Goal: Task Accomplishment & Management: Complete application form

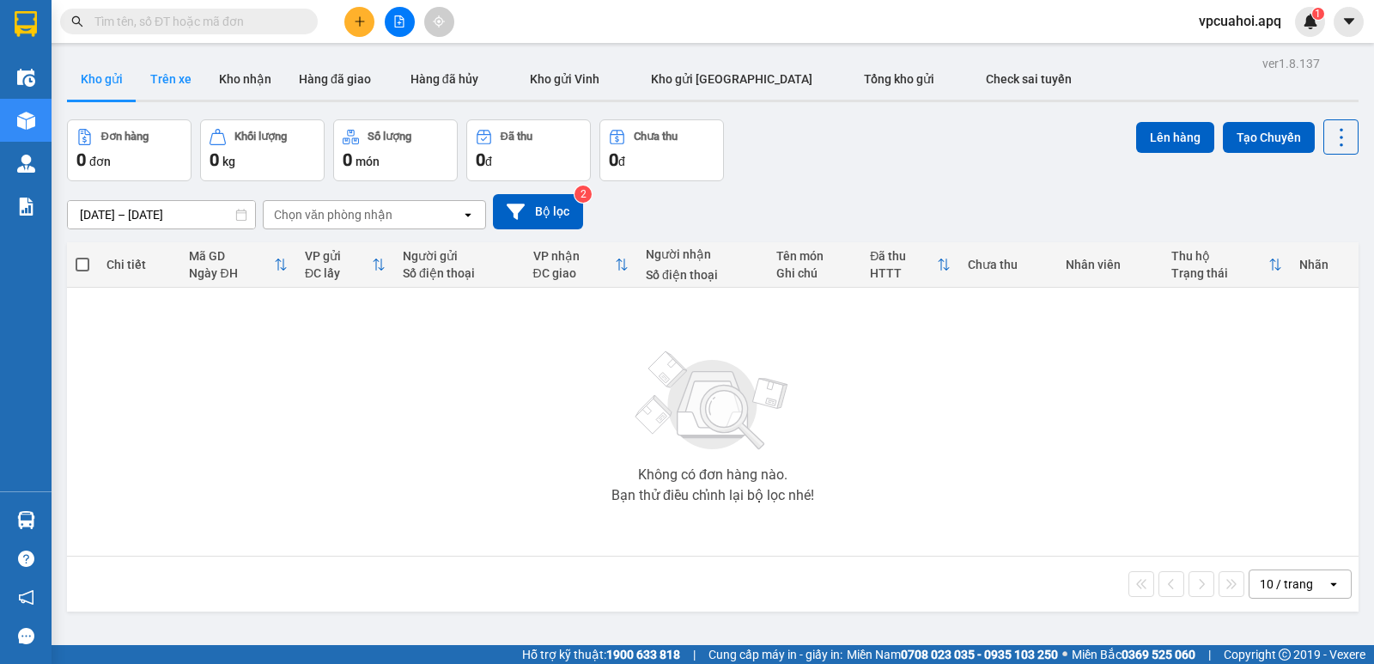
click at [180, 76] on button "Trên xe" at bounding box center [171, 78] width 69 height 41
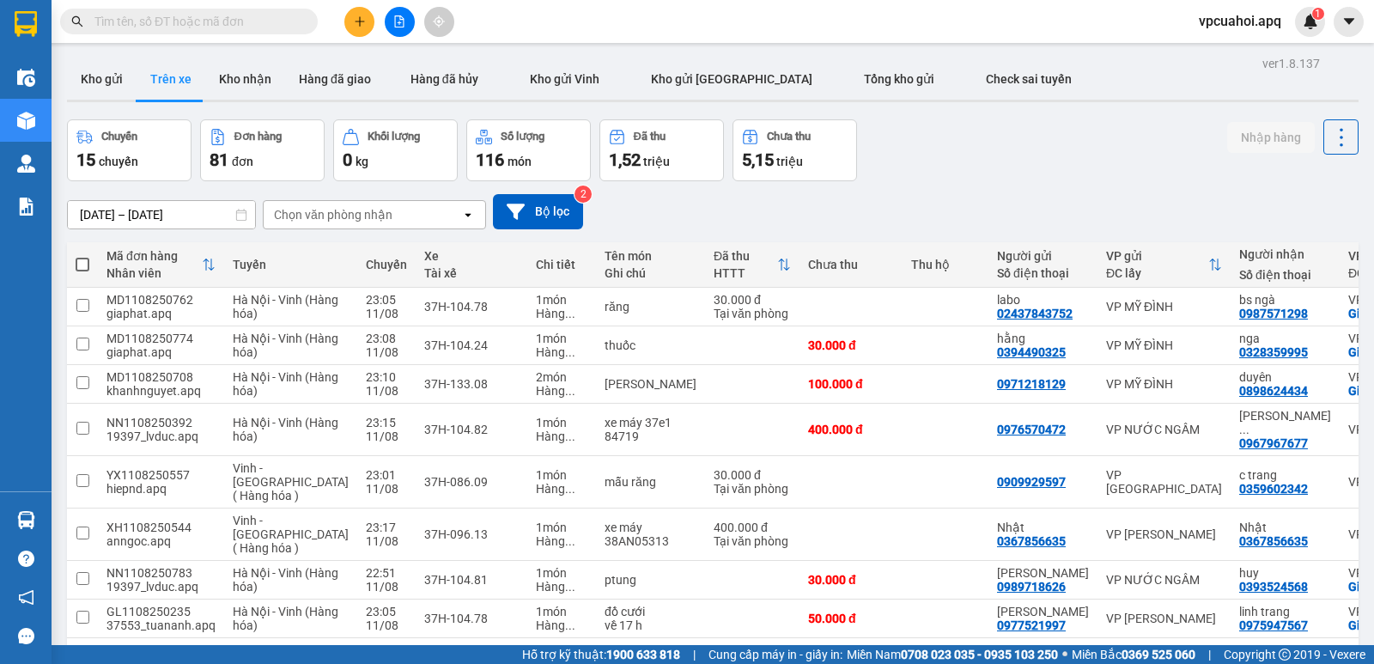
click at [395, 208] on div "Chọn văn phòng nhận" at bounding box center [363, 214] width 198 height 27
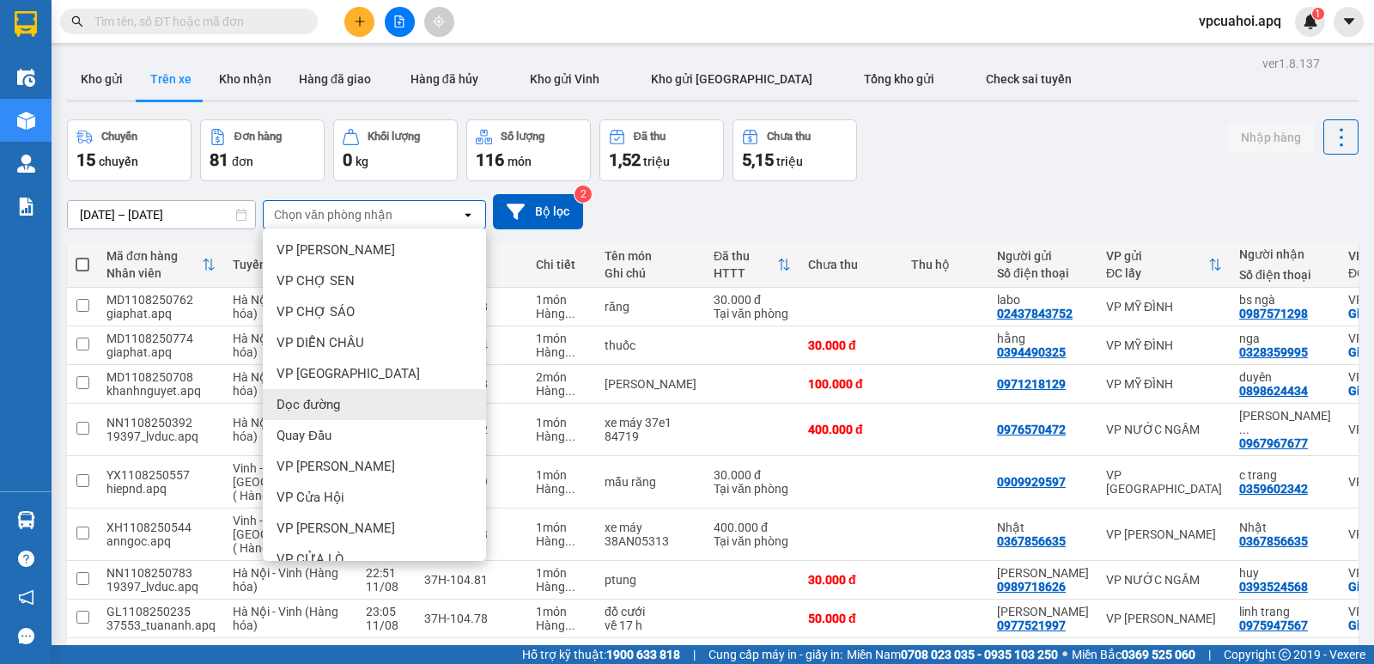
scroll to position [207, 0]
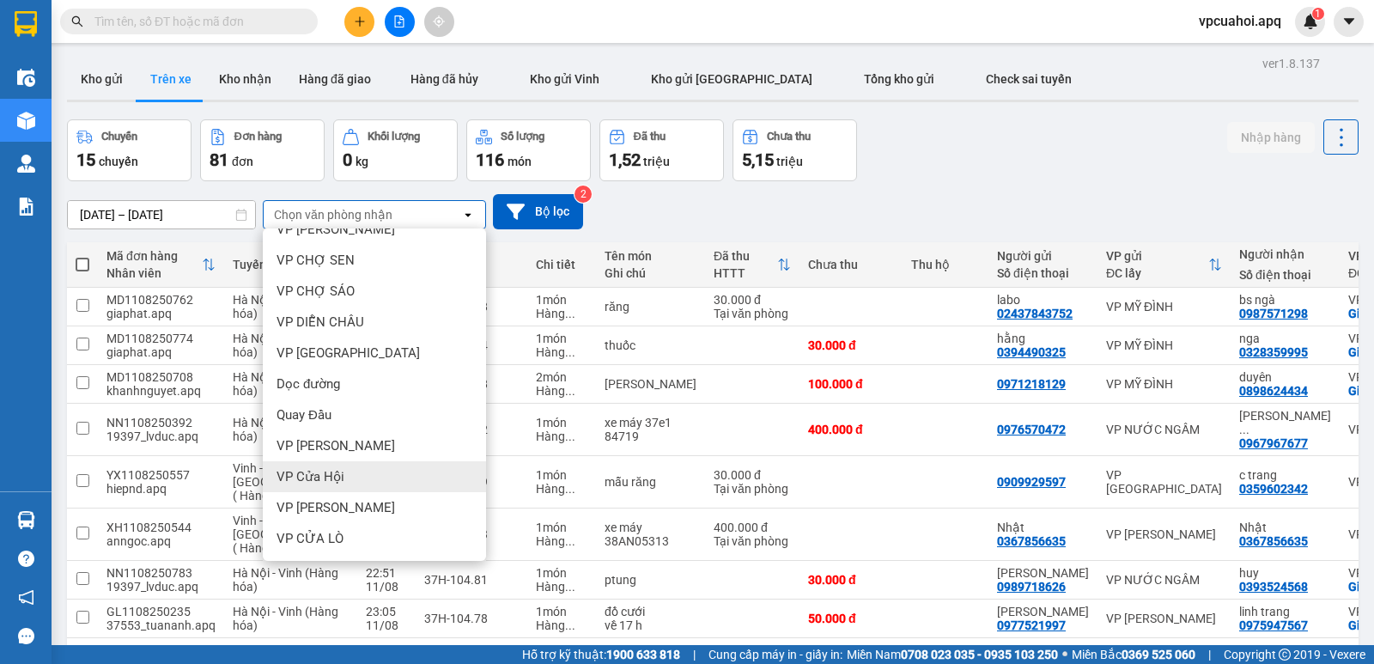
click at [330, 478] on span "VP Cửa Hội" at bounding box center [311, 476] width 68 height 17
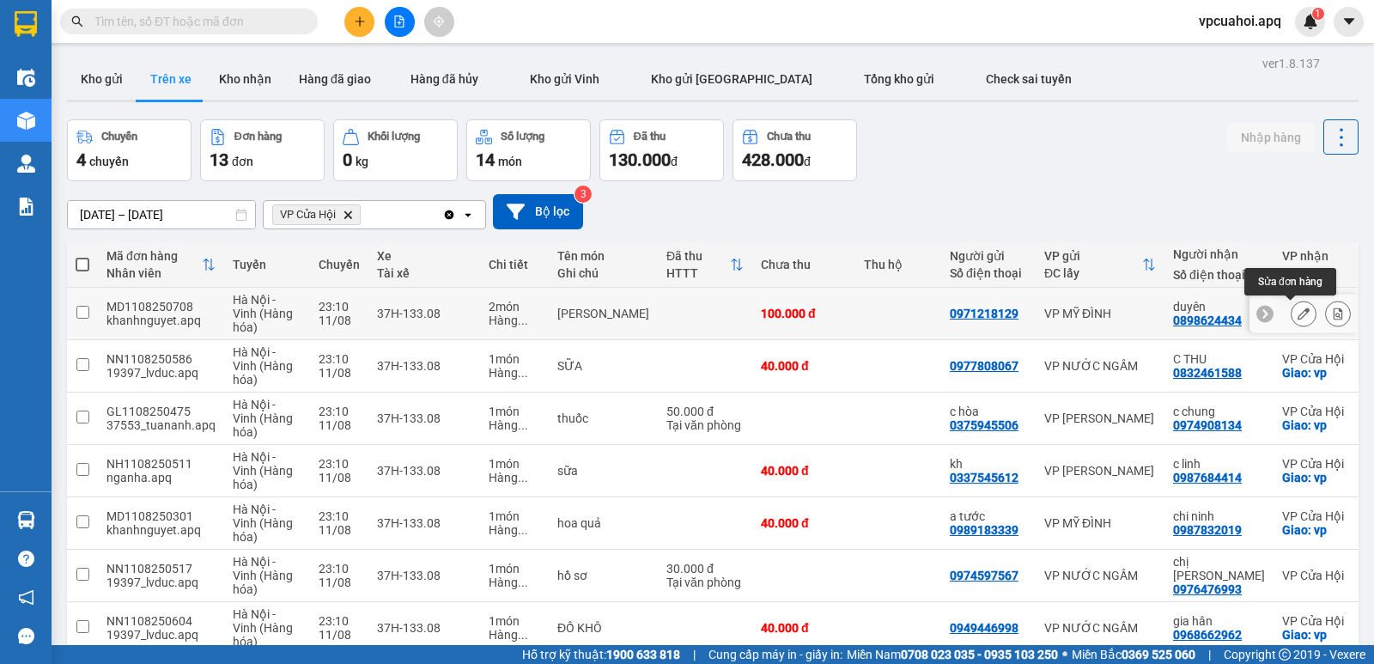
click at [1298, 312] on icon at bounding box center [1304, 314] width 12 height 12
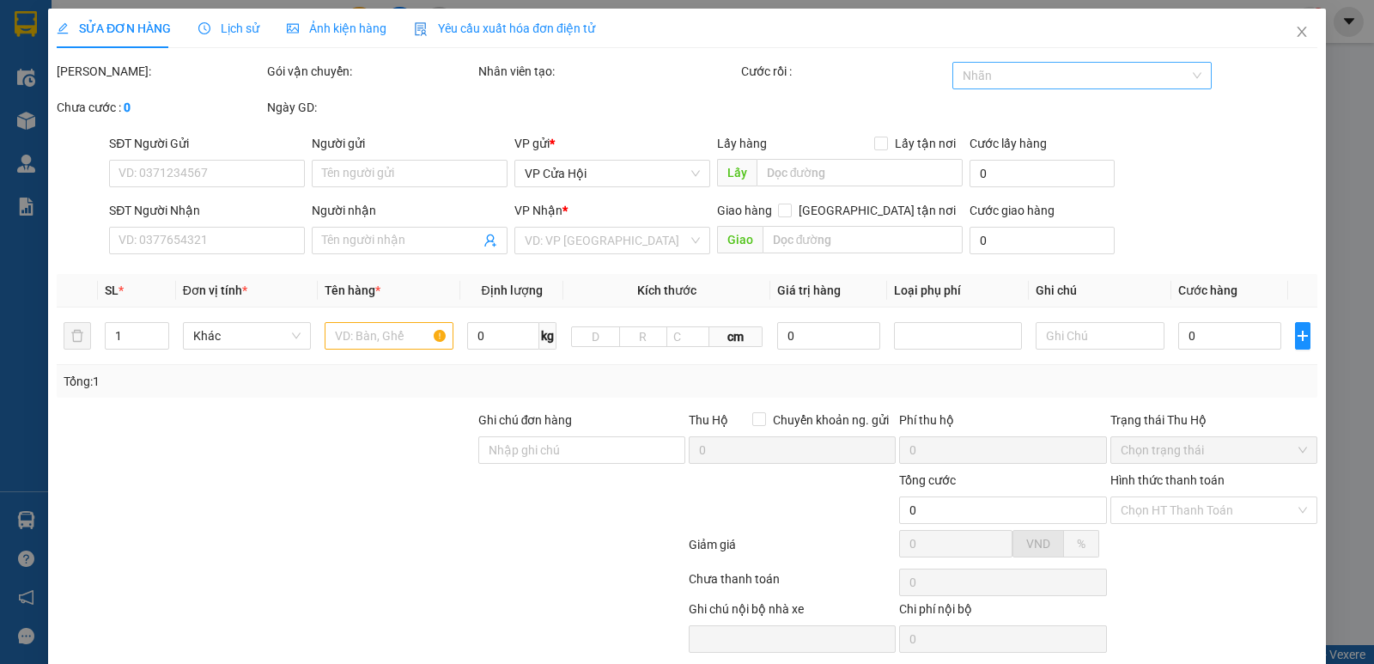
type input "0971218129"
type input "0898624434"
type input "duyên"
checkbox input "true"
type input "vp"
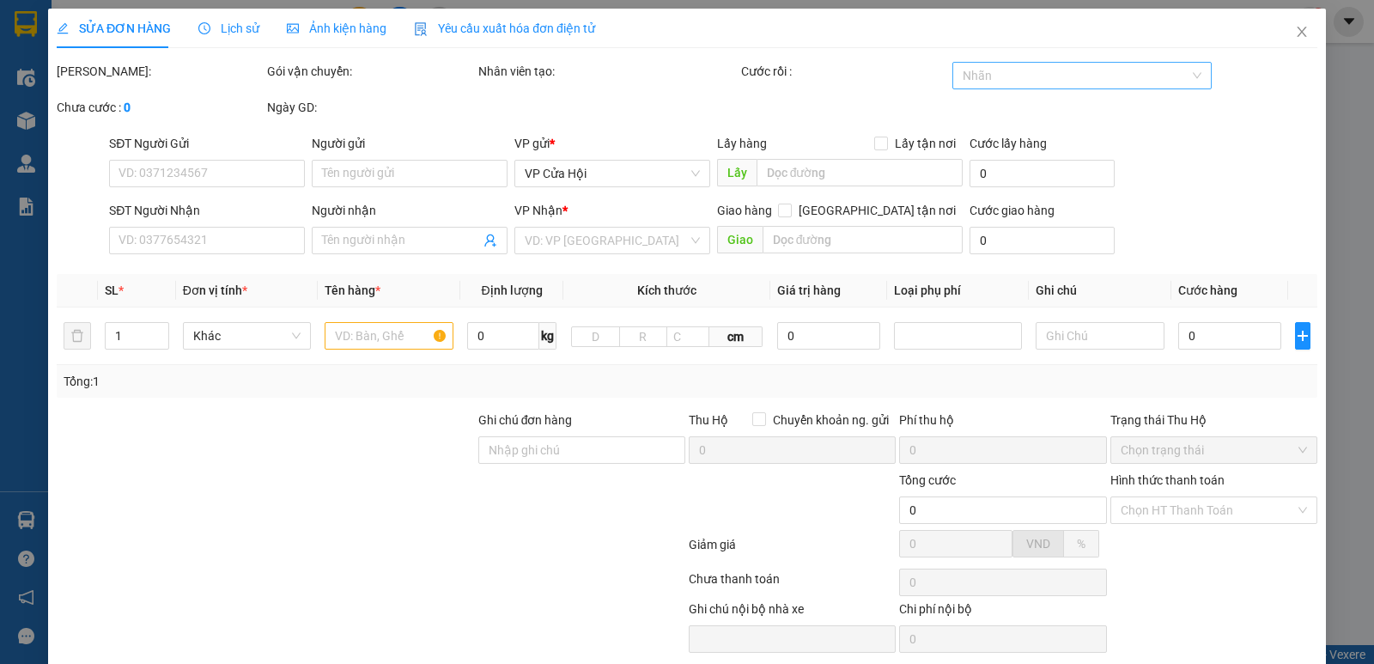
type input "100.000"
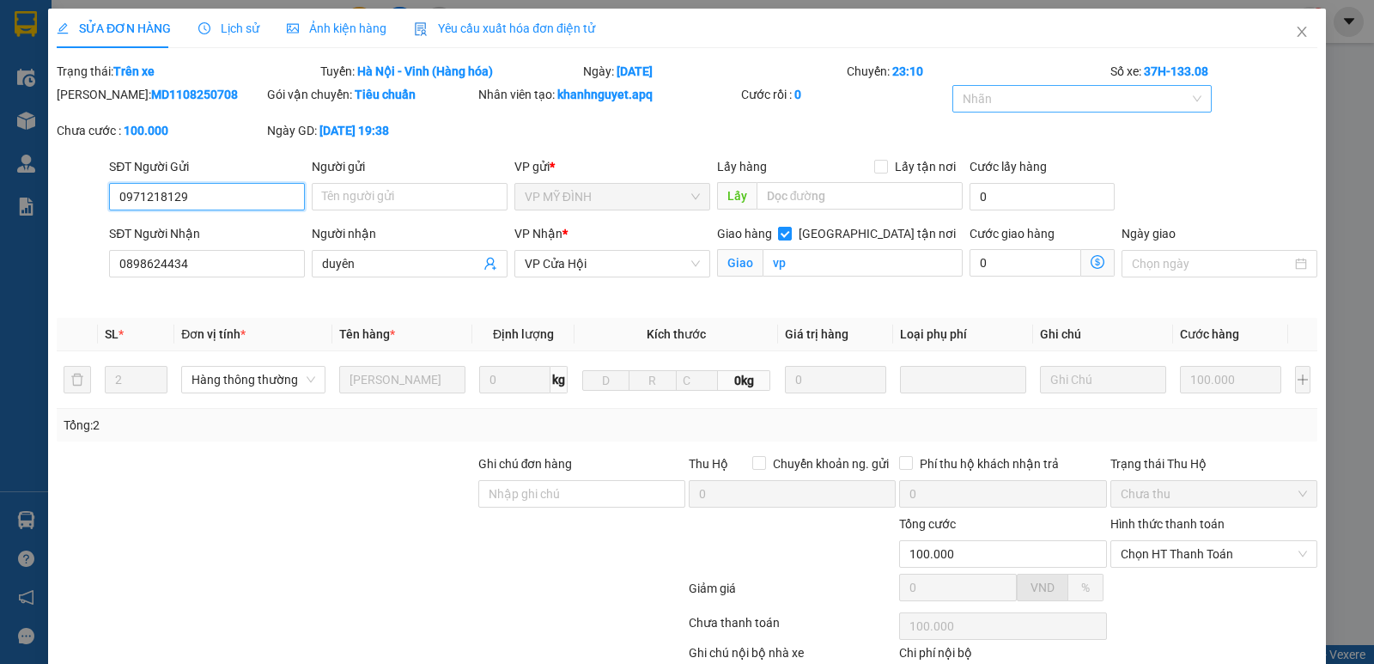
click at [996, 94] on div at bounding box center [1074, 98] width 234 height 21
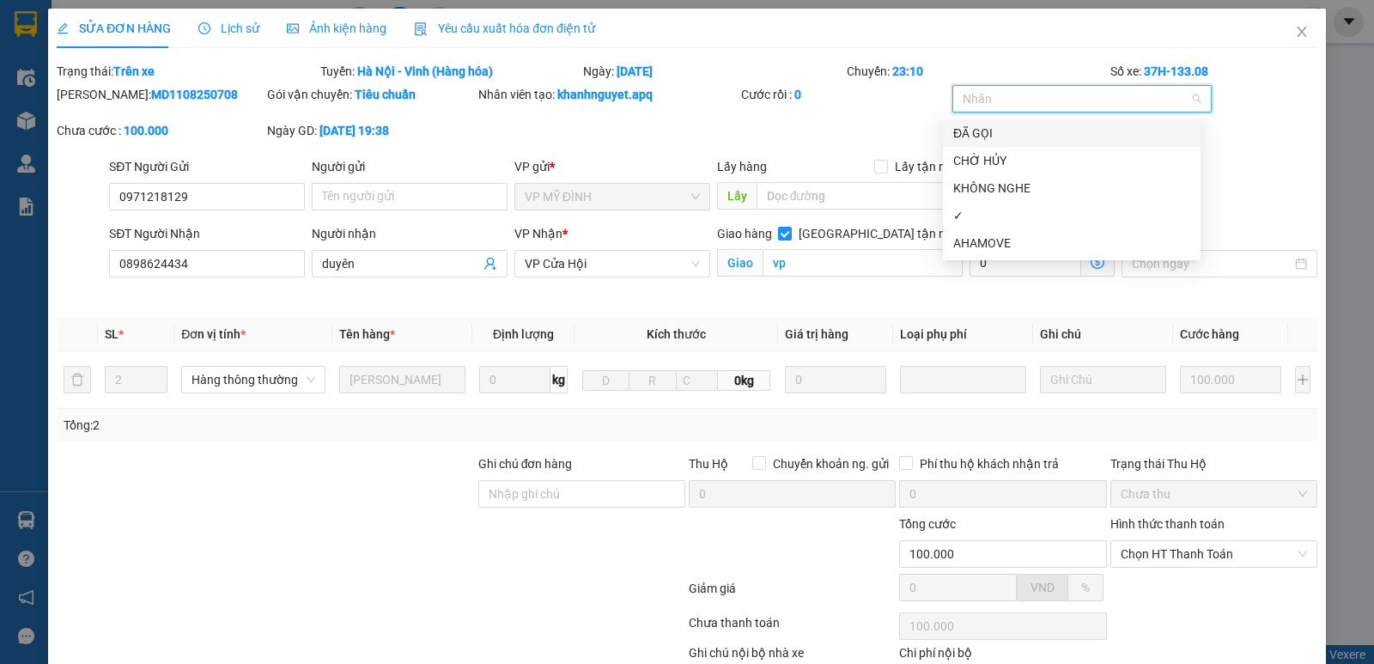
click at [991, 135] on div "ĐÃ GỌI" at bounding box center [1071, 133] width 237 height 19
click at [990, 222] on div "✓" at bounding box center [1071, 215] width 237 height 19
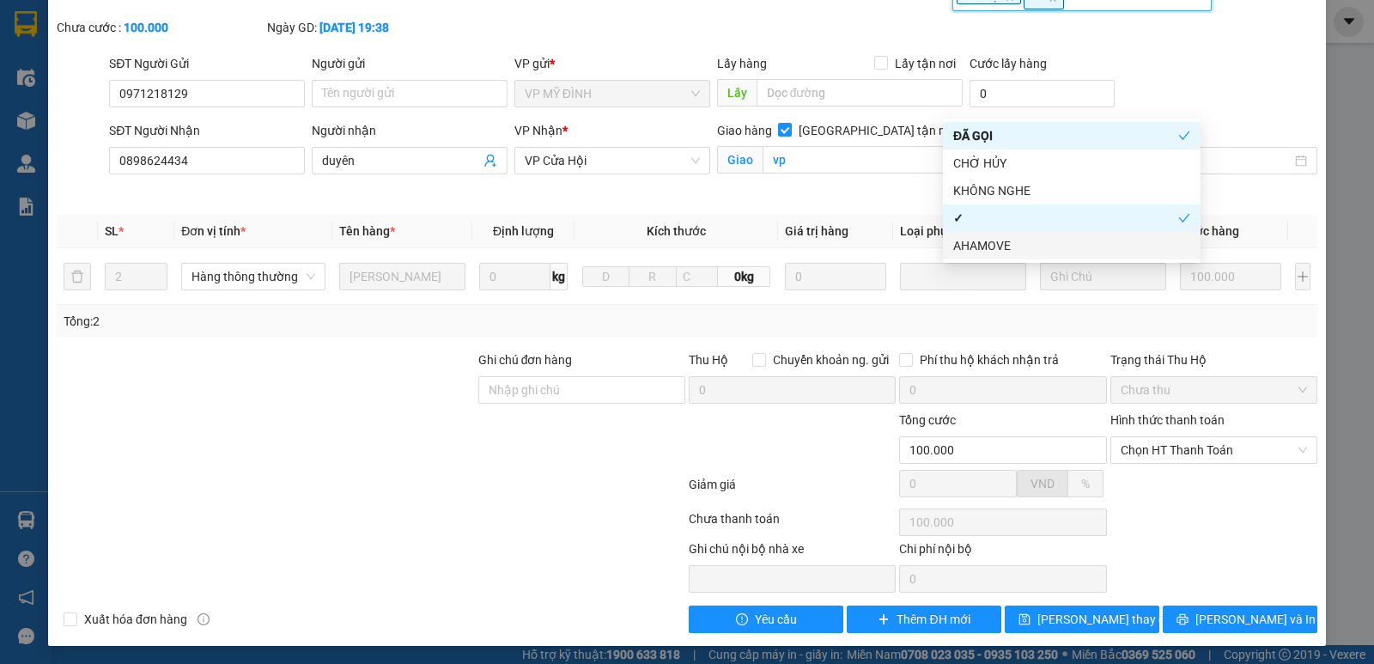
scroll to position [107, 0]
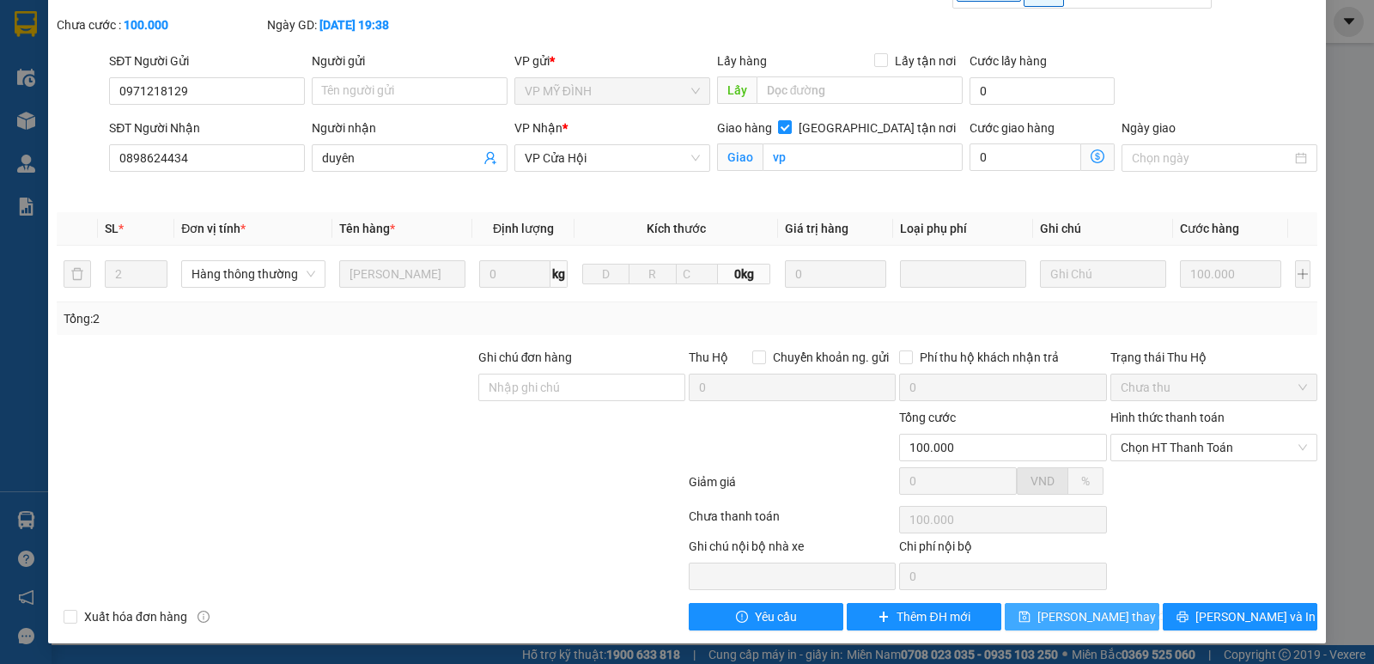
click at [1017, 619] on button "Lưu thay đổi" at bounding box center [1082, 616] width 155 height 27
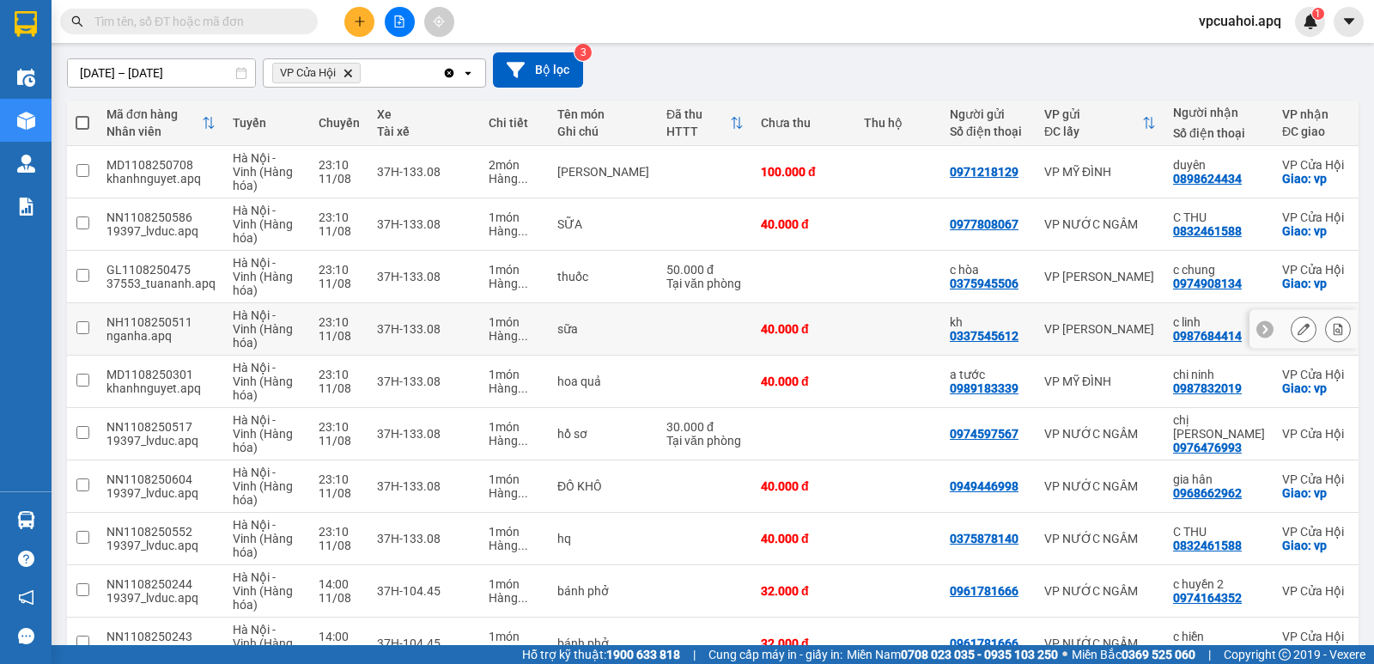
scroll to position [172, 0]
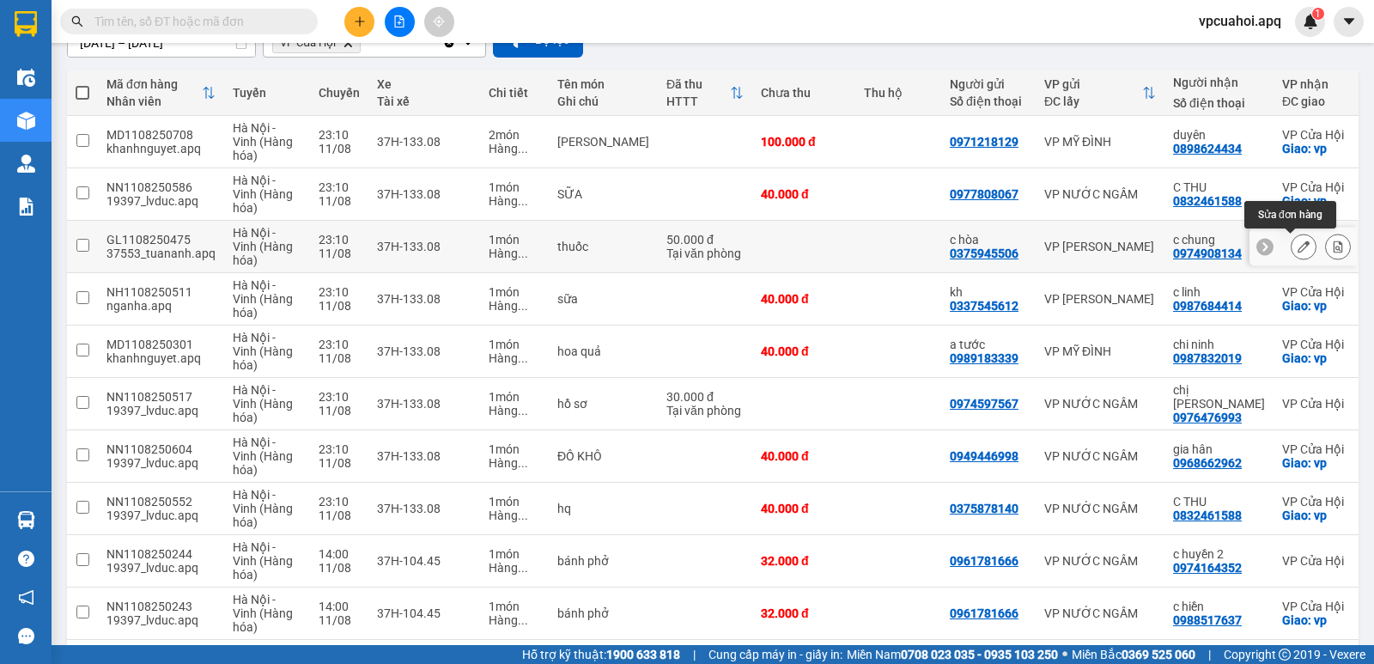
click at [1298, 252] on icon at bounding box center [1304, 247] width 12 height 12
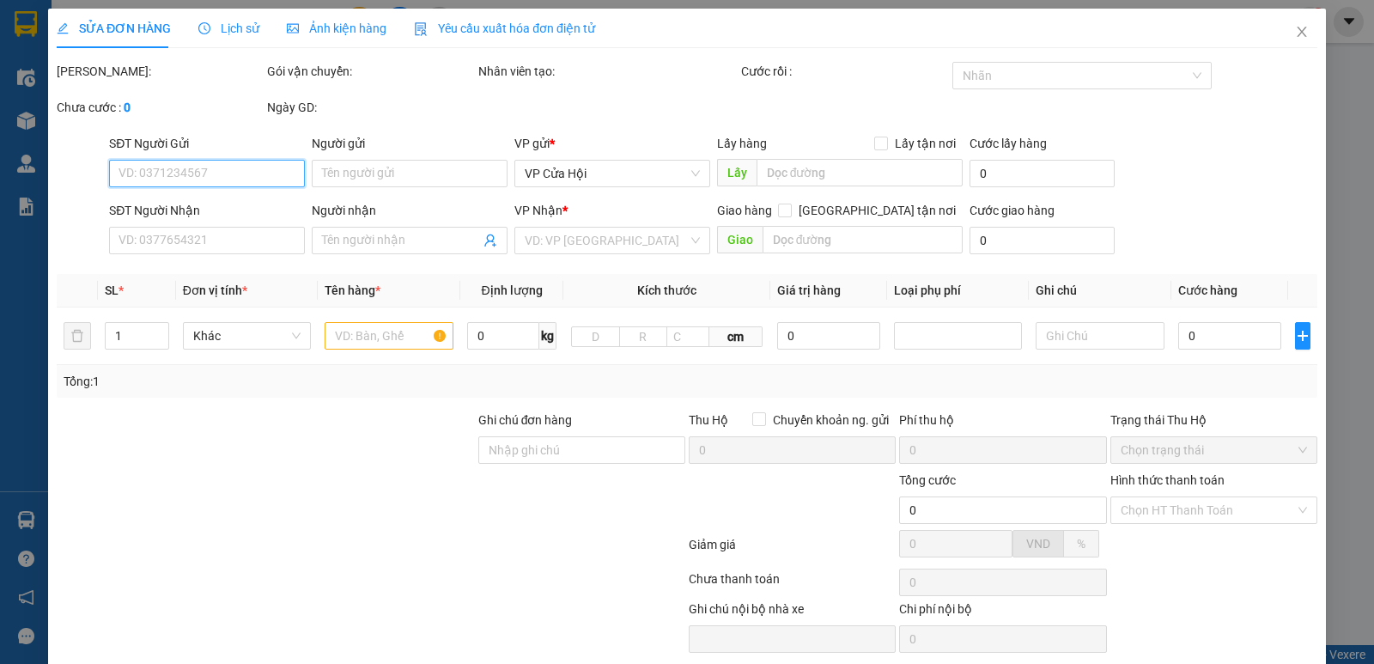
type input "0375945506"
type input "c hòa"
type input "0974908134"
type input "c chung"
checkbox input "true"
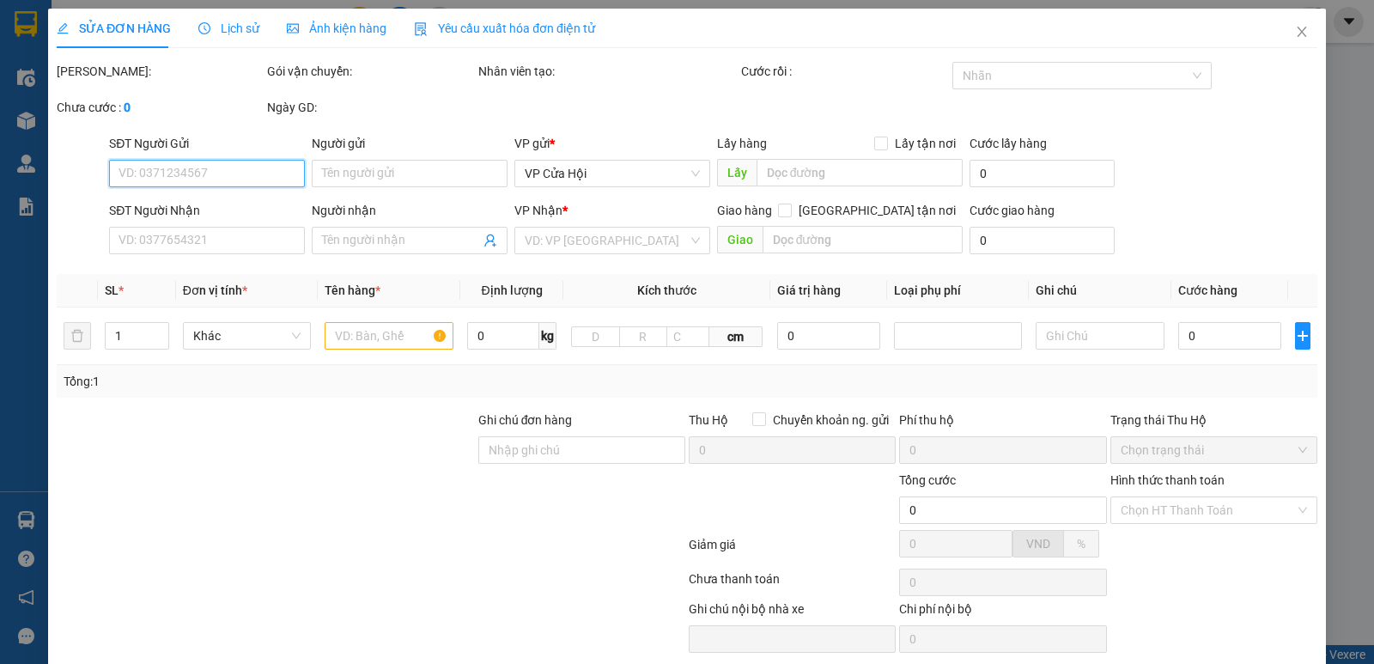
type input "vp"
type input "50.000"
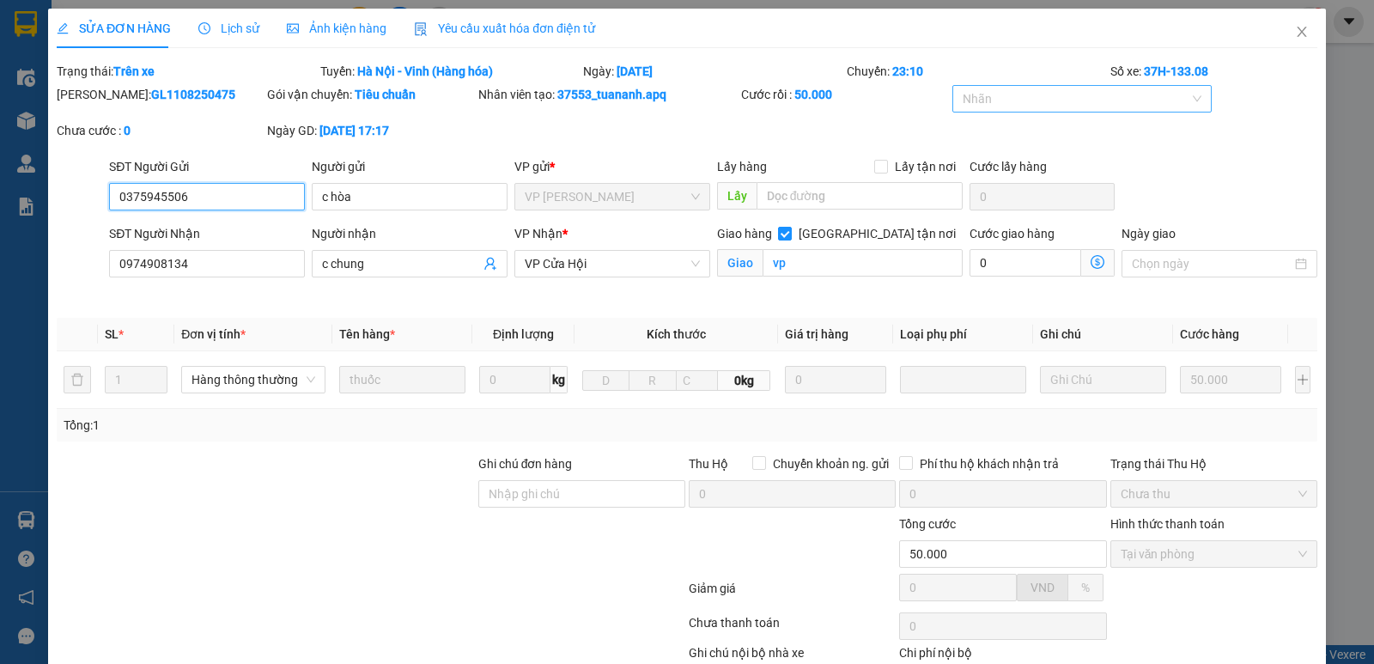
click at [1038, 100] on div at bounding box center [1074, 98] width 234 height 21
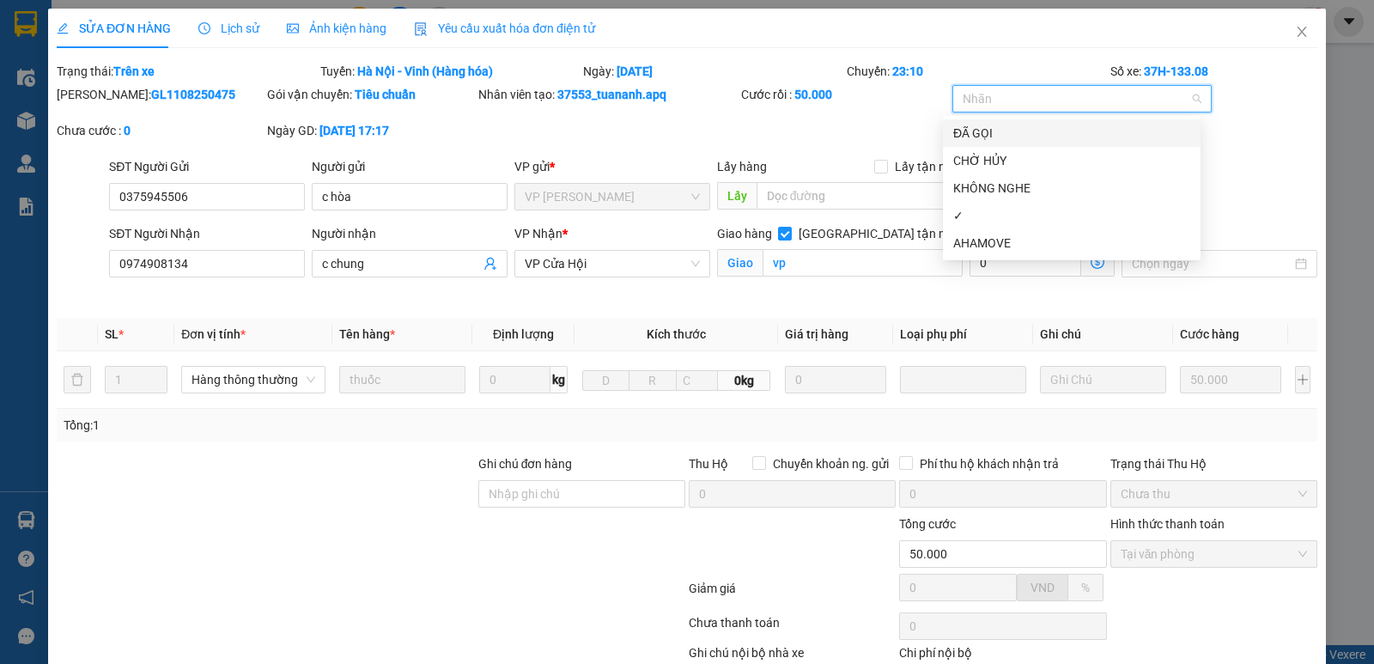
click at [1019, 124] on div "ĐÃ GỌI" at bounding box center [1071, 133] width 237 height 19
click at [1002, 210] on div "✓" at bounding box center [1071, 215] width 237 height 19
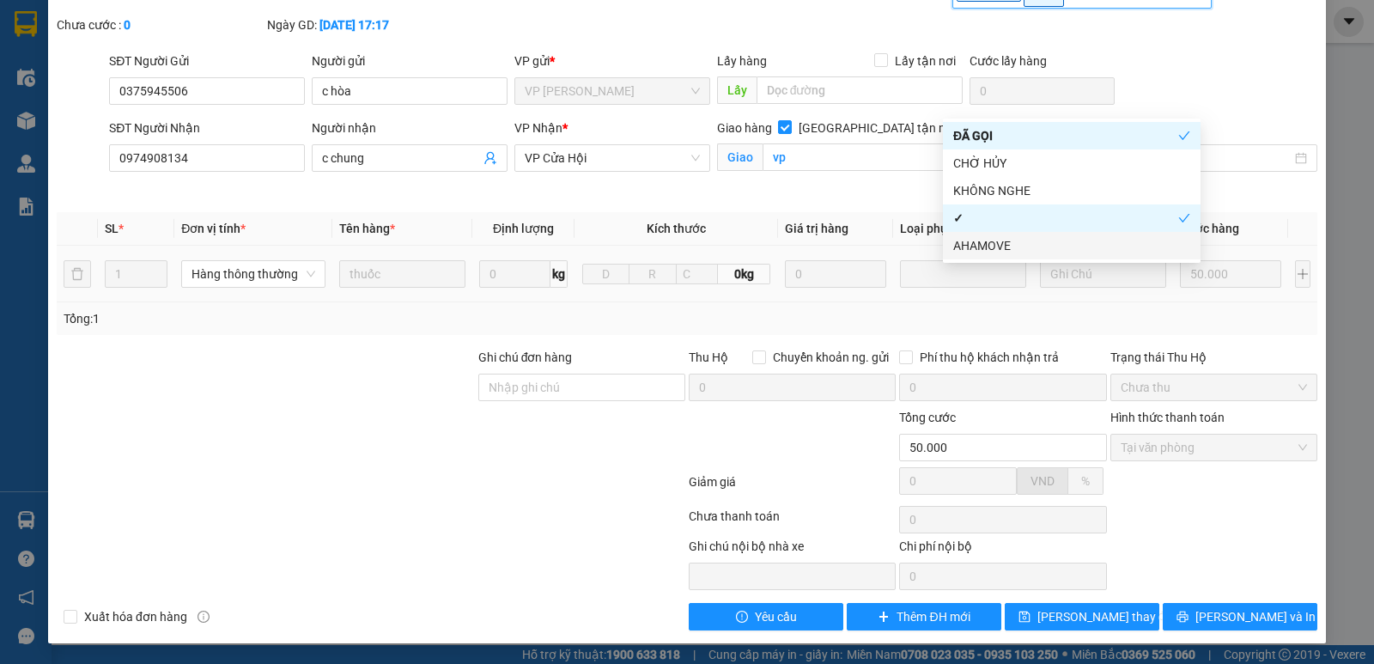
scroll to position [107, 0]
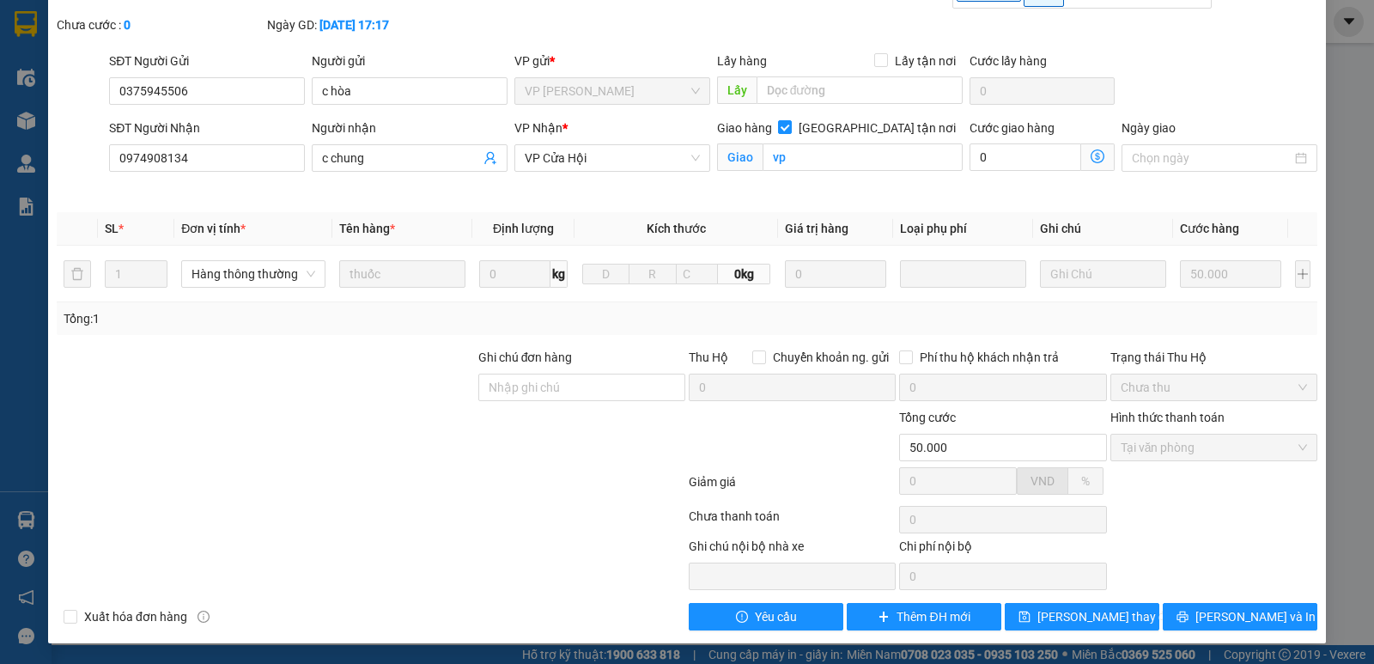
click at [572, 444] on div at bounding box center [582, 438] width 210 height 60
click at [1082, 616] on span "Lưu thay đổi" at bounding box center [1106, 616] width 137 height 19
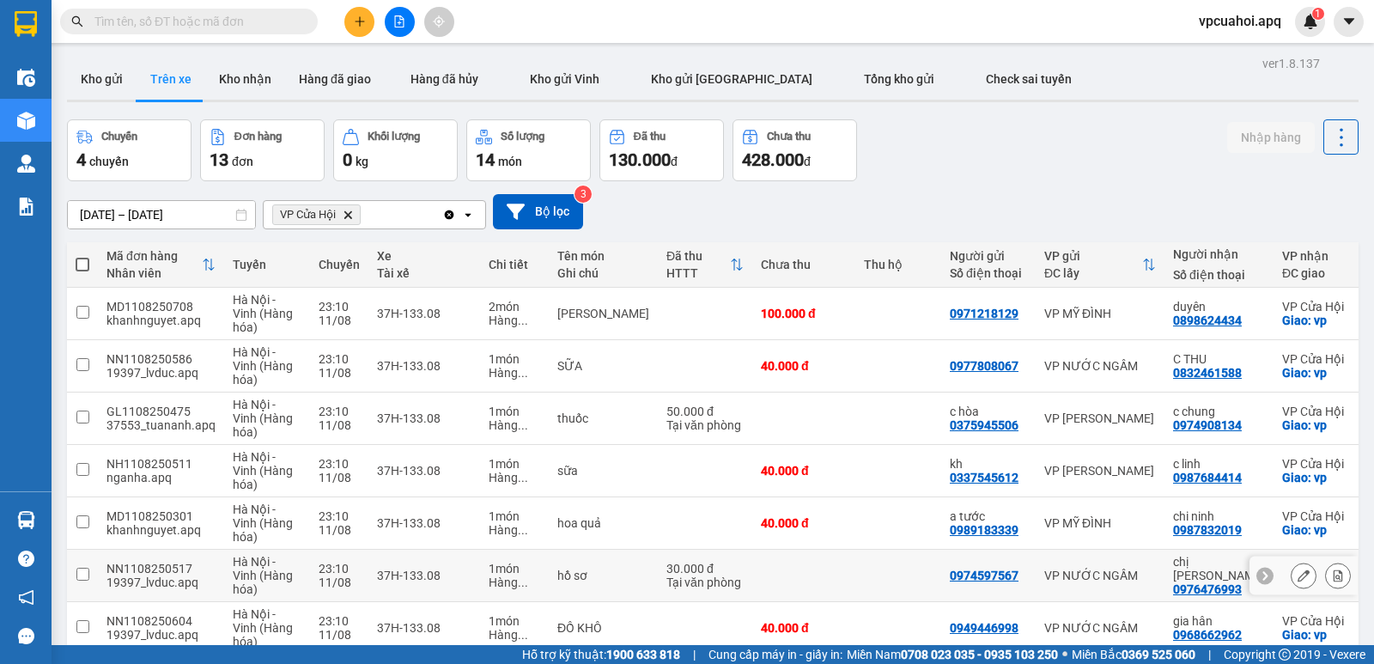
scroll to position [86, 0]
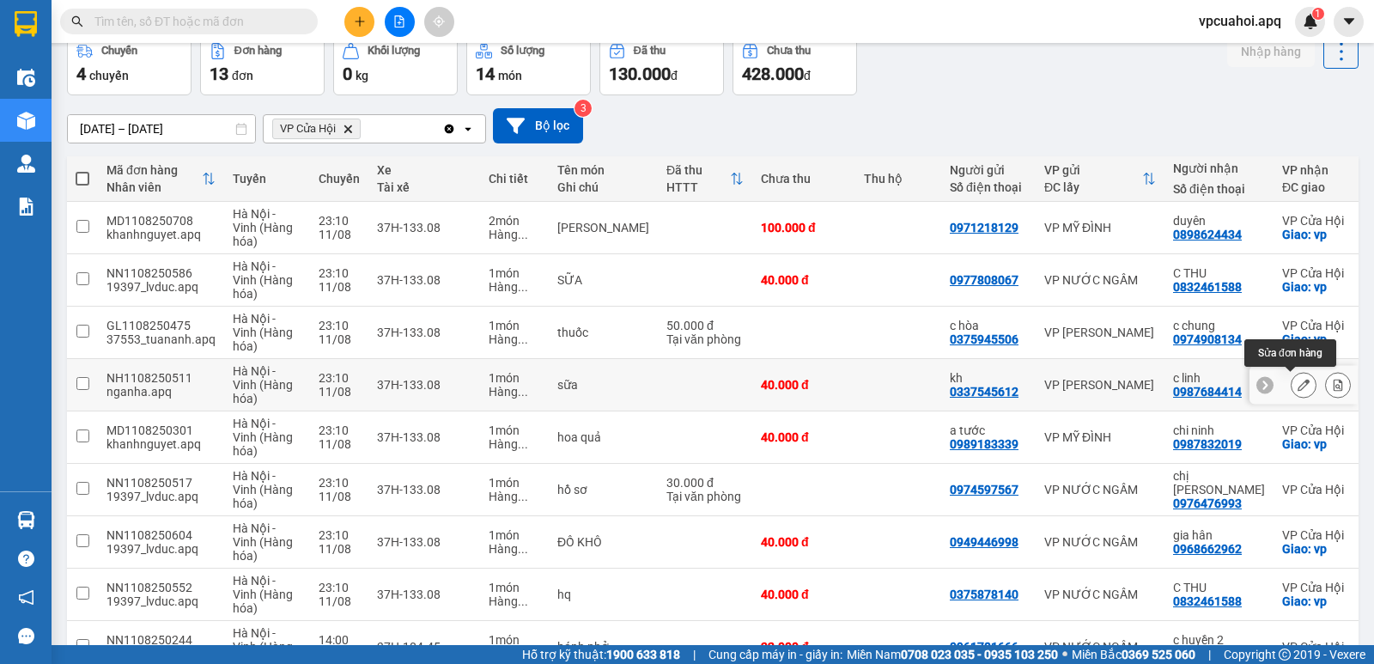
click at [1298, 384] on icon at bounding box center [1304, 385] width 12 height 12
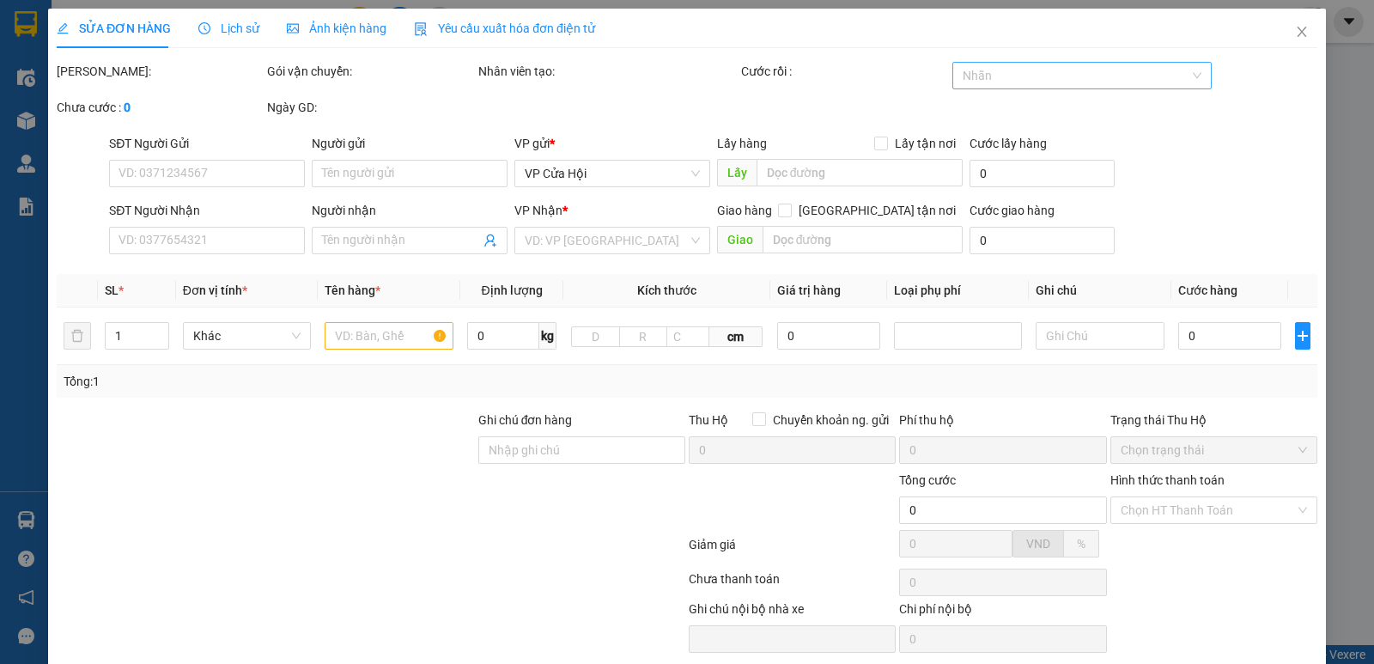
type input "0337545612"
type input "kh"
type input "0987684414"
type input "c linh"
checkbox input "true"
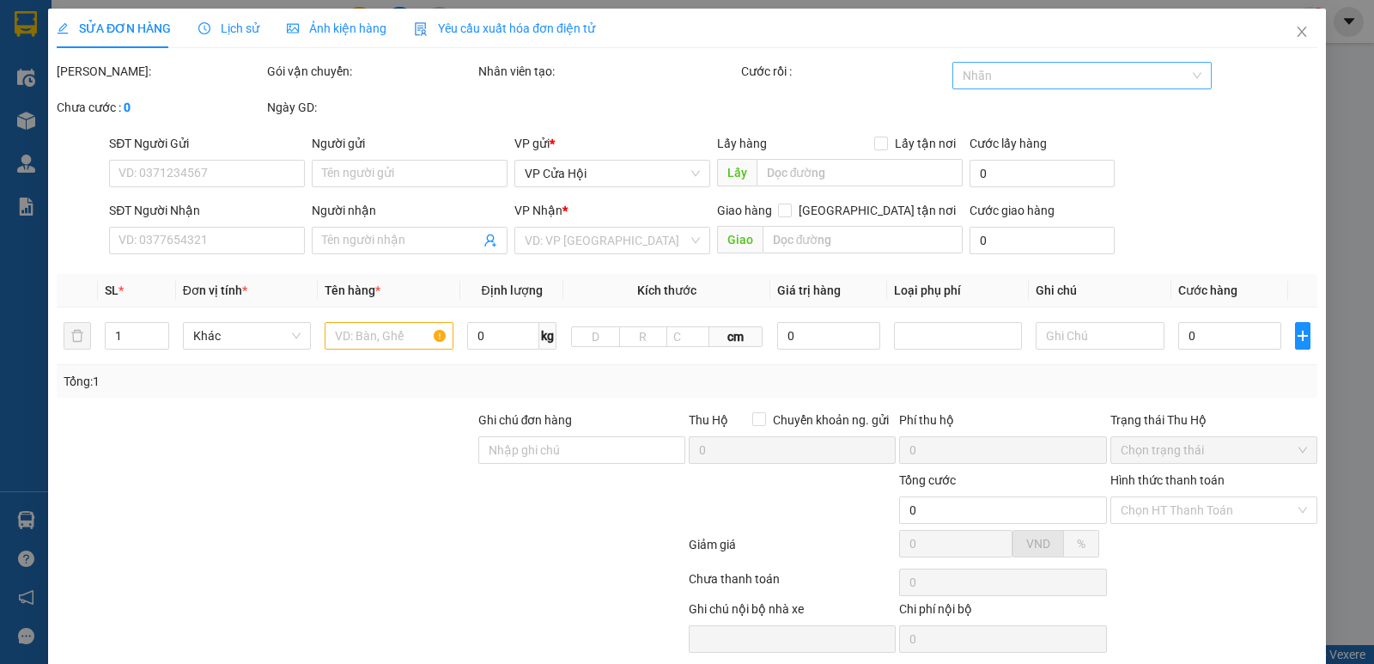
type input "vp"
type input "40.000"
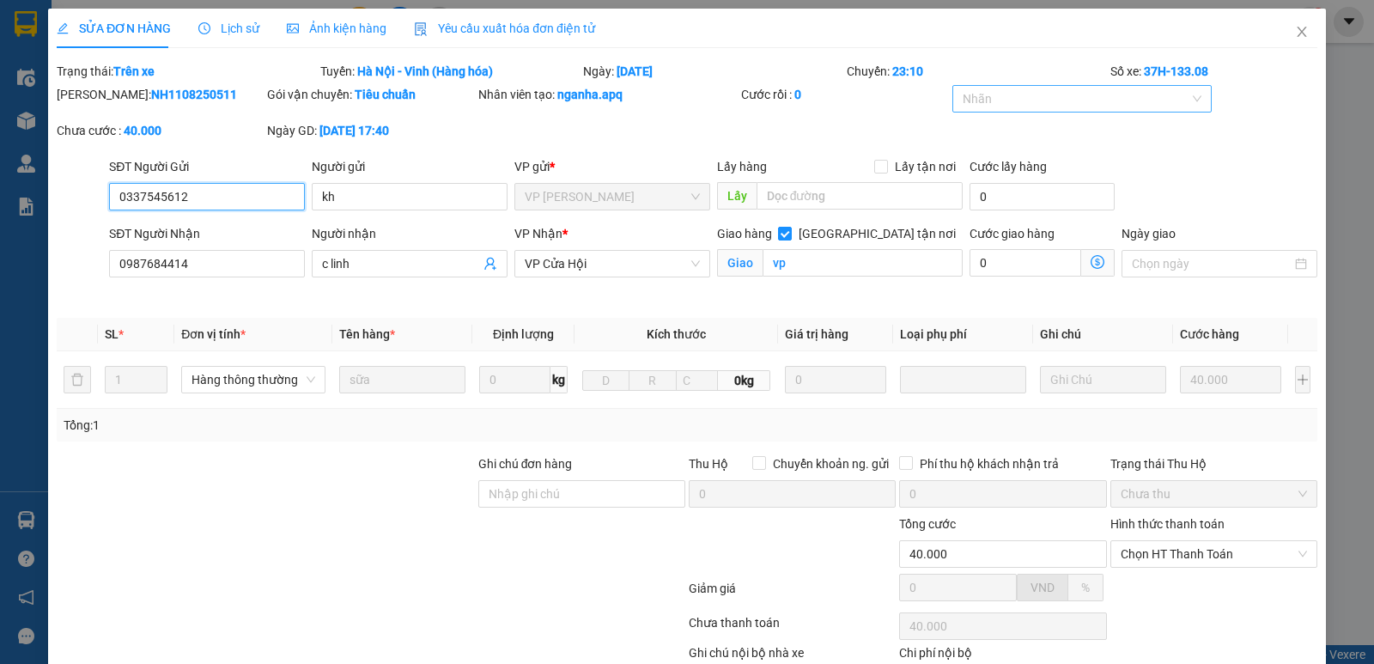
click at [1001, 95] on div at bounding box center [1074, 98] width 234 height 21
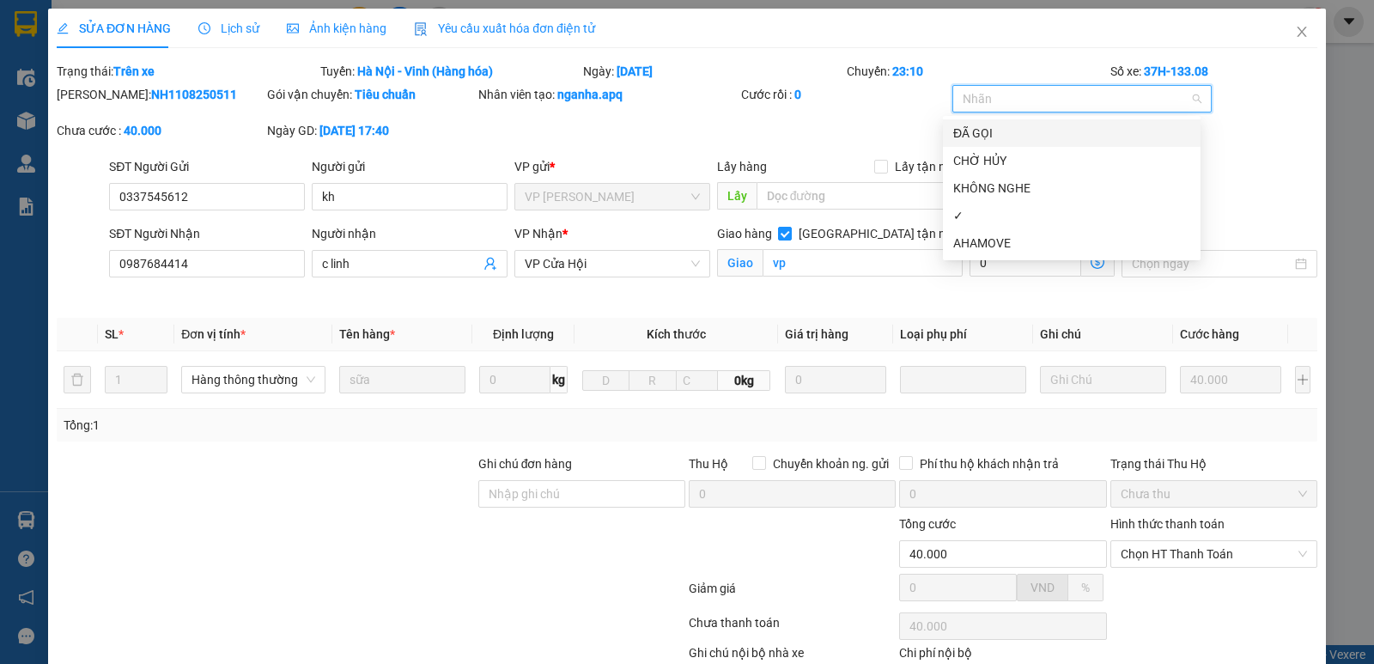
click at [991, 130] on div "ĐÃ GỌI" at bounding box center [1071, 133] width 237 height 19
click at [994, 208] on div "✓" at bounding box center [1071, 215] width 237 height 19
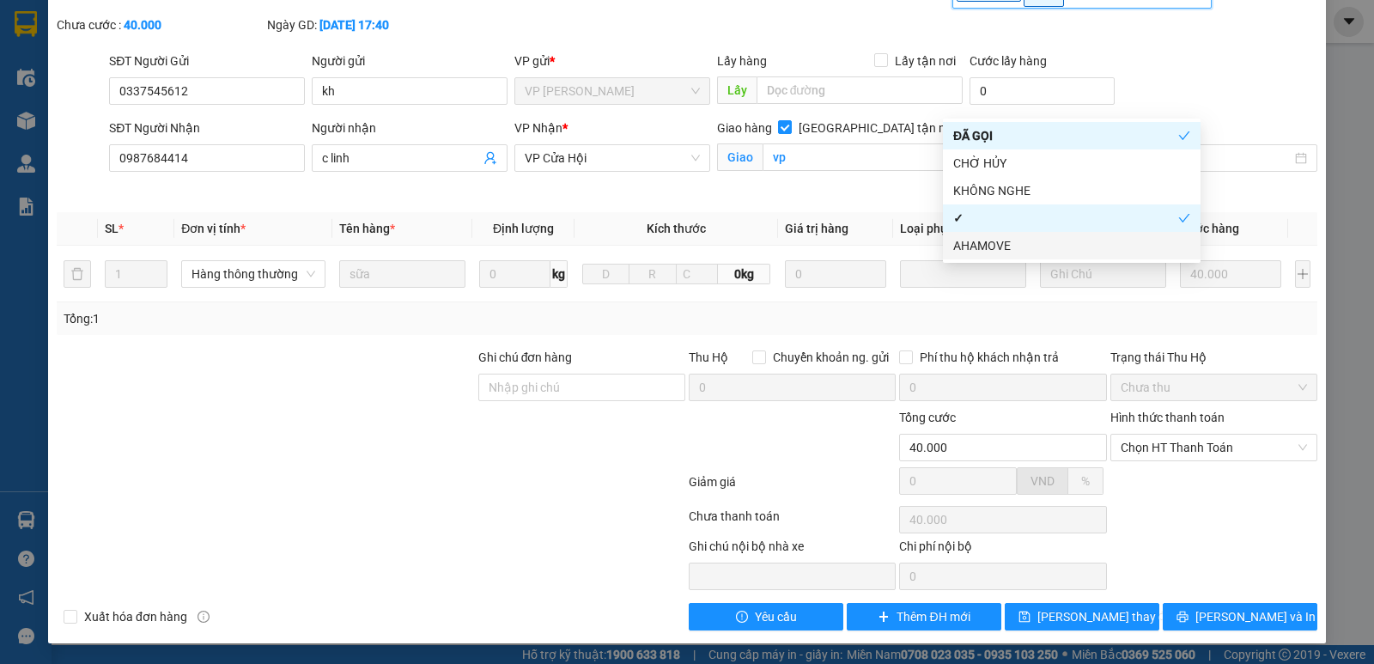
scroll to position [107, 0]
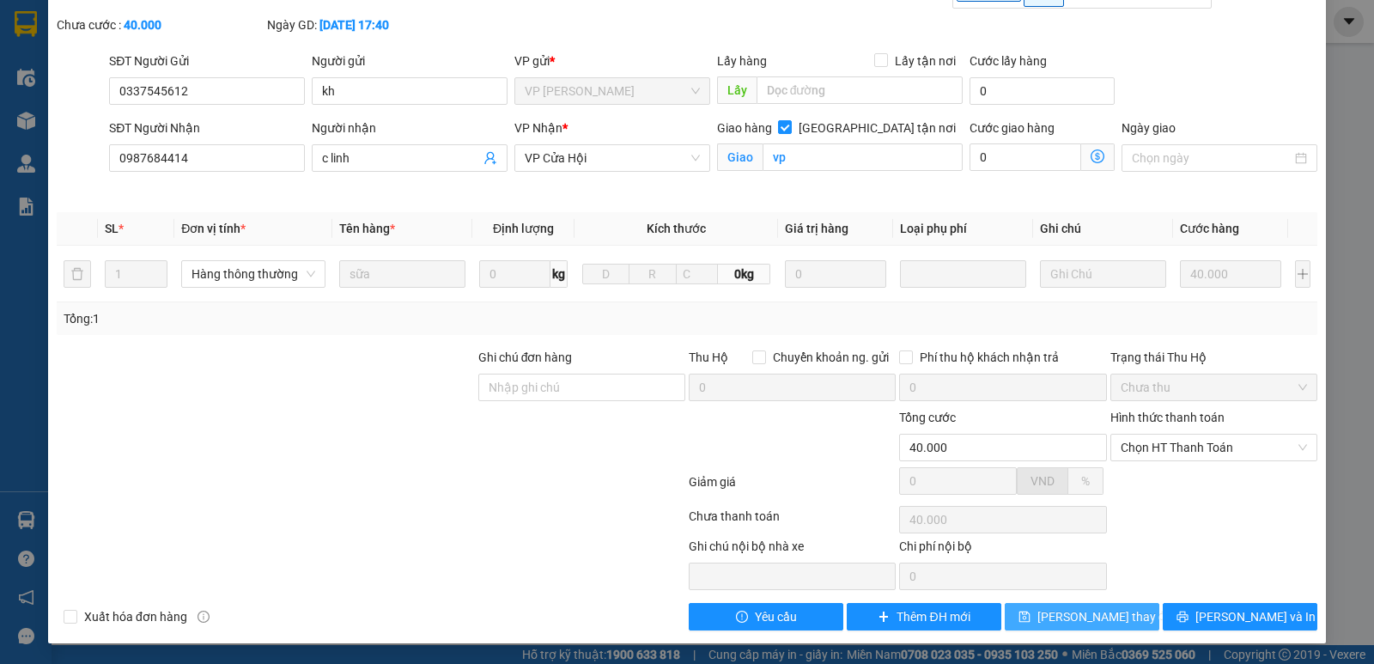
click at [1028, 619] on button "Lưu thay đổi" at bounding box center [1082, 616] width 155 height 27
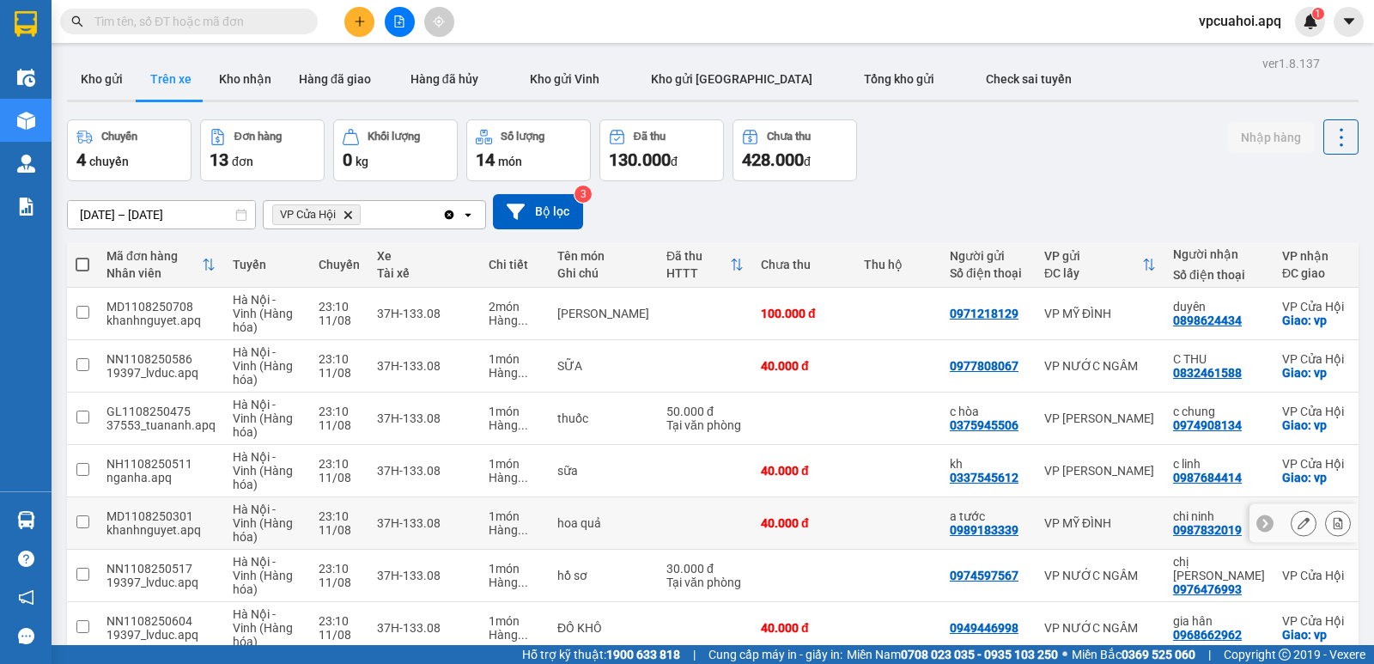
click at [886, 548] on td at bounding box center [899, 523] width 86 height 52
checkbox input "true"
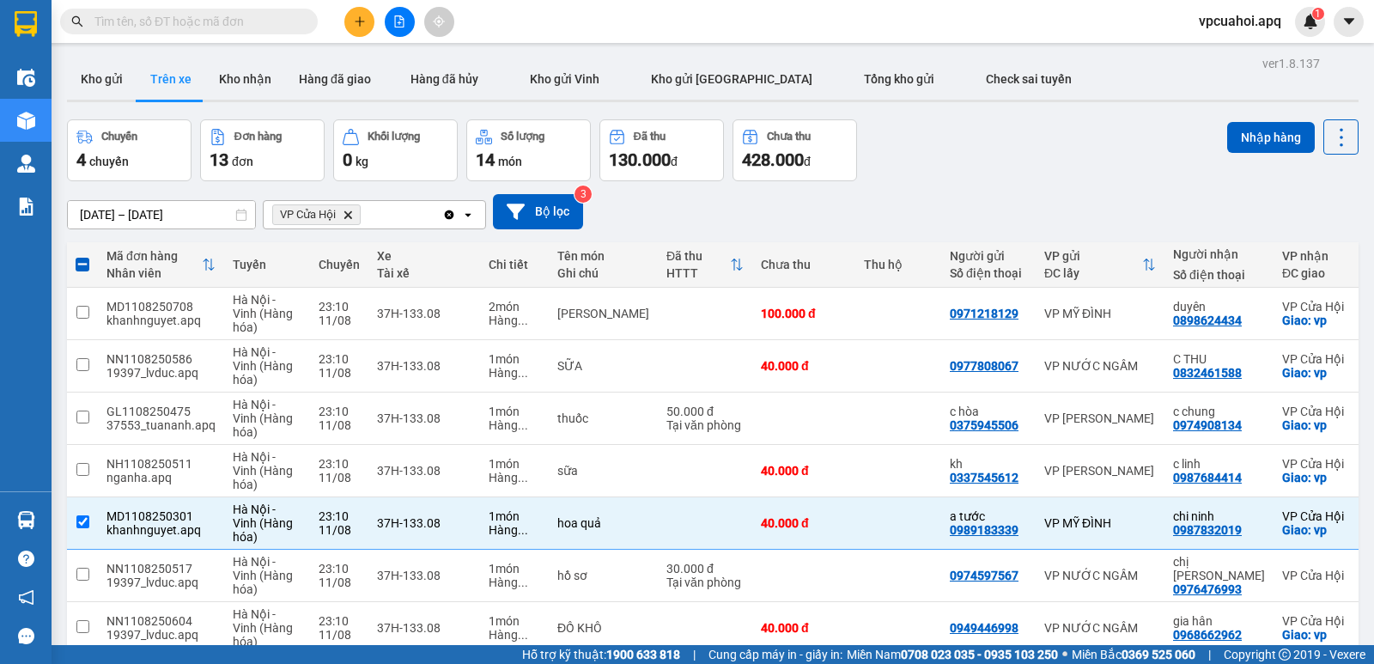
click at [941, 167] on div "Chuyến 4 chuyến Đơn hàng 13 đơn Khối lượng 0 kg Số lượng 14 món Đã thu 130.000 …" at bounding box center [713, 150] width 1292 height 62
click at [922, 156] on div "Chuyến 4 chuyến Đơn hàng 13 đơn Khối lượng 0 kg Số lượng 14 món Đã thu 130.000 …" at bounding box center [713, 150] width 1292 height 62
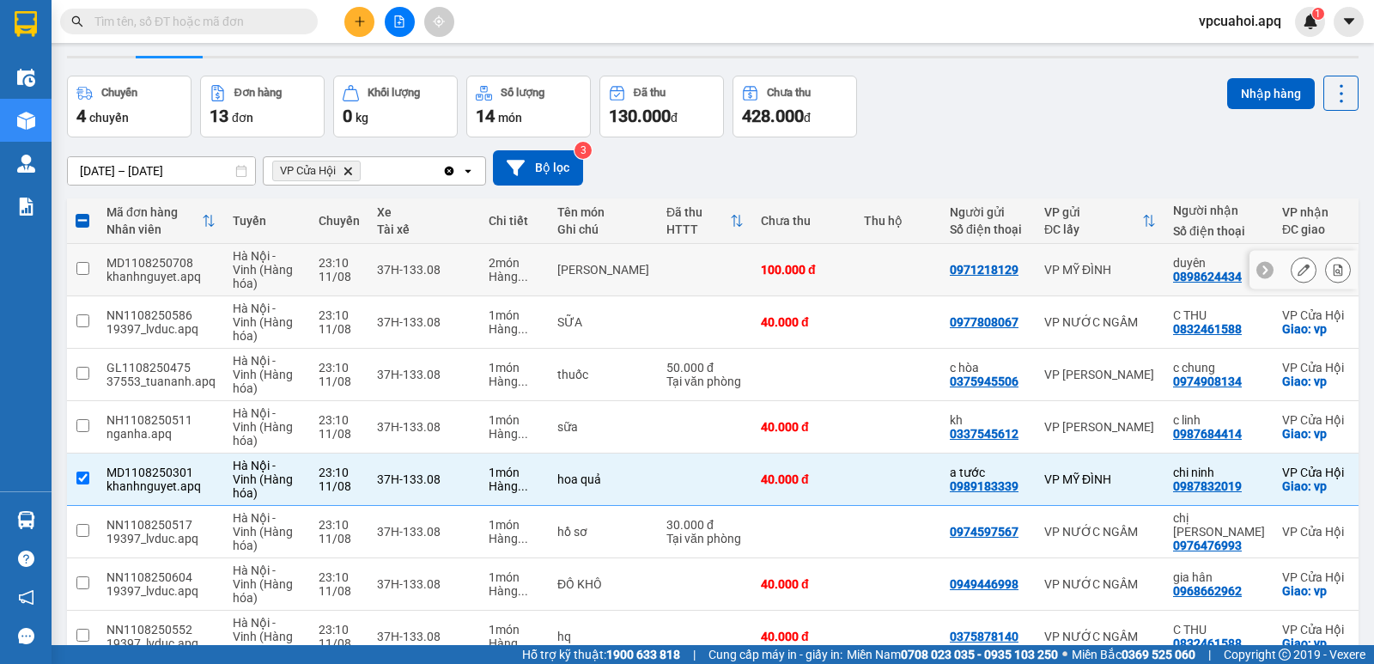
scroll to position [86, 0]
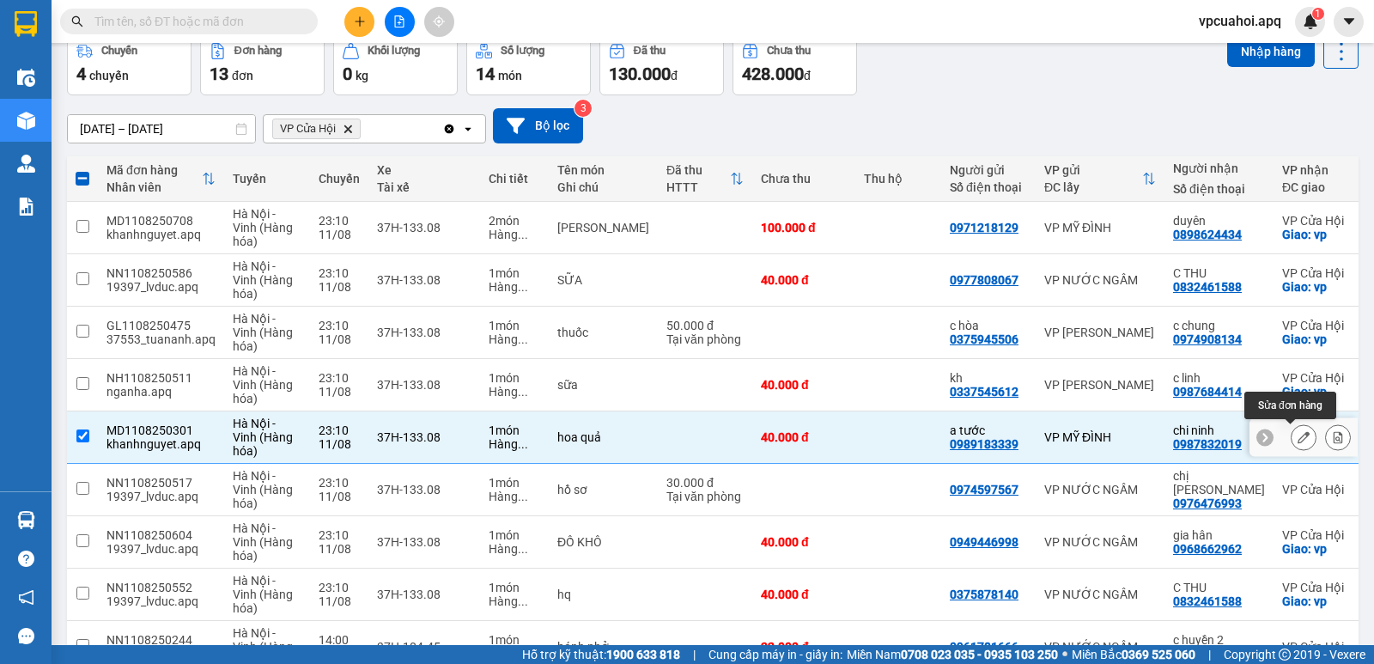
click at [1298, 435] on icon at bounding box center [1304, 437] width 12 height 12
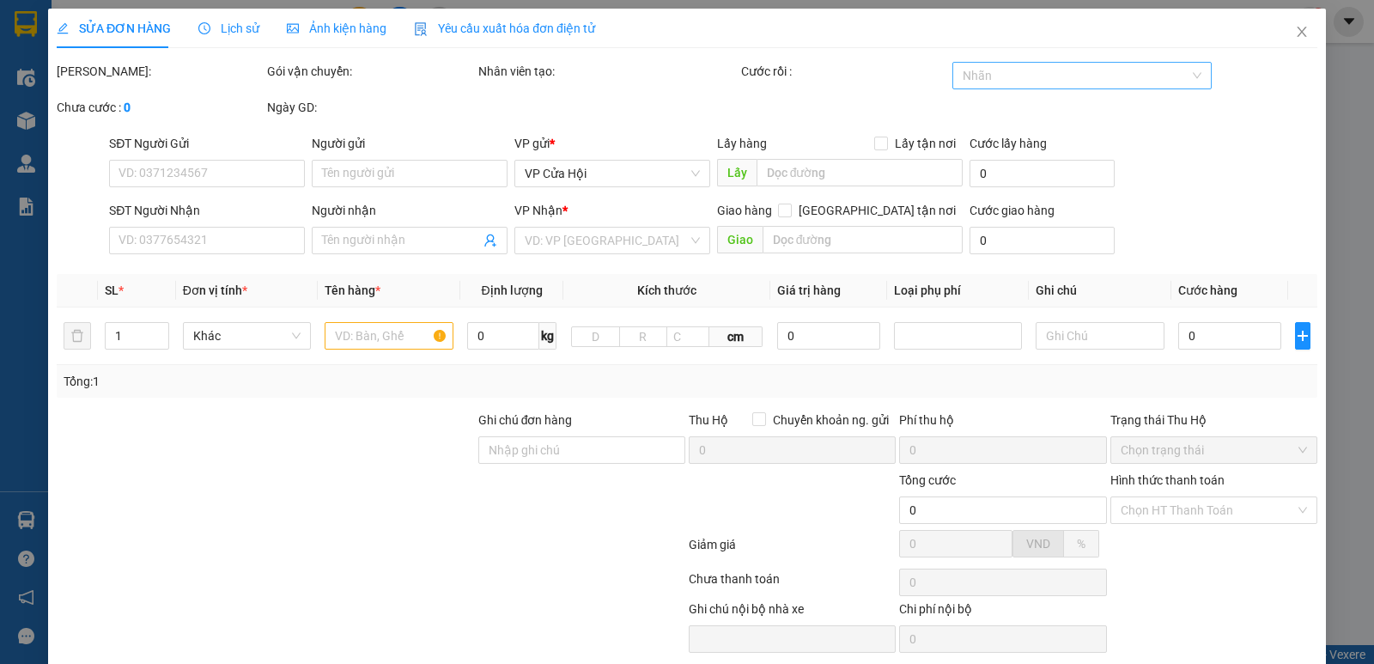
type input "0989183339"
type input "a tước"
type input "0987832019"
type input "chi ninh"
checkbox input "true"
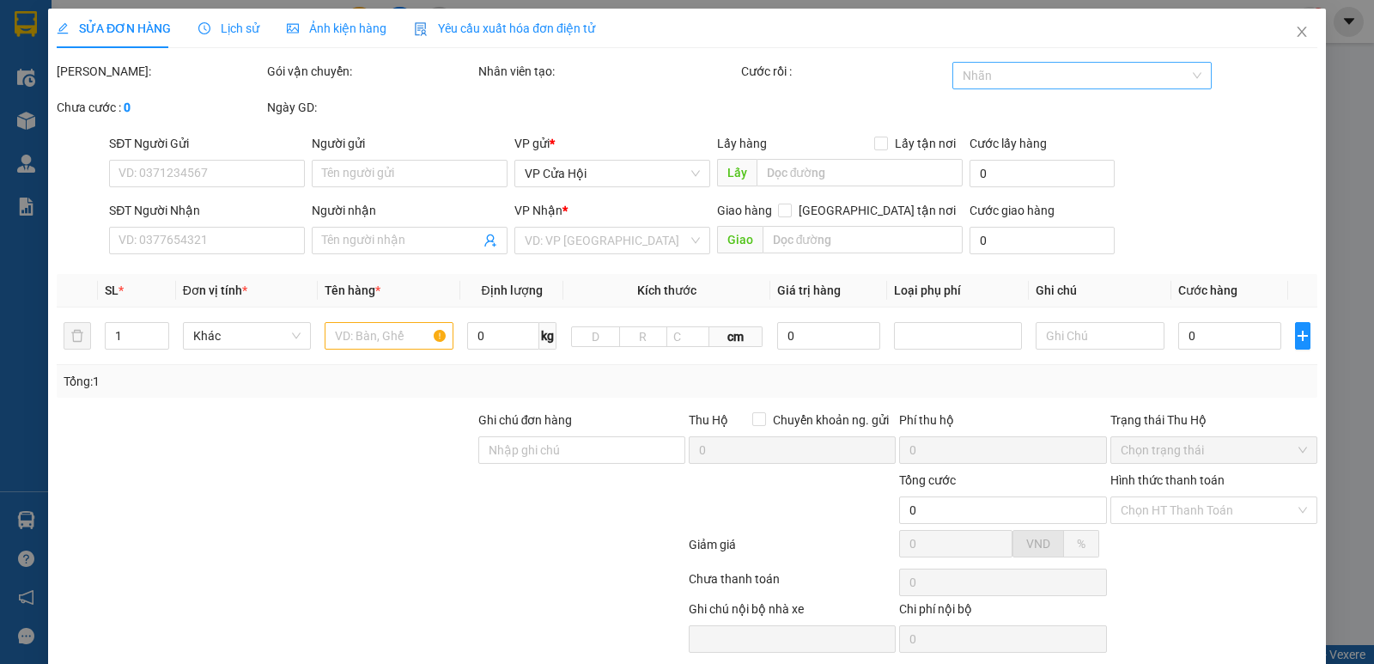
type input "vp"
type input "40.000"
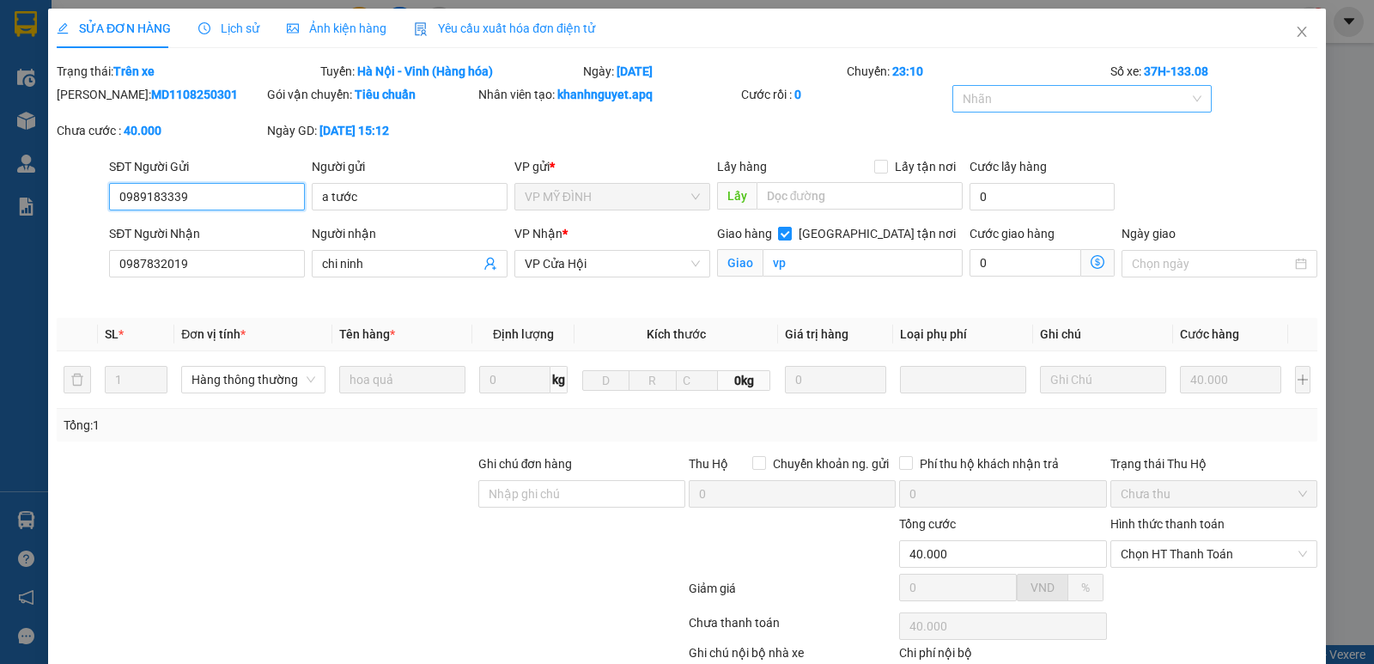
click at [1011, 100] on div at bounding box center [1074, 98] width 234 height 21
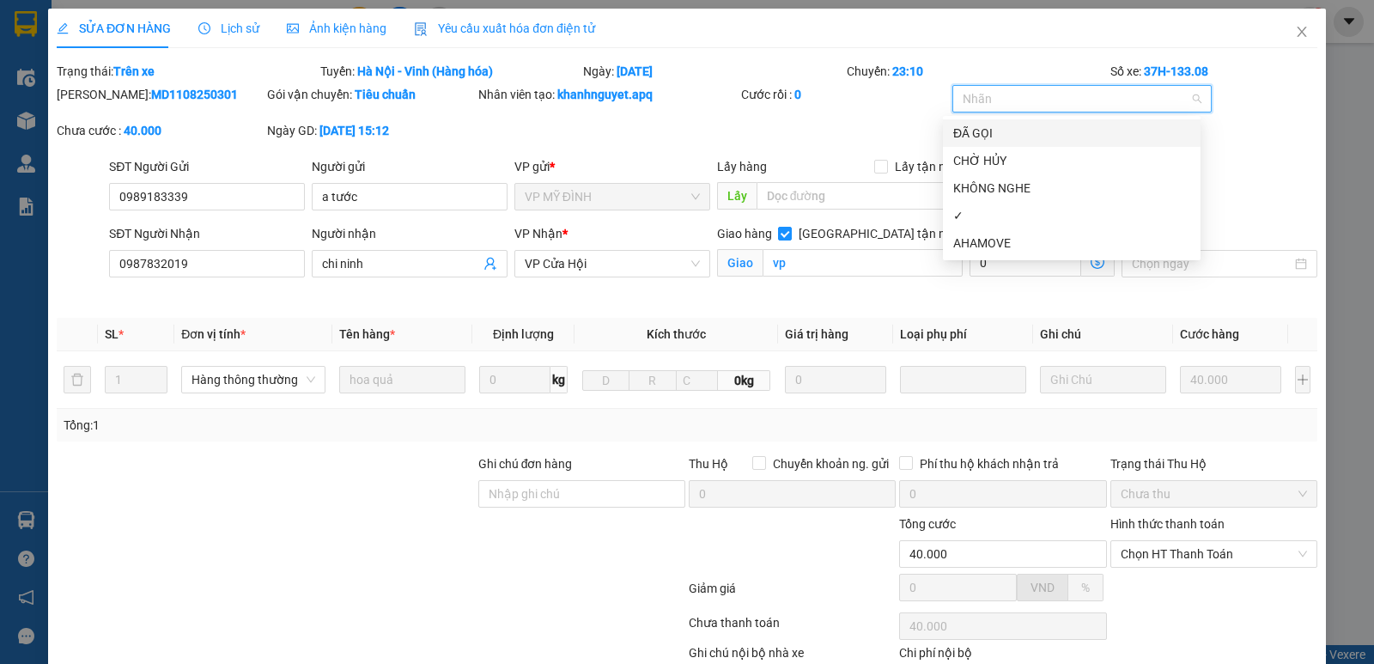
click at [976, 136] on div "ĐÃ GỌI" at bounding box center [1071, 133] width 237 height 19
click at [981, 218] on div "✓" at bounding box center [1071, 215] width 237 height 19
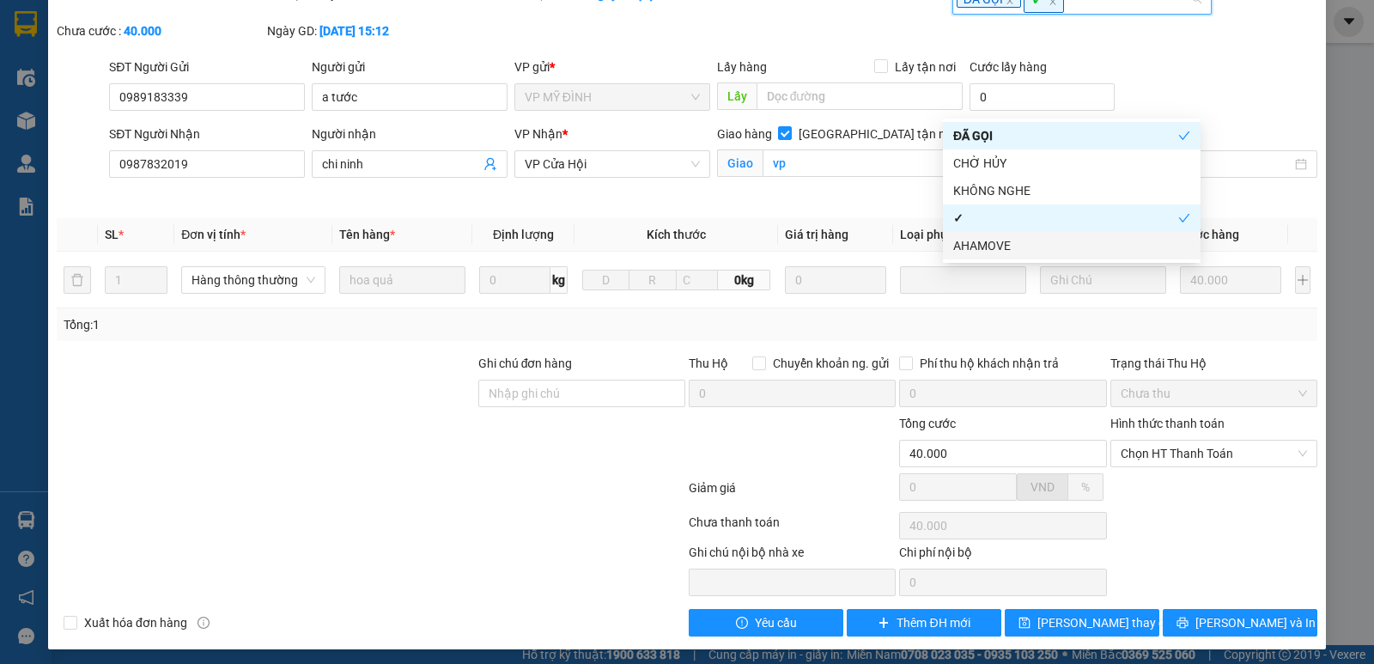
scroll to position [107, 0]
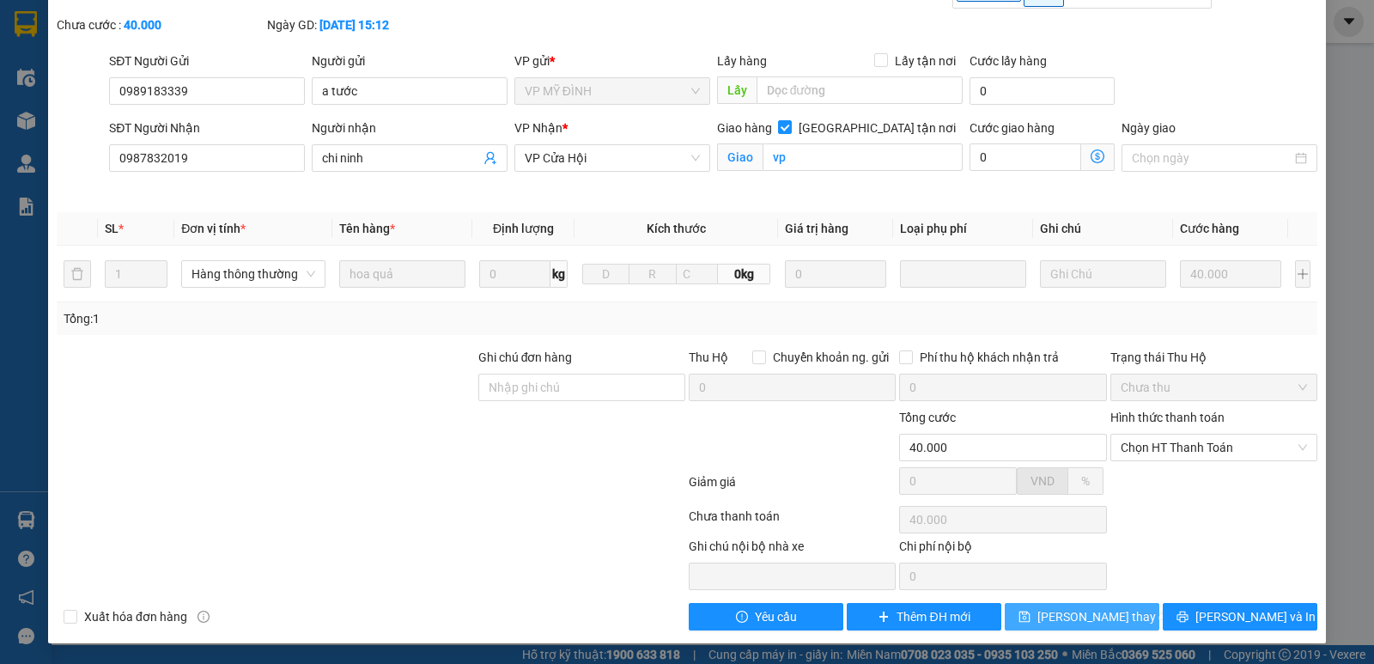
click at [1068, 620] on span "Lưu thay đổi" at bounding box center [1106, 616] width 137 height 19
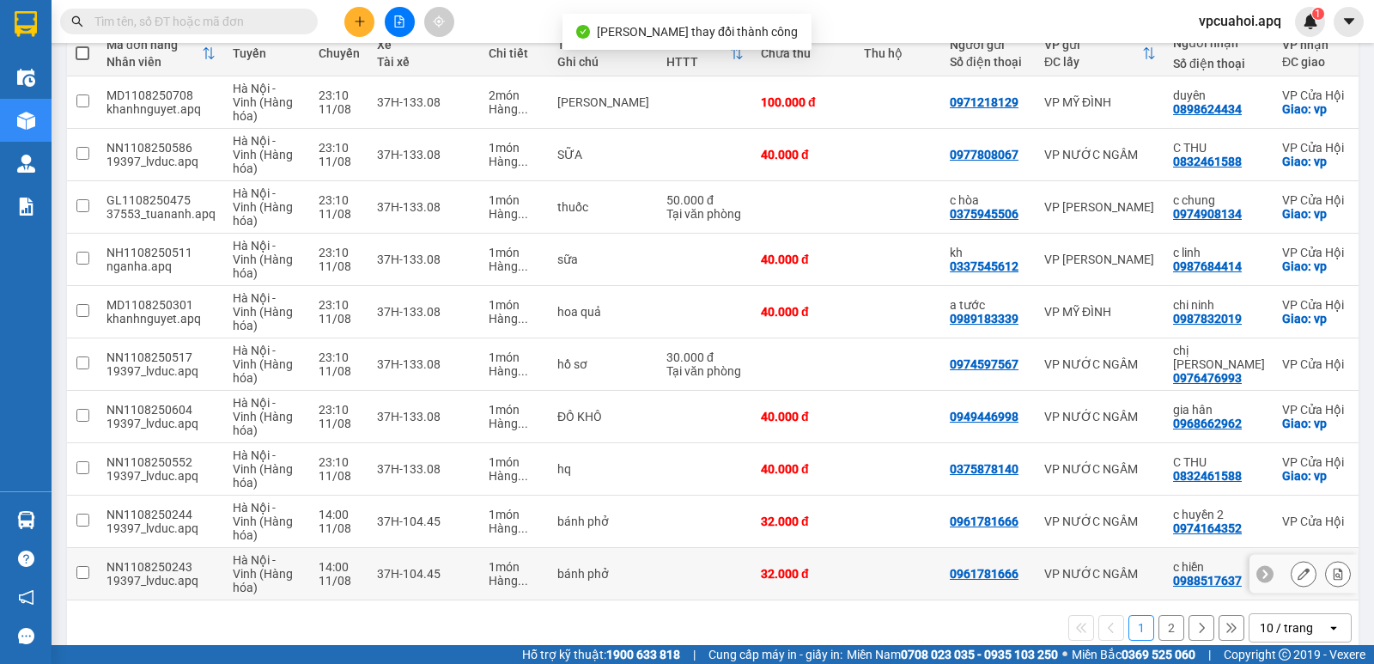
scroll to position [244, 0]
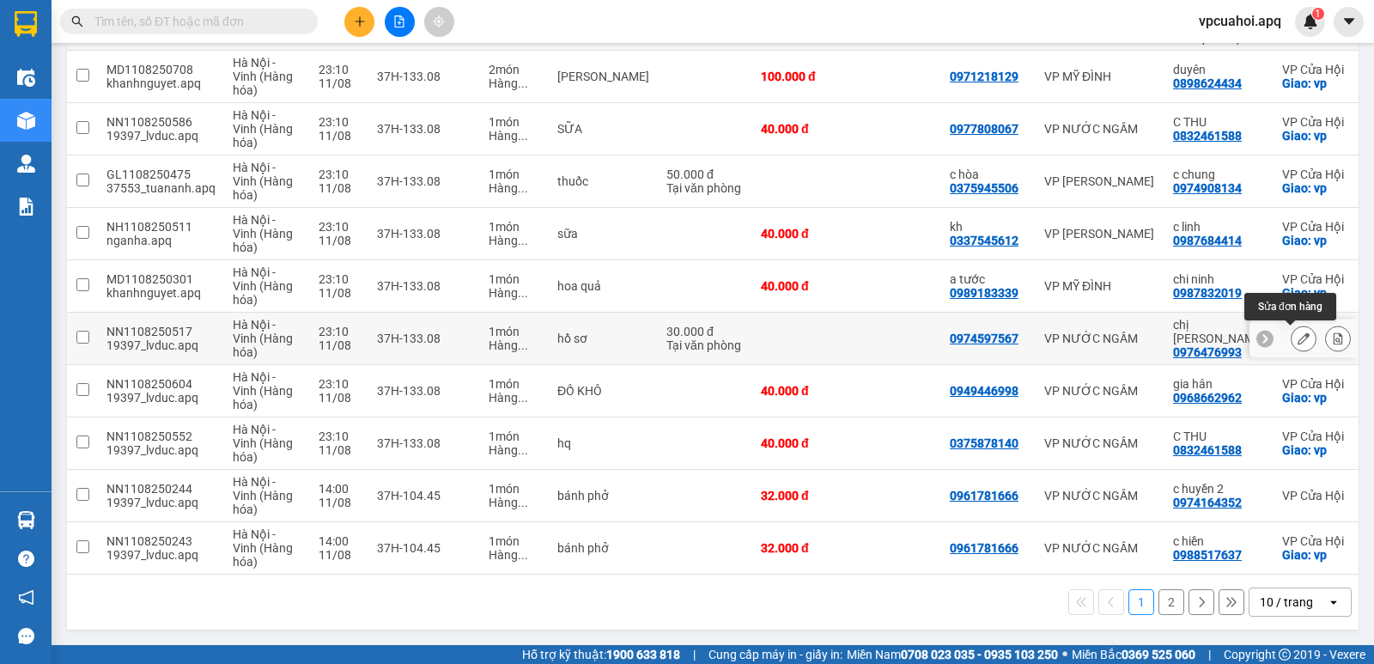
click at [1297, 331] on button at bounding box center [1304, 339] width 24 height 30
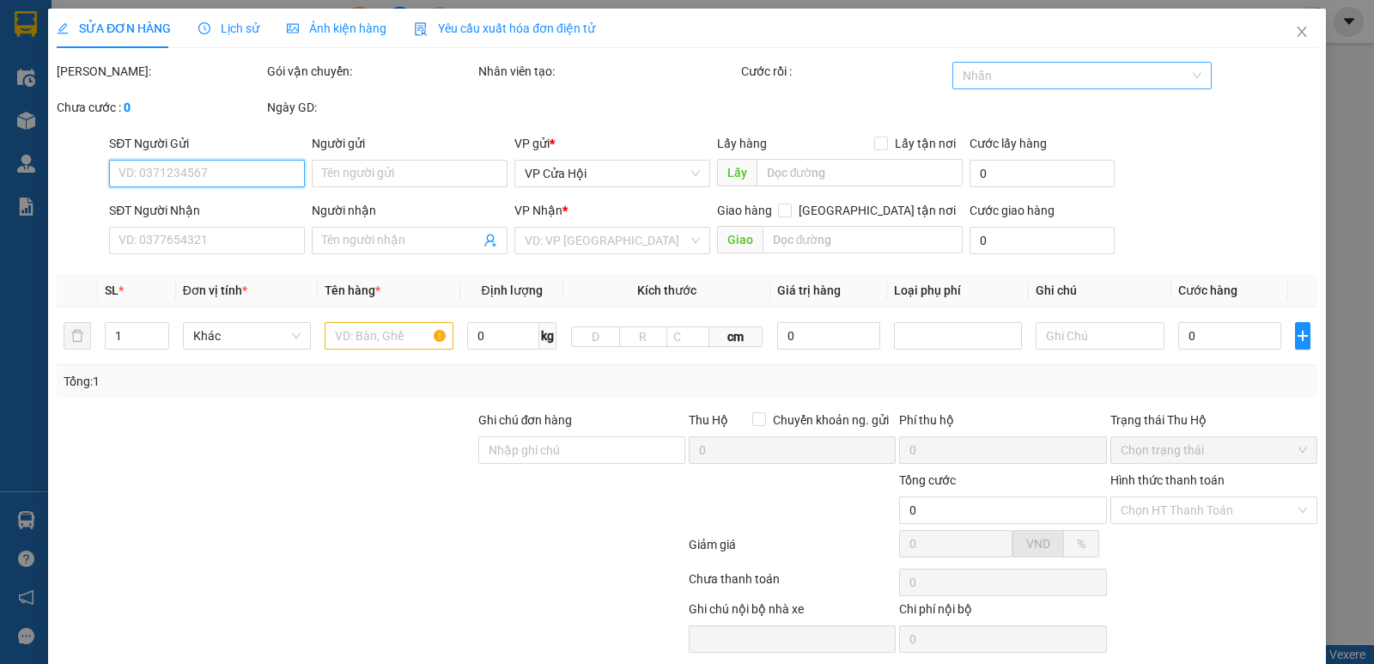
type input "0974597567"
type input "0976476993"
type input "chị vân hà"
type input "30.000"
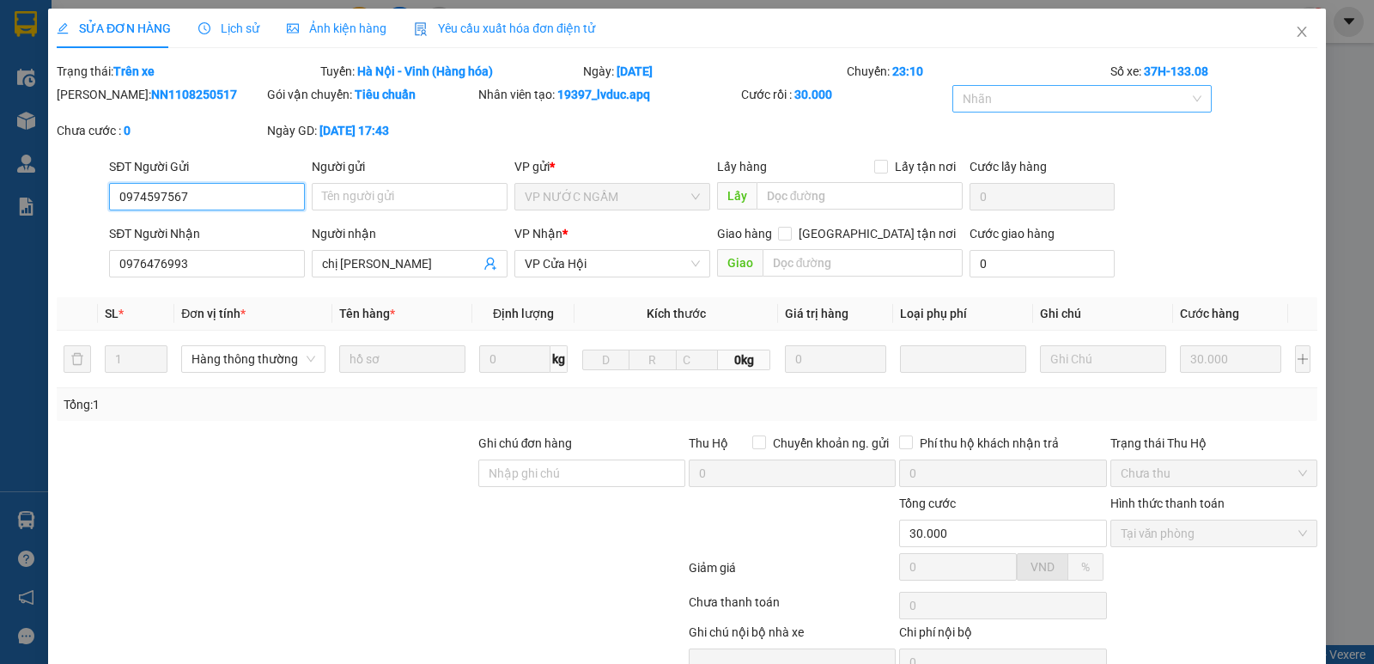
click at [1006, 90] on div at bounding box center [1074, 98] width 234 height 21
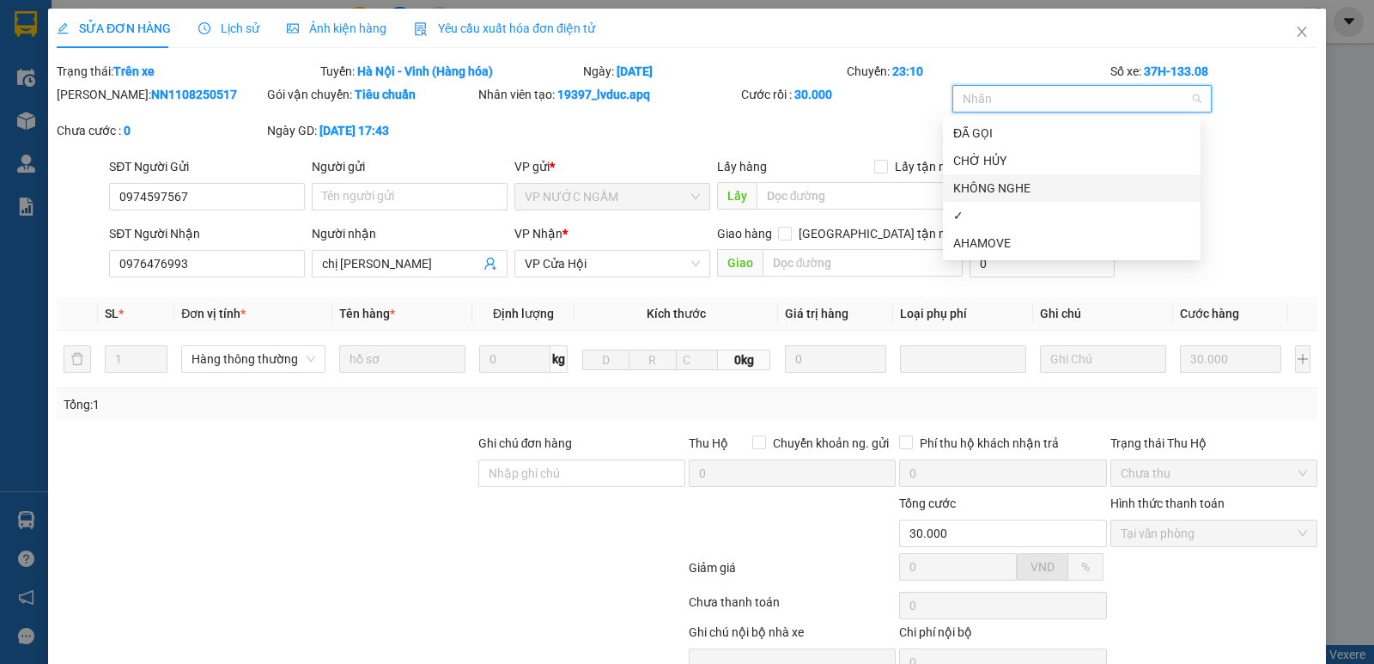
click at [991, 189] on div "KHÔNG NGHE" at bounding box center [1071, 188] width 237 height 19
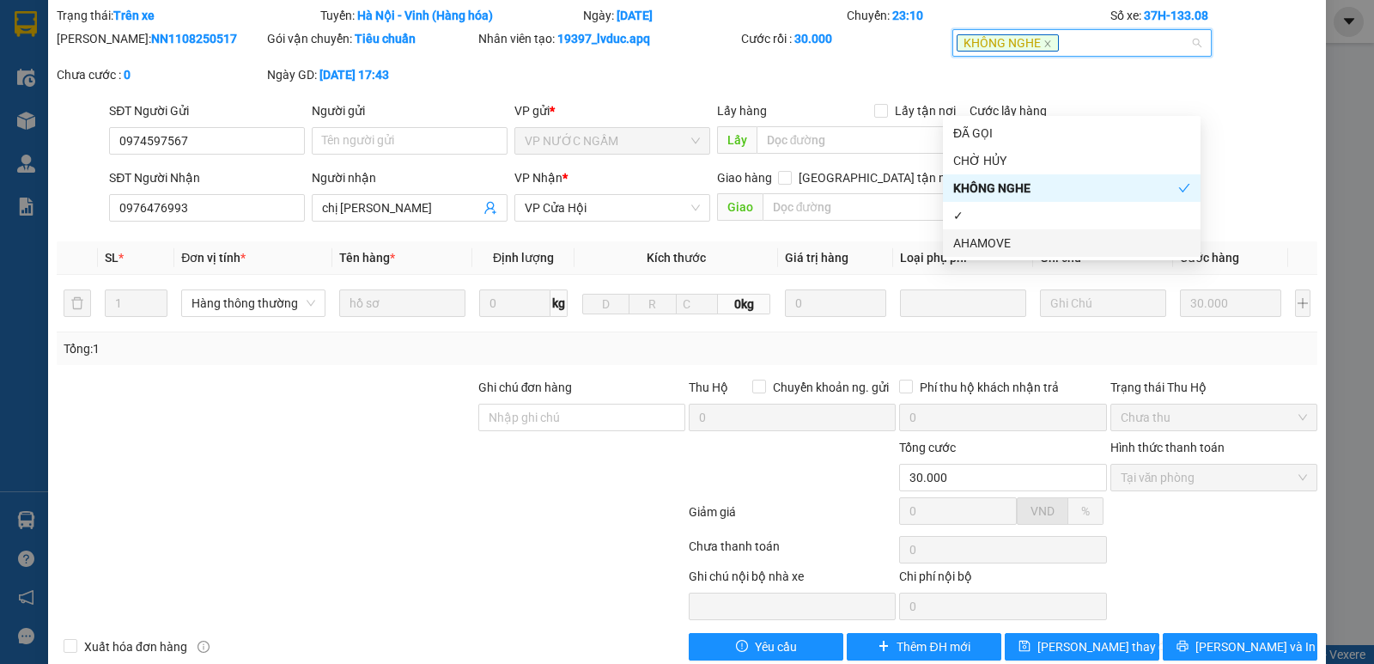
scroll to position [86, 0]
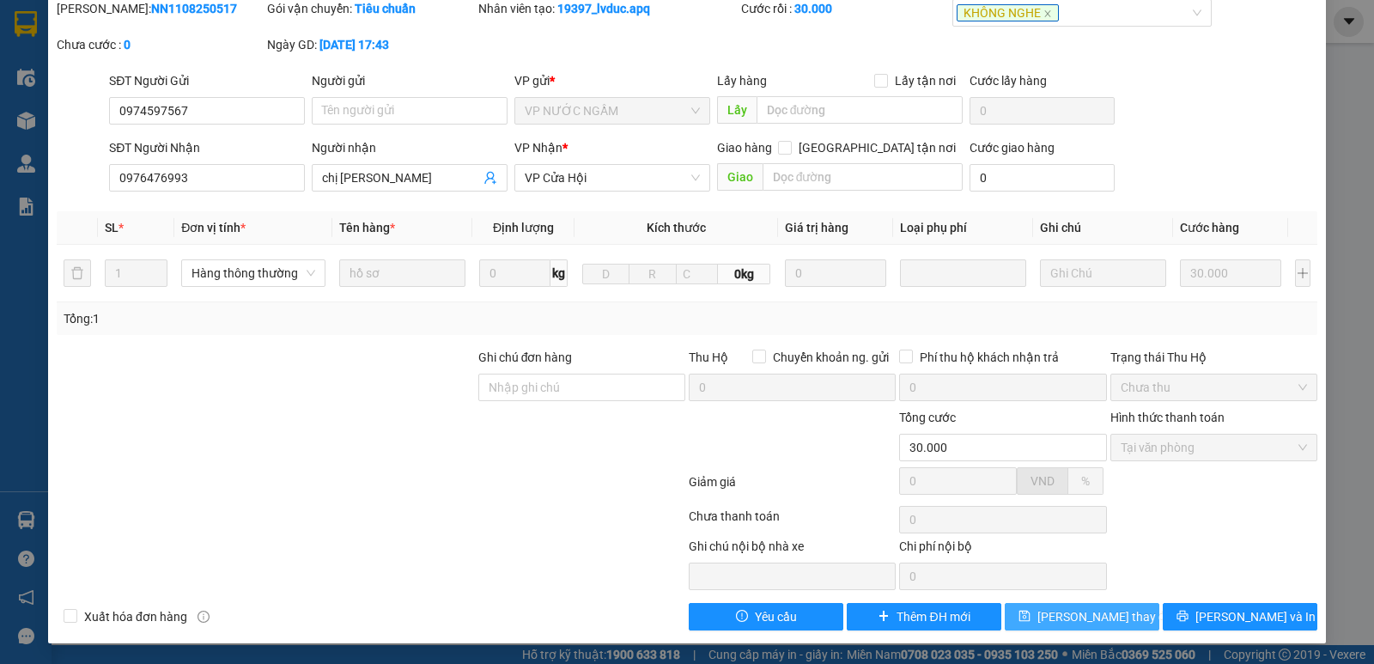
click at [1099, 612] on span "Lưu thay đổi" at bounding box center [1106, 616] width 137 height 19
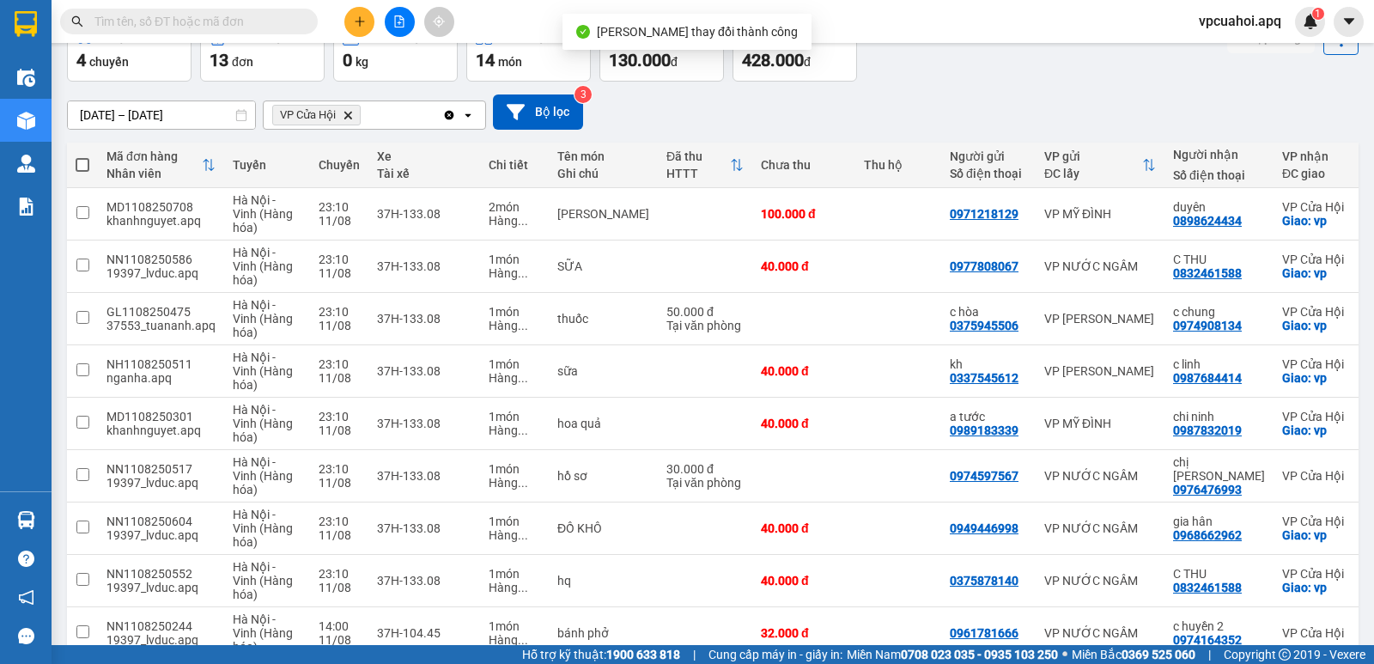
scroll to position [244, 0]
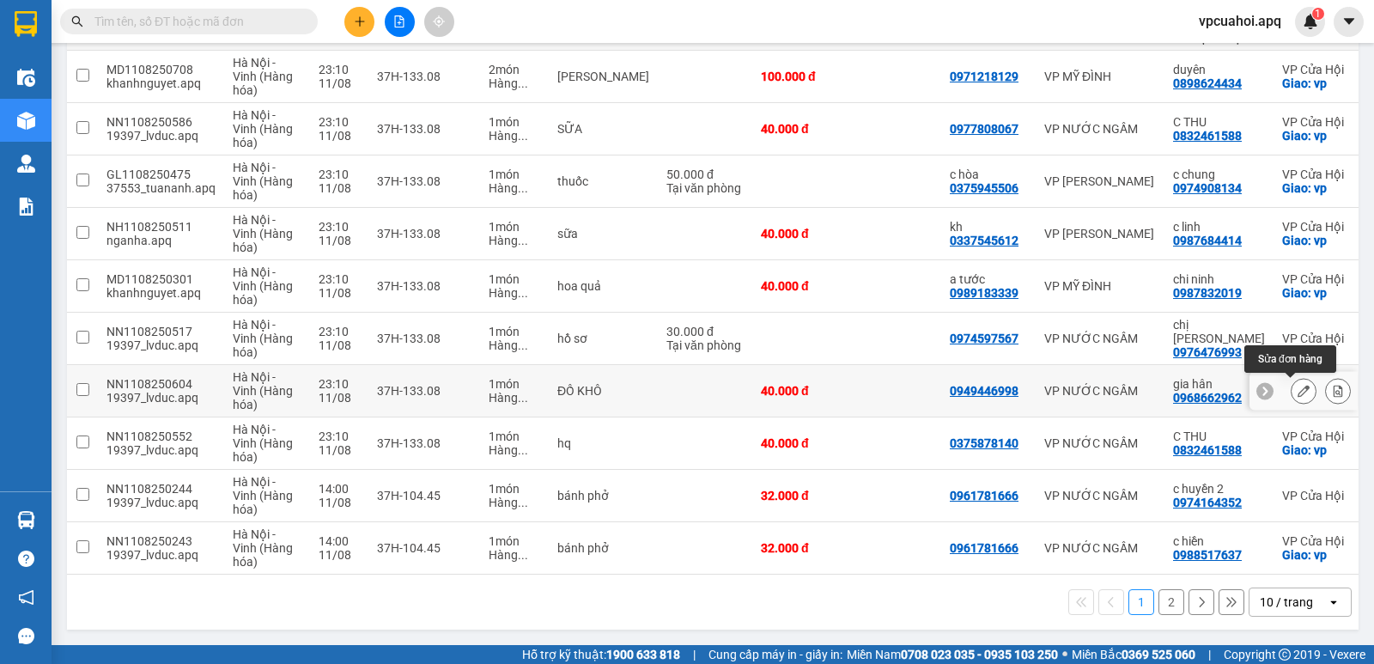
click at [1298, 388] on icon at bounding box center [1304, 391] width 12 height 12
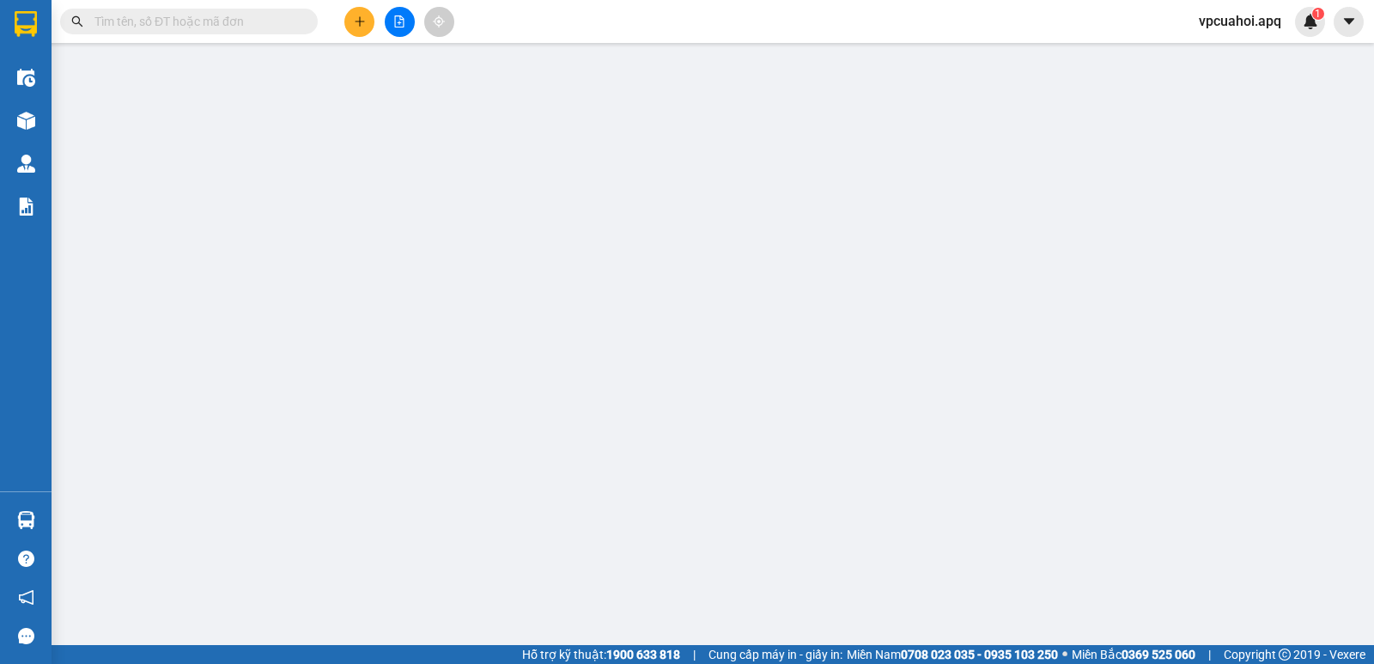
type input "0949446998"
type input "0968662962"
type input "gia hân"
checkbox input "true"
type input "vp"
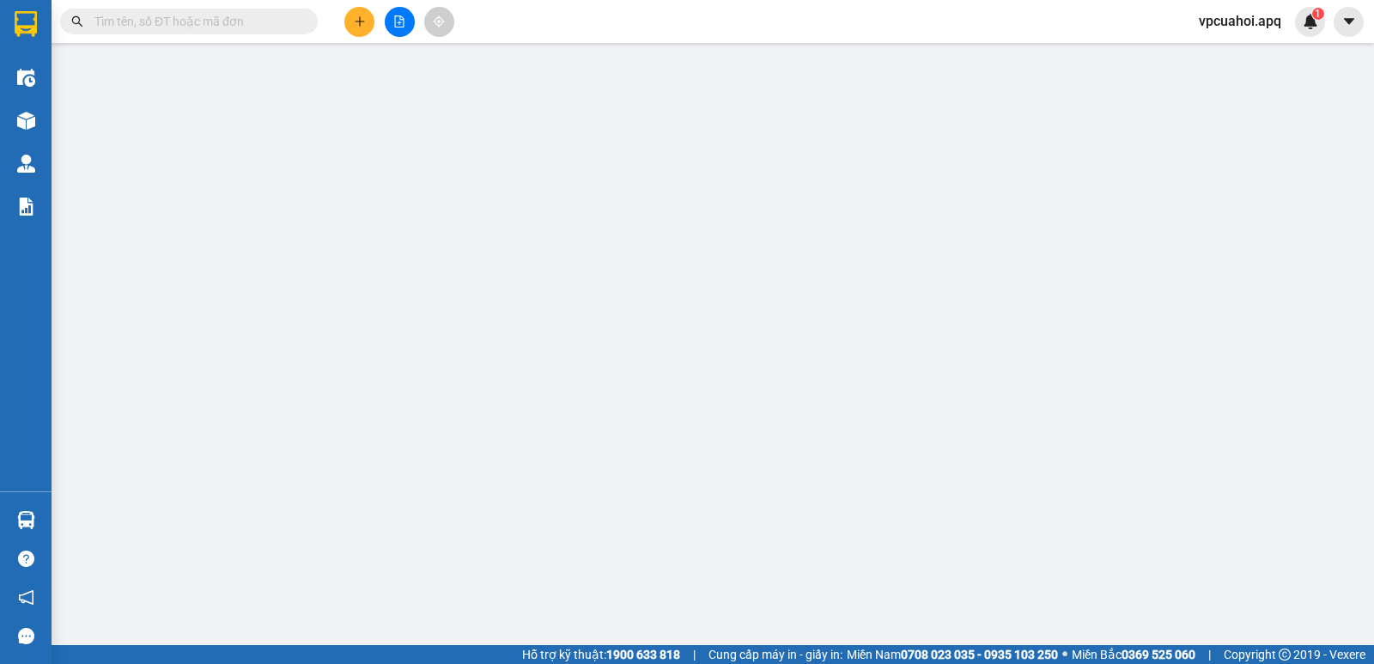
type input "40.000"
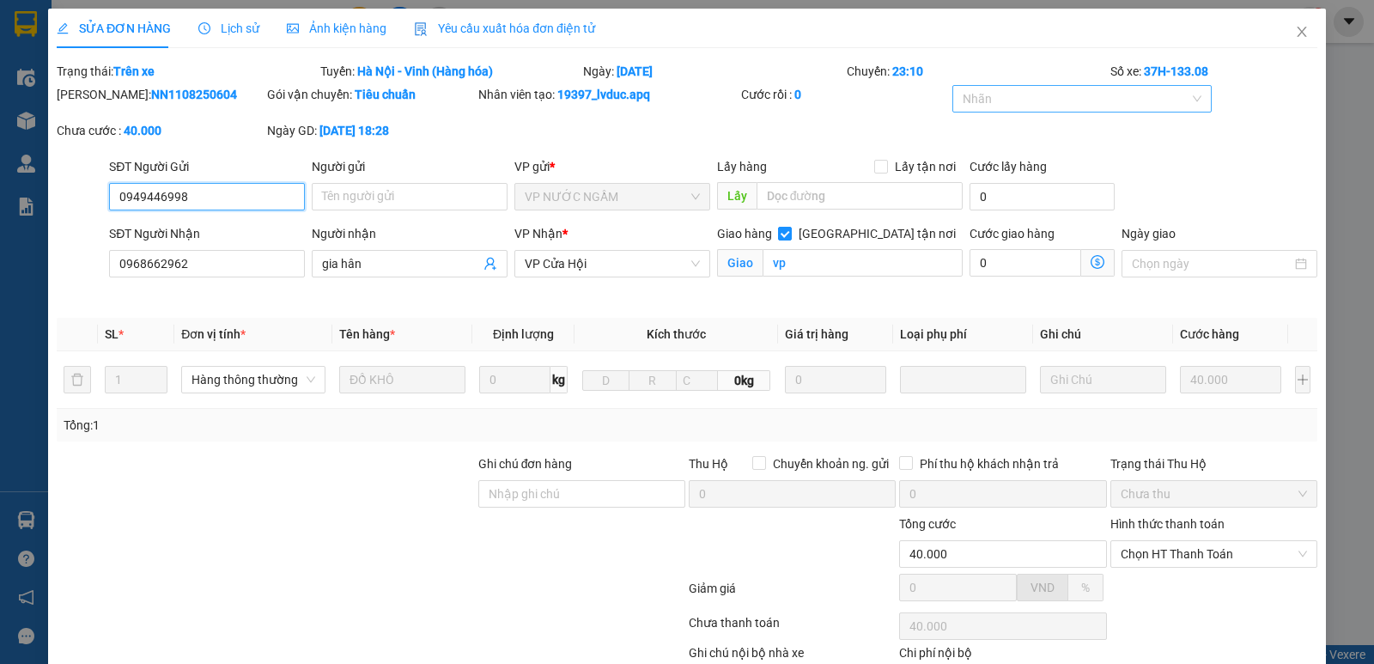
click at [1022, 94] on div at bounding box center [1074, 98] width 234 height 21
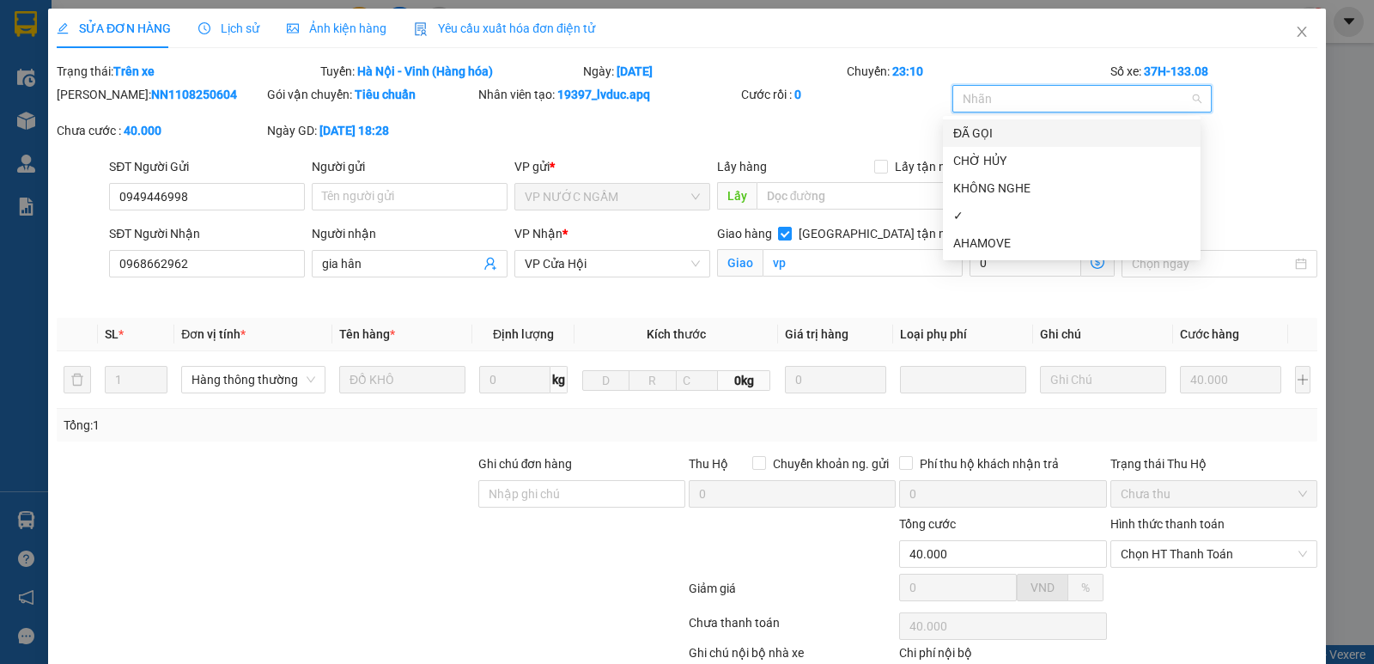
click at [993, 131] on div "ĐÃ GỌI" at bounding box center [1071, 133] width 237 height 19
click at [980, 213] on div "✓" at bounding box center [1071, 215] width 237 height 19
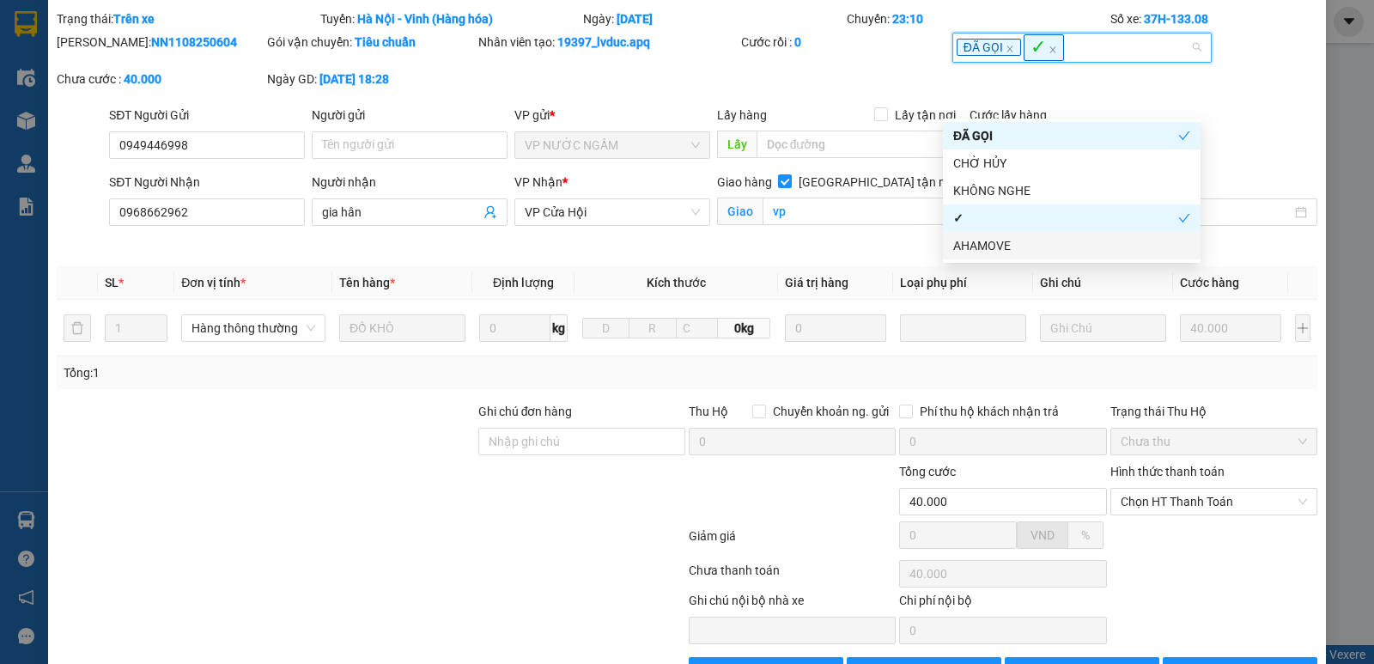
scroll to position [107, 0]
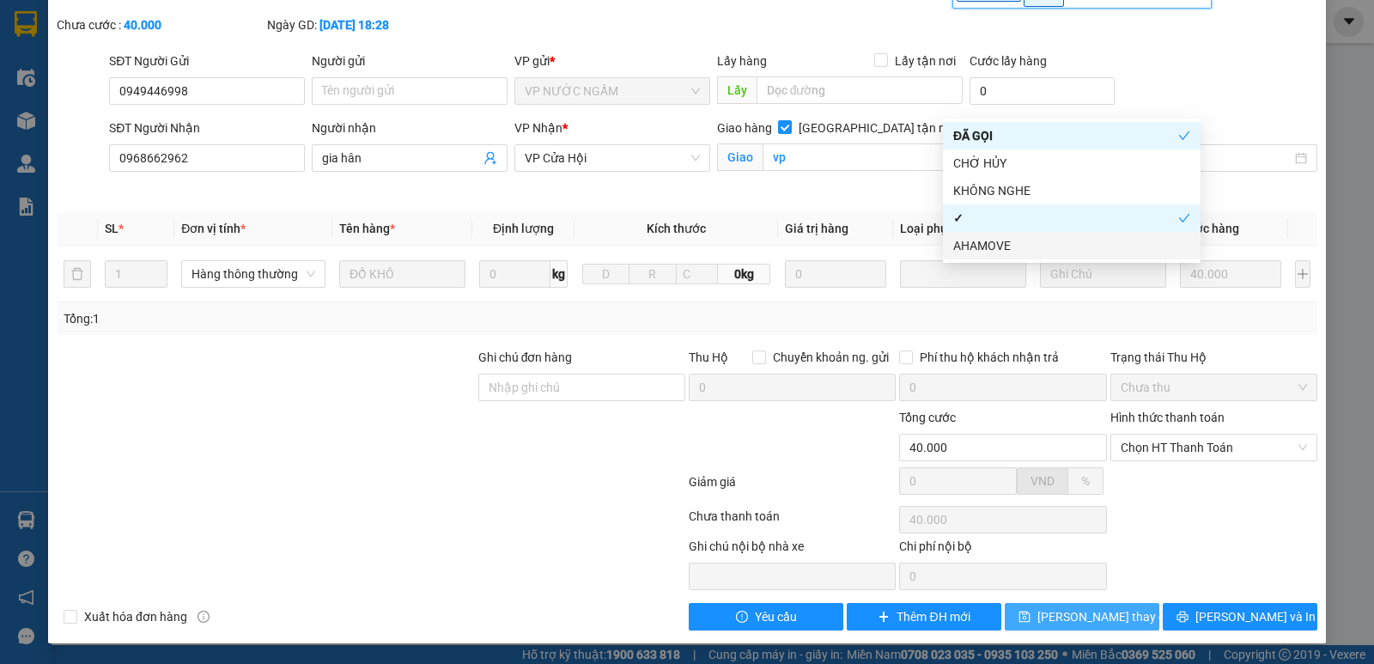
click at [1098, 616] on span "Lưu thay đổi" at bounding box center [1106, 616] width 137 height 19
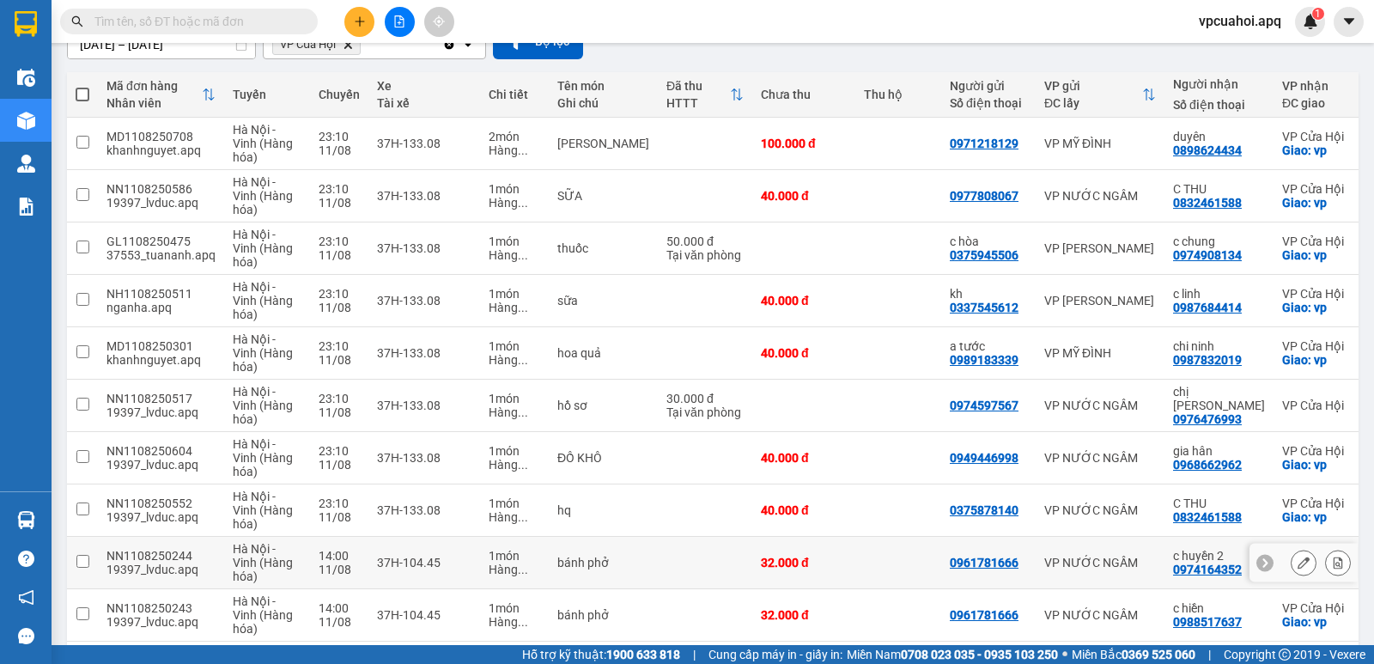
scroll to position [244, 0]
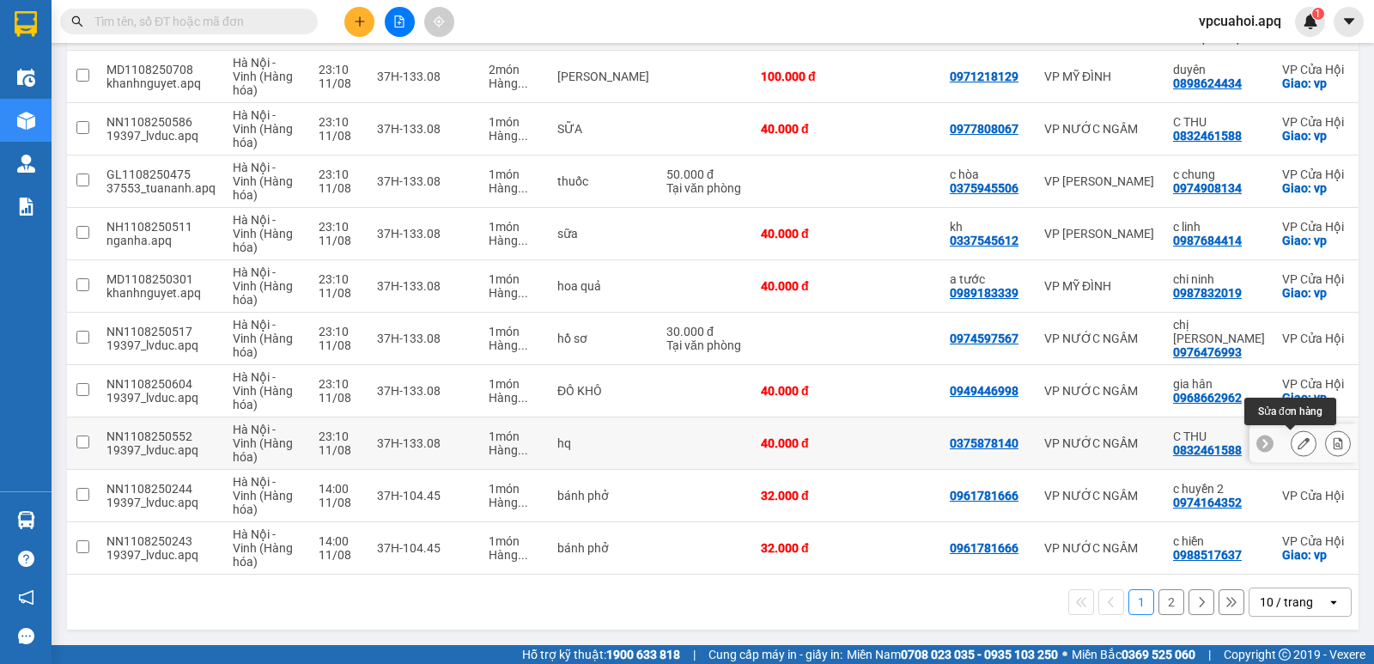
click at [1298, 437] on icon at bounding box center [1304, 443] width 12 height 12
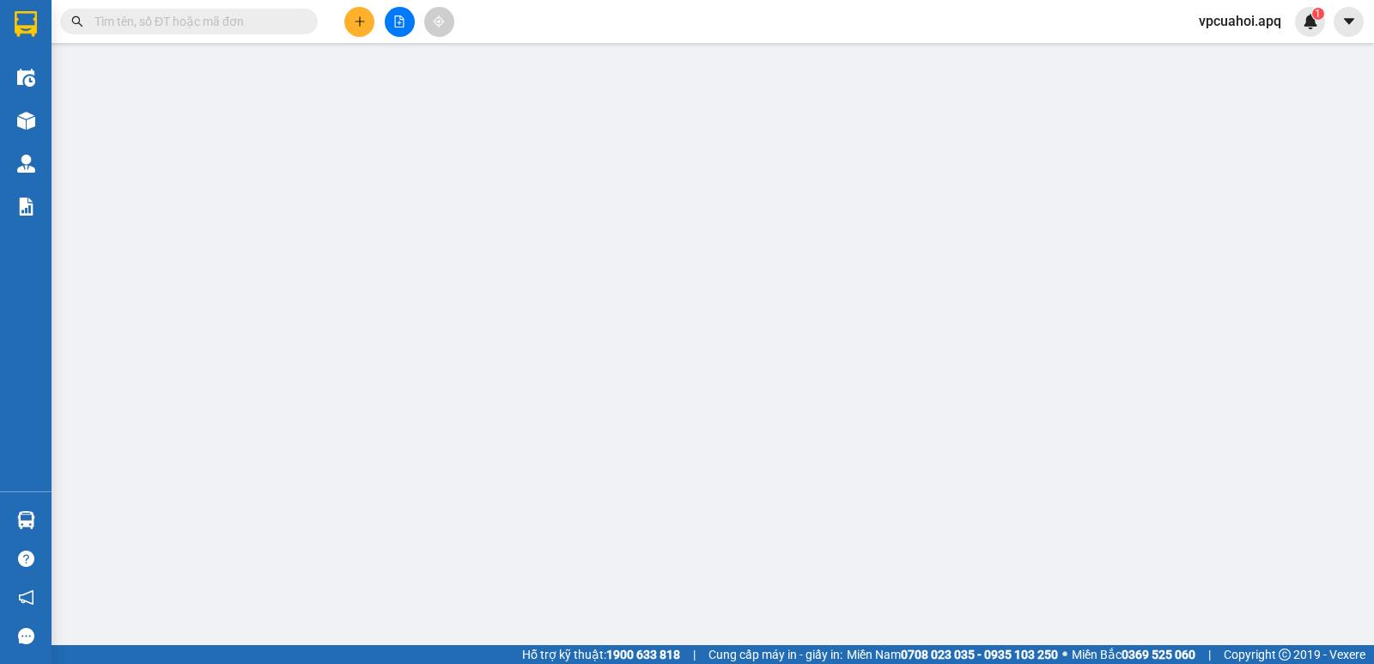
type input "0375878140"
type input "0832461588"
type input "C THU"
checkbox input "true"
type input "vp"
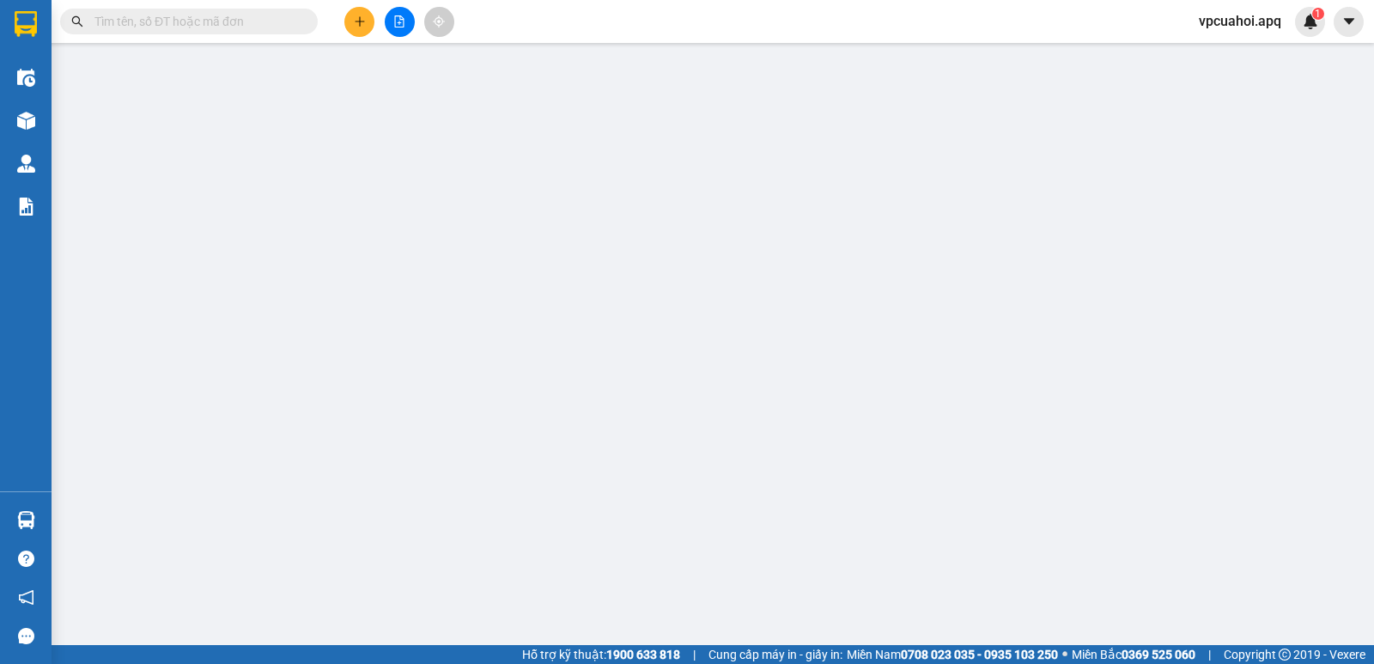
type input "40.000"
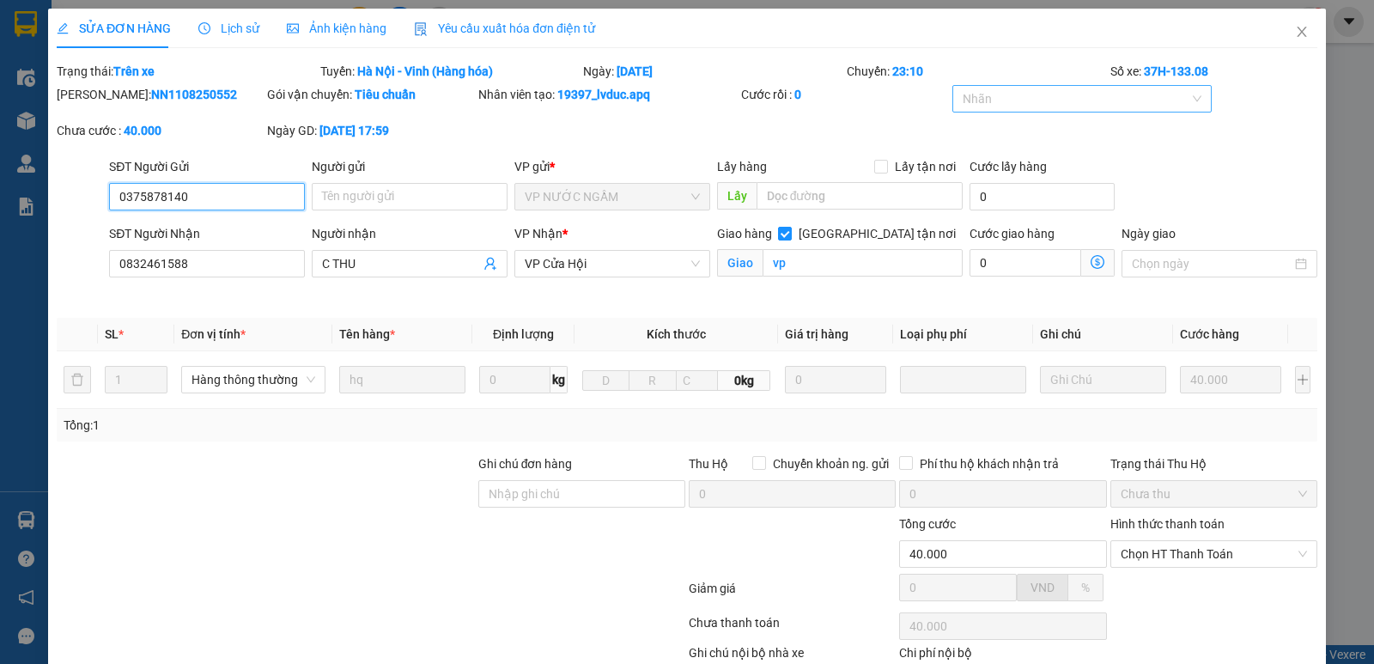
click at [1020, 95] on div at bounding box center [1074, 98] width 234 height 21
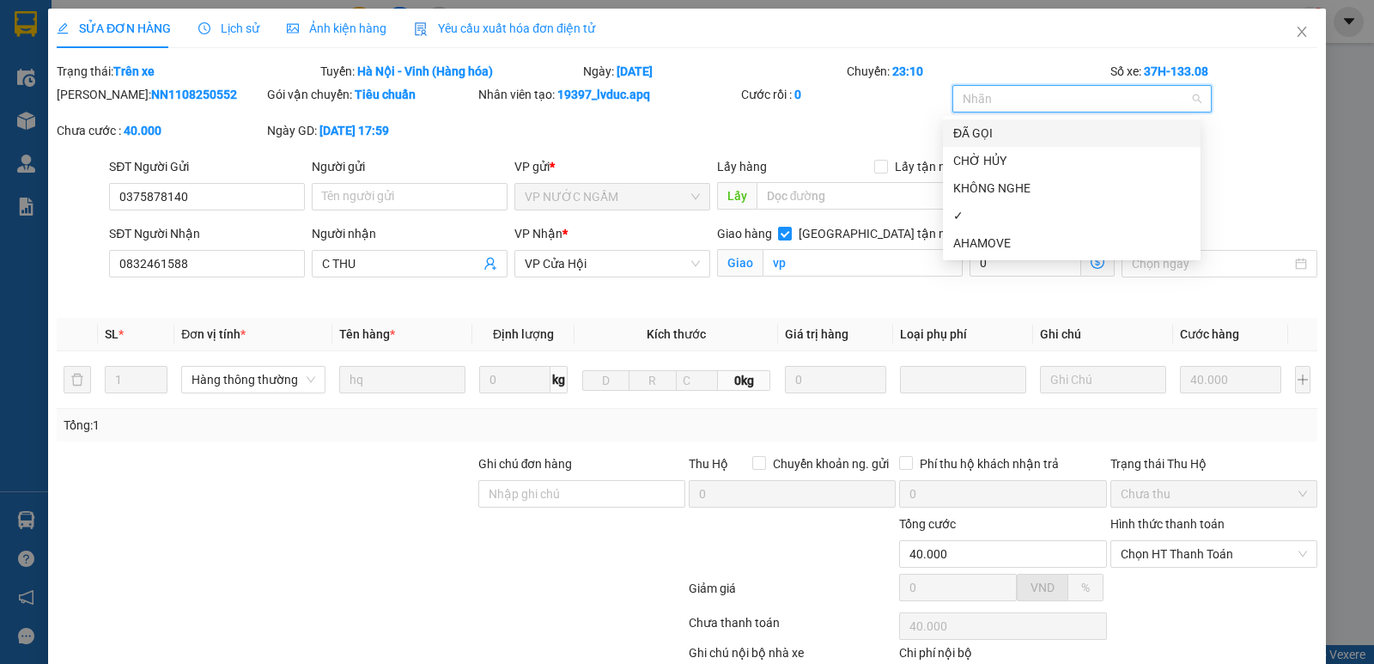
drag, startPoint x: 953, startPoint y: 133, endPoint x: 980, endPoint y: 188, distance: 61.1
click at [956, 135] on div "ĐÃ GỌI" at bounding box center [1071, 133] width 237 height 19
drag, startPoint x: 984, startPoint y: 216, endPoint x: 990, endPoint y: 236, distance: 21.2
click at [984, 218] on div "✓" at bounding box center [1071, 215] width 237 height 19
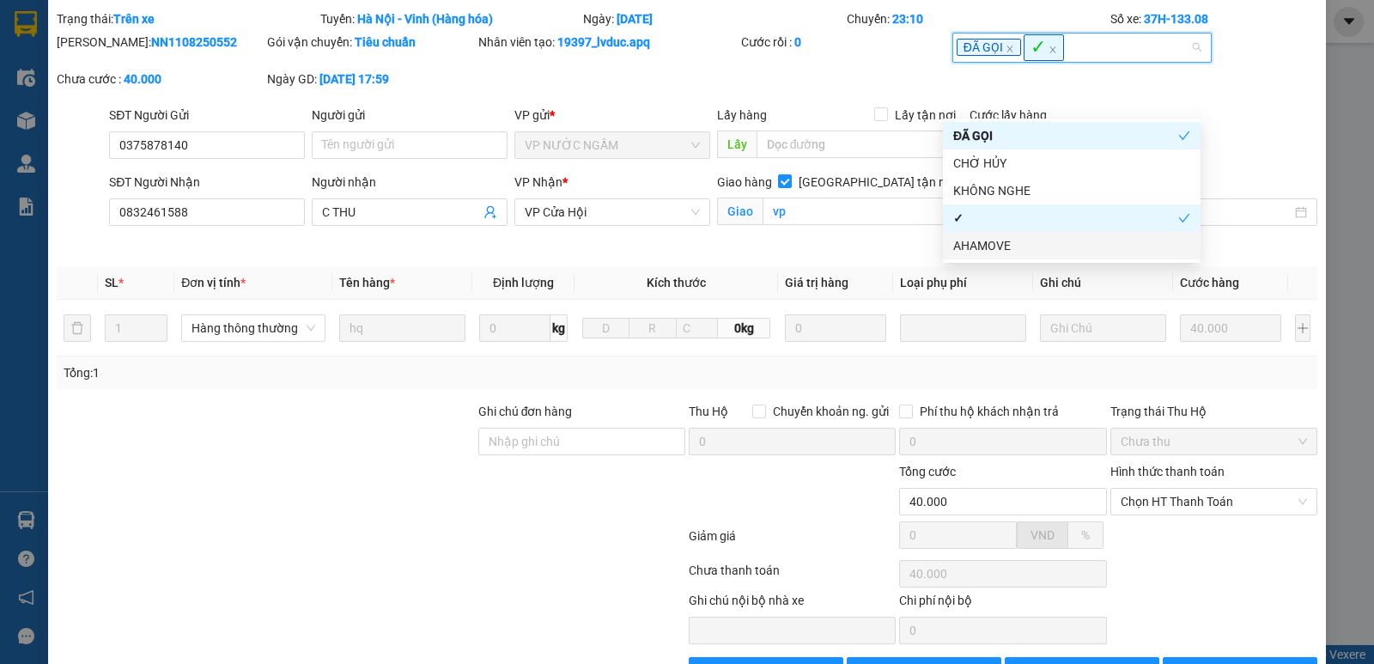
scroll to position [107, 0]
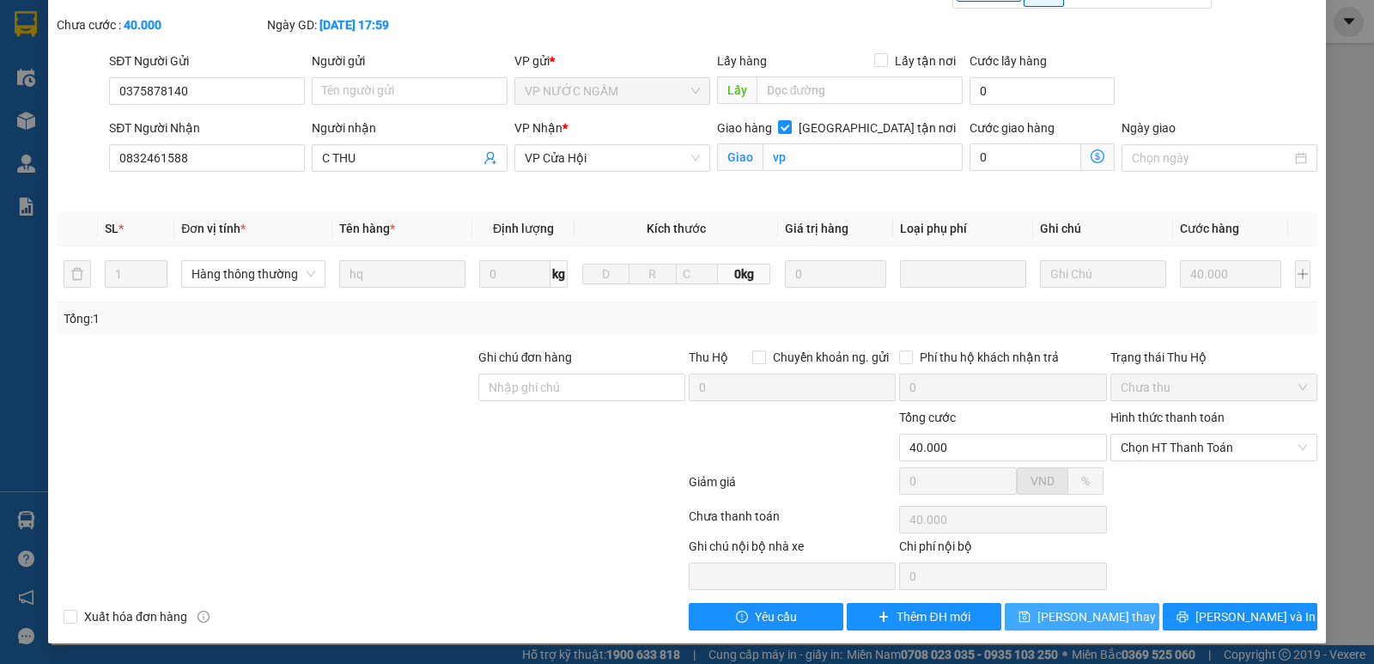
click at [1031, 624] on span "save" at bounding box center [1025, 618] width 12 height 14
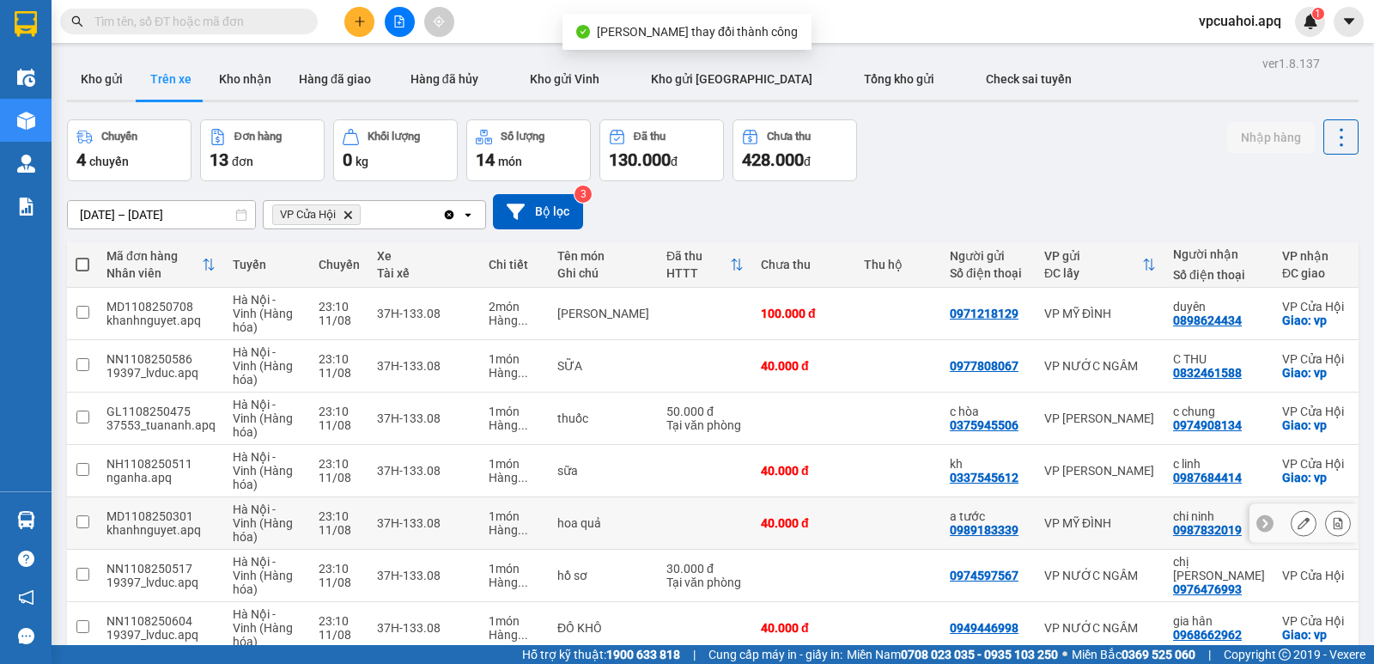
click at [789, 505] on td "40.000 đ" at bounding box center [803, 523] width 103 height 52
checkbox input "true"
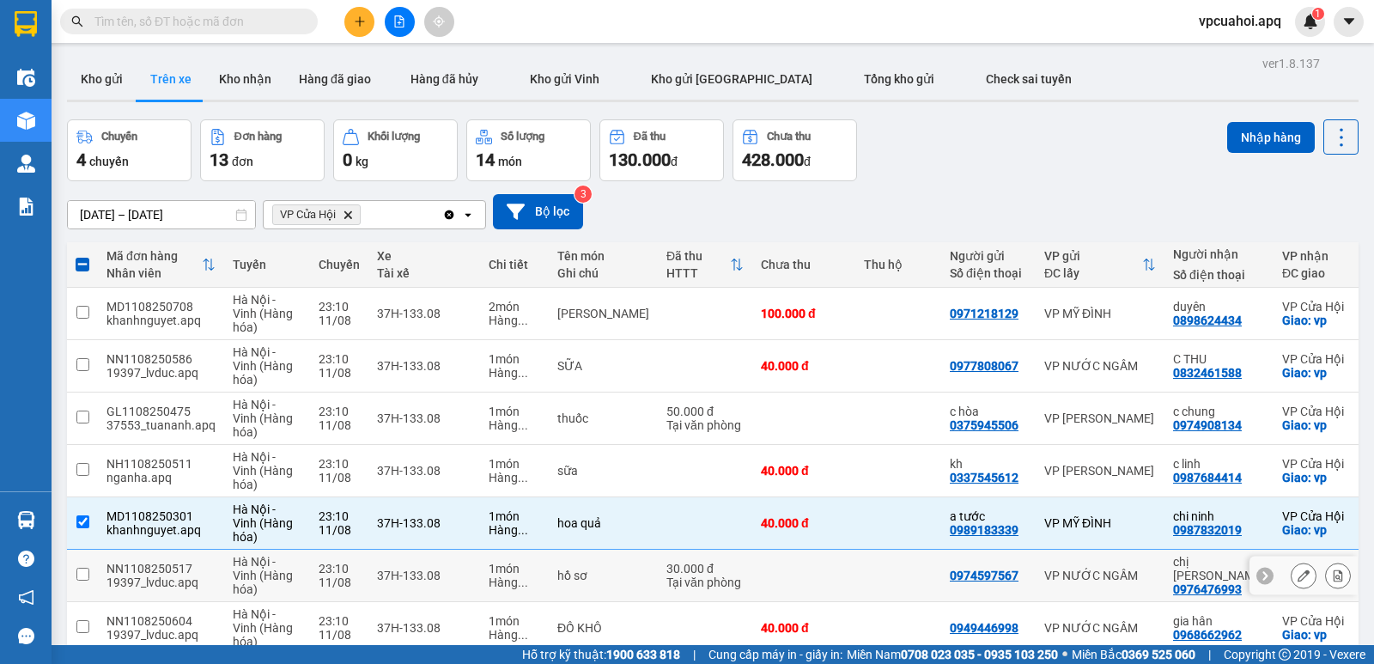
scroll to position [172, 0]
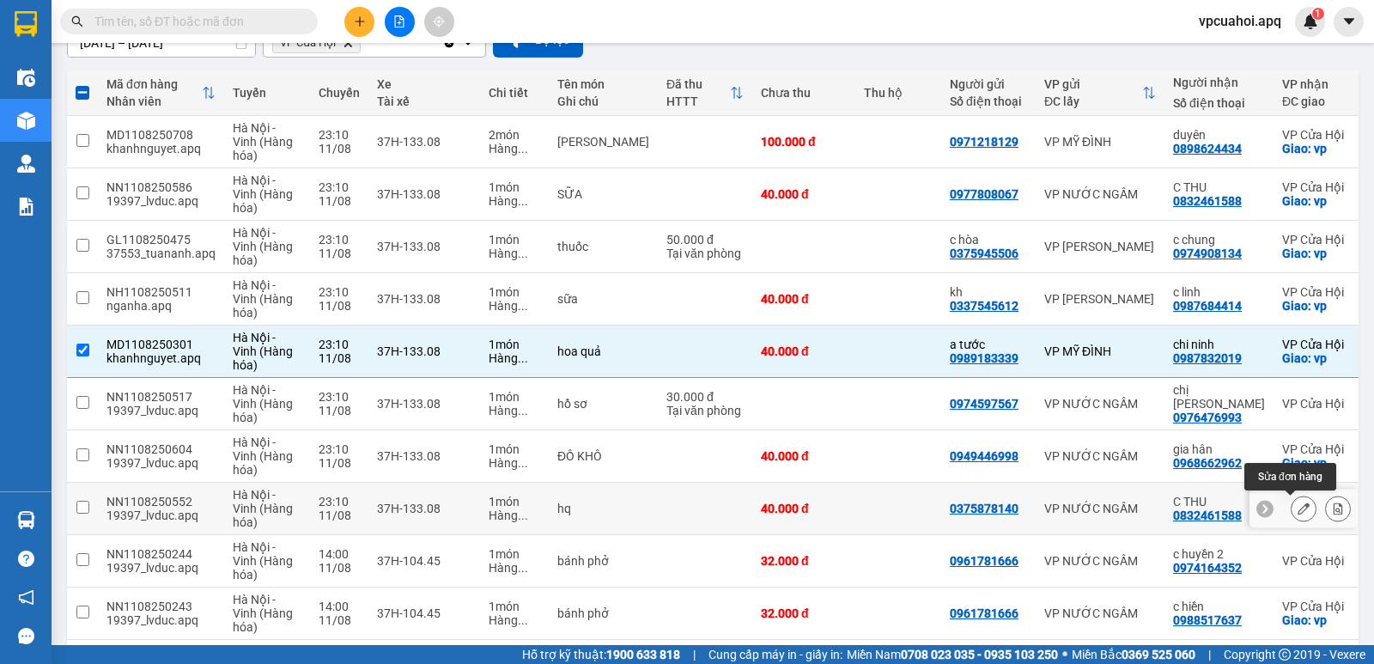
click at [1298, 507] on icon at bounding box center [1304, 508] width 12 height 12
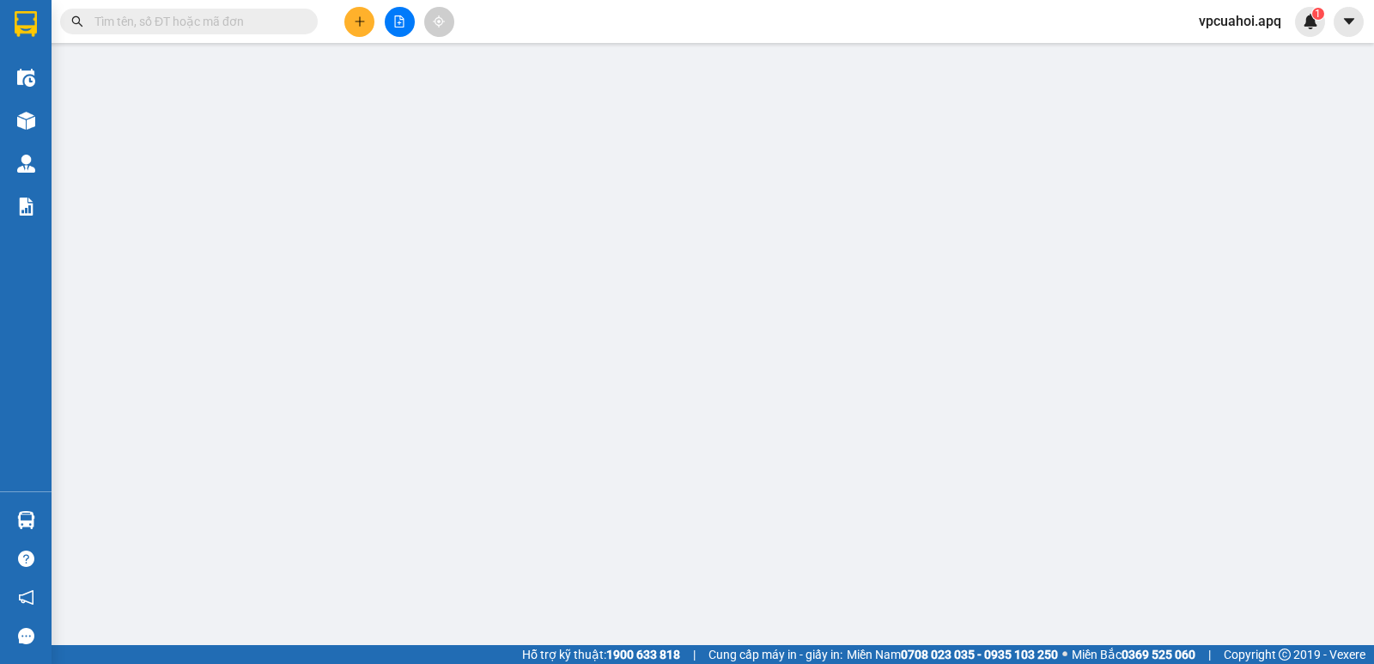
type input "0375878140"
type input "0832461588"
type input "C THU"
checkbox input "true"
type input "vp"
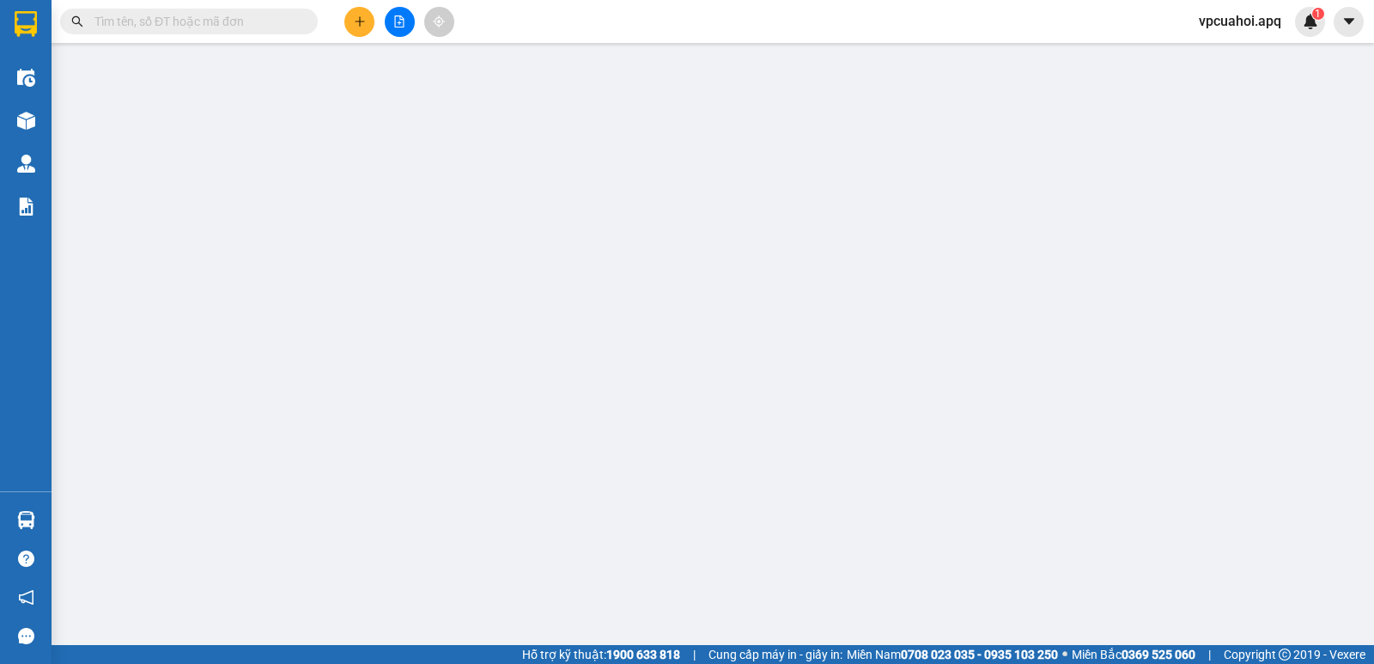
type input "40.000"
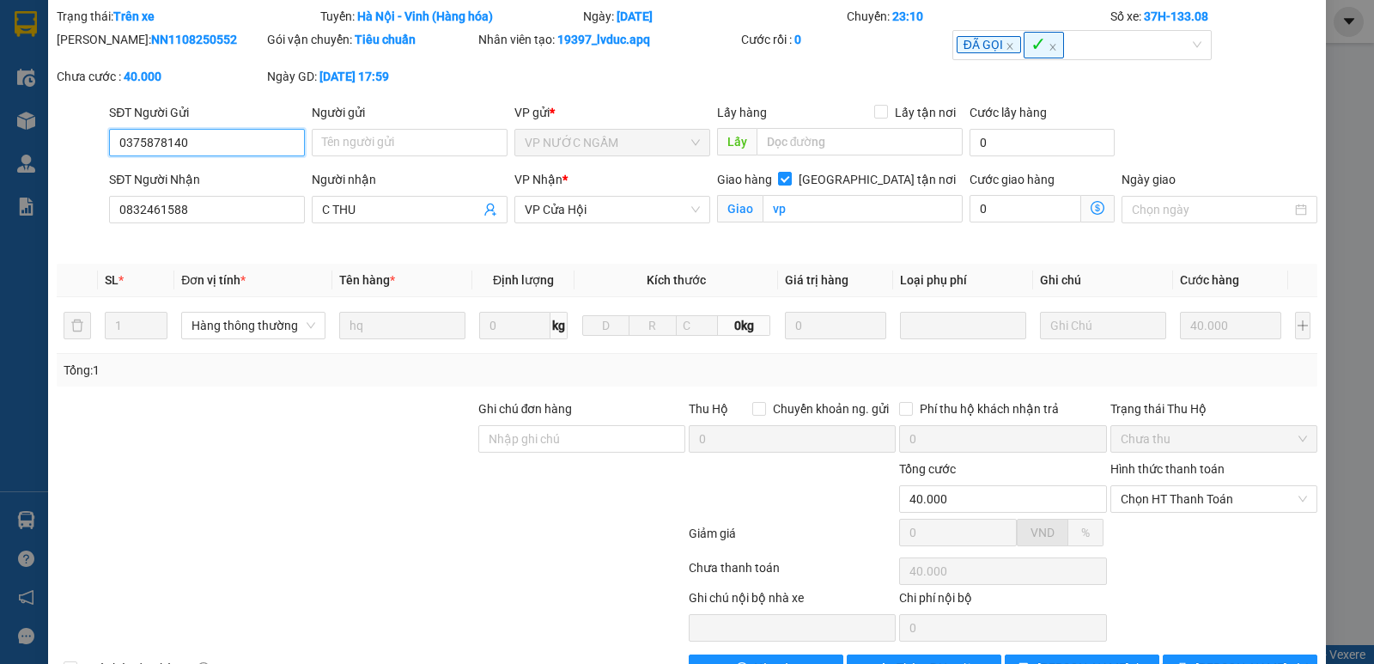
scroll to position [107, 0]
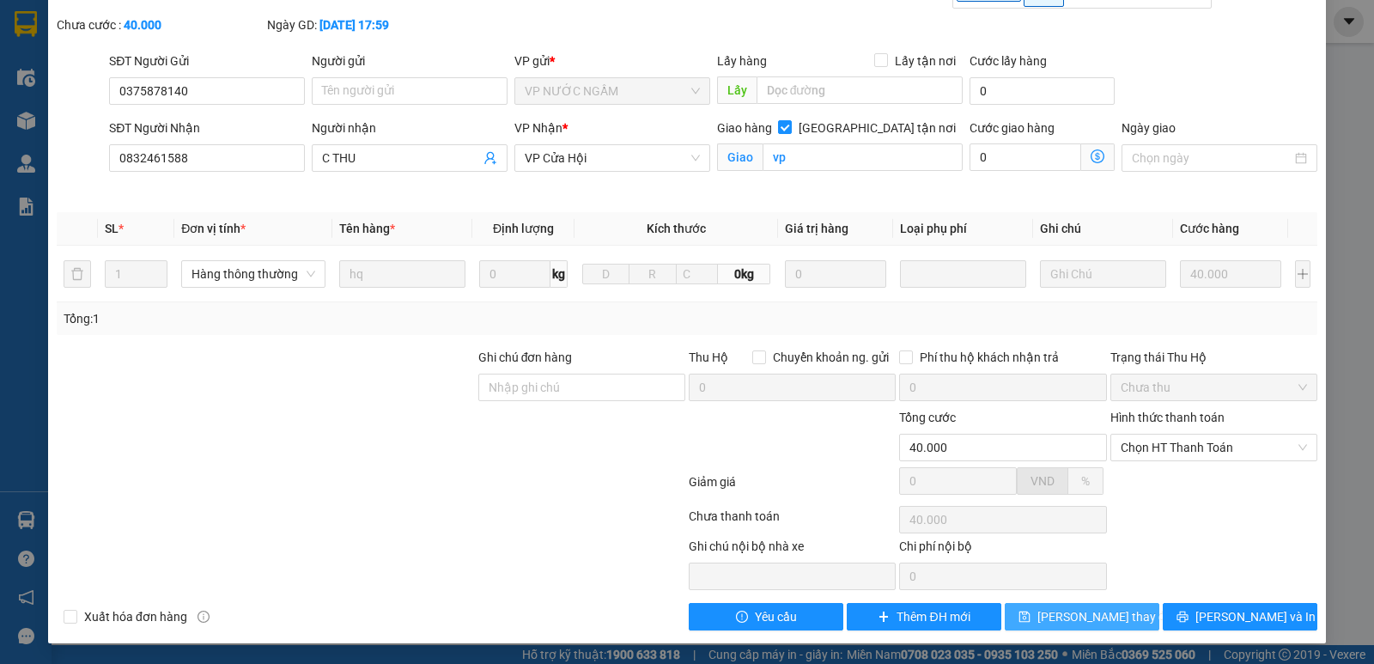
click at [1029, 618] on icon "save" at bounding box center [1025, 617] width 12 height 12
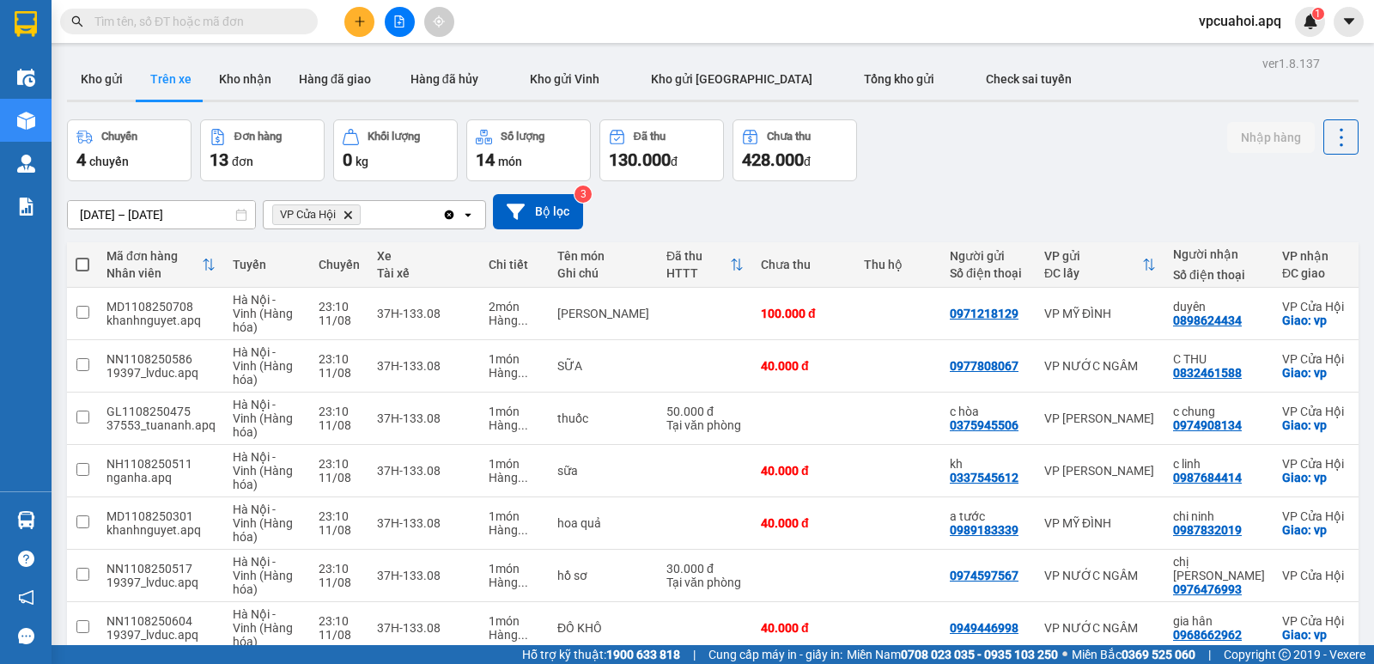
click at [947, 190] on div "10/08/2025 – 12/08/2025 Press the down arrow key to interact with the calendar …" at bounding box center [713, 211] width 1292 height 61
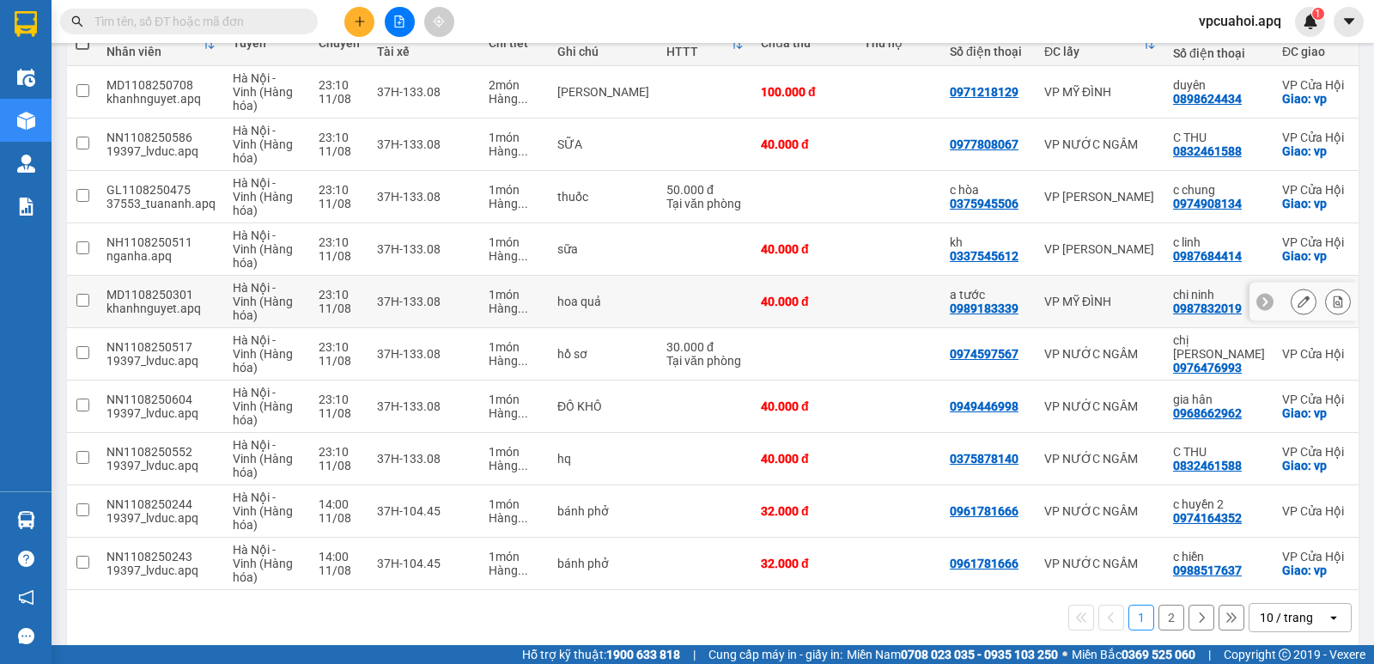
scroll to position [244, 0]
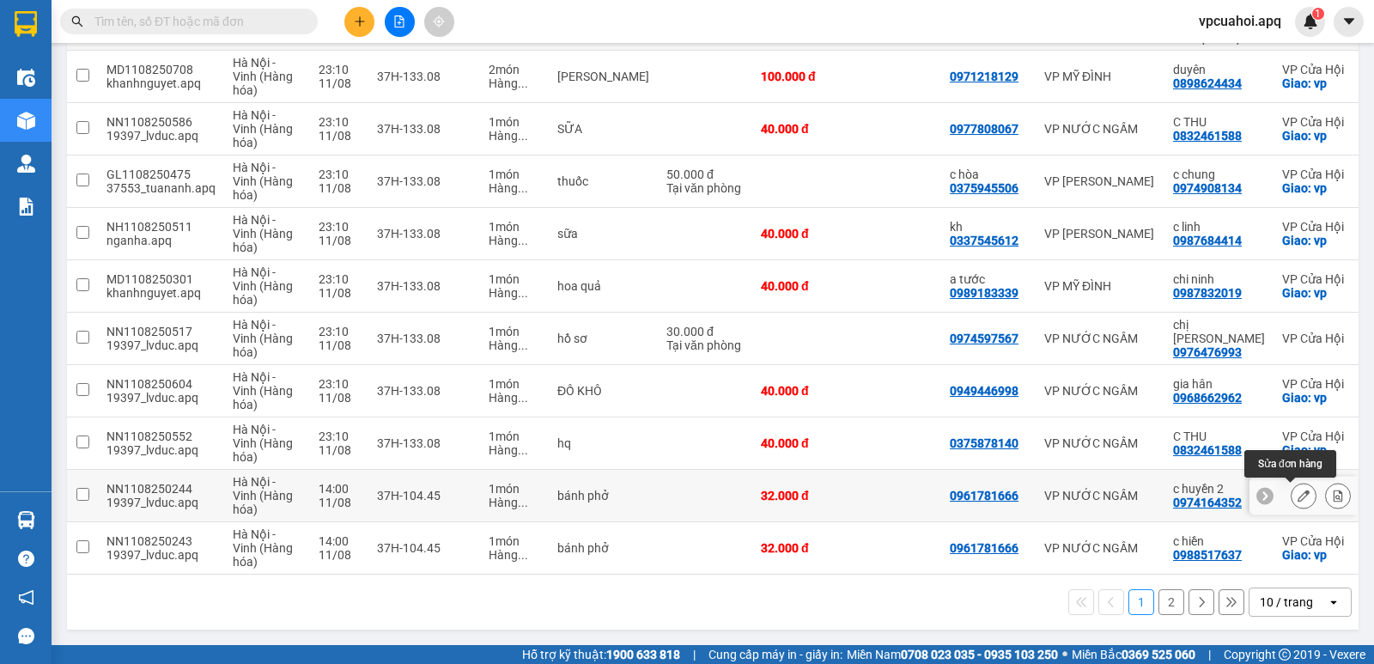
click at [1298, 491] on icon at bounding box center [1304, 496] width 12 height 12
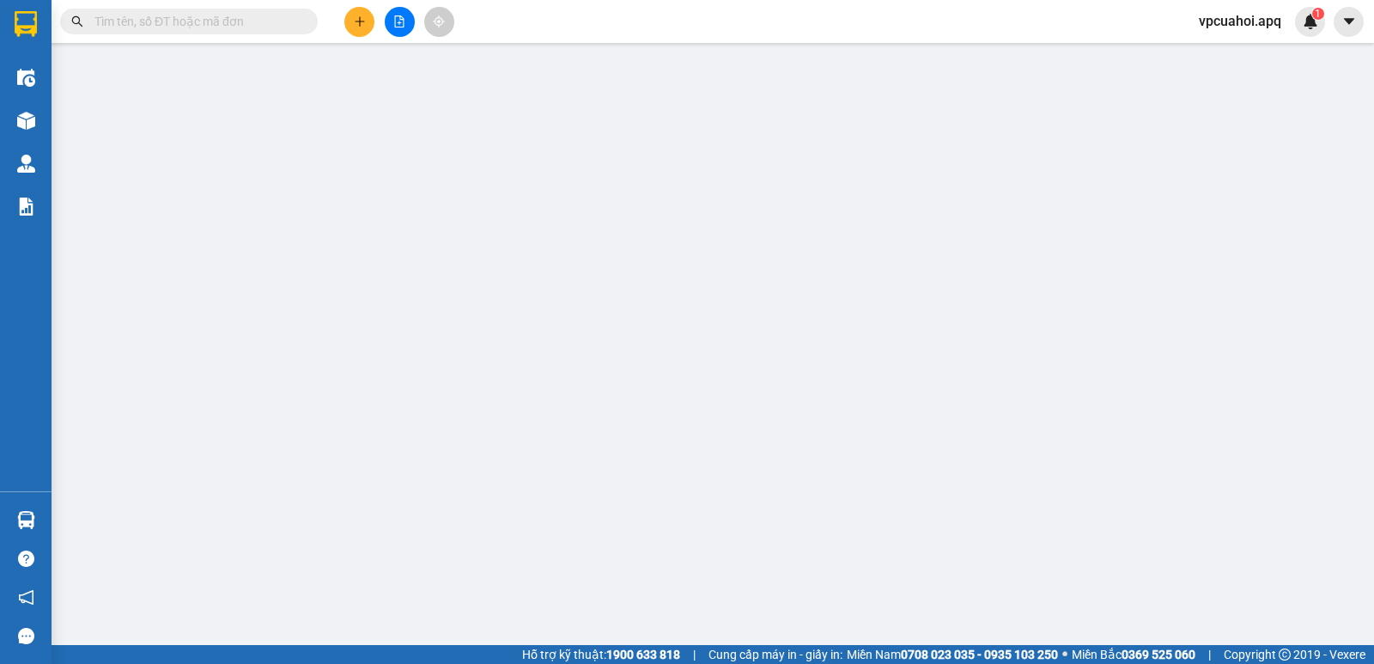
type input "0961781666"
type input "0974164352"
type input "c huyền 2"
type input "32.000"
type input "20"
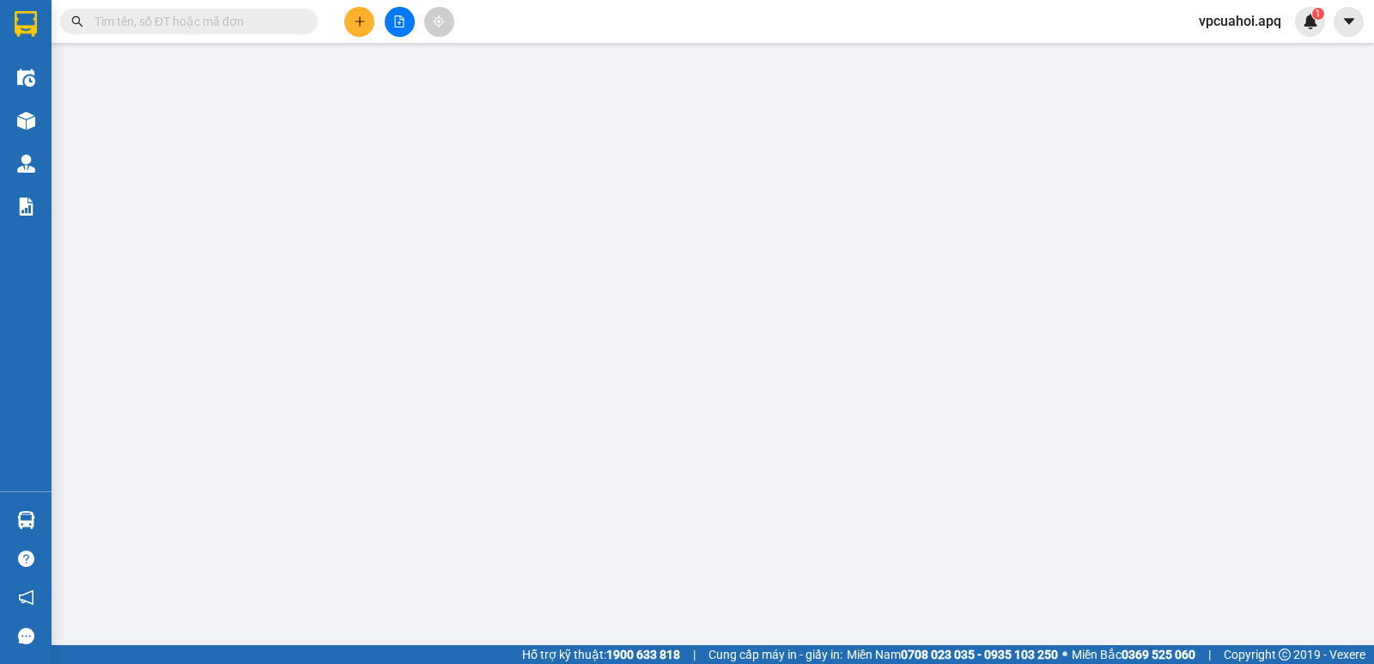
type input "32.000"
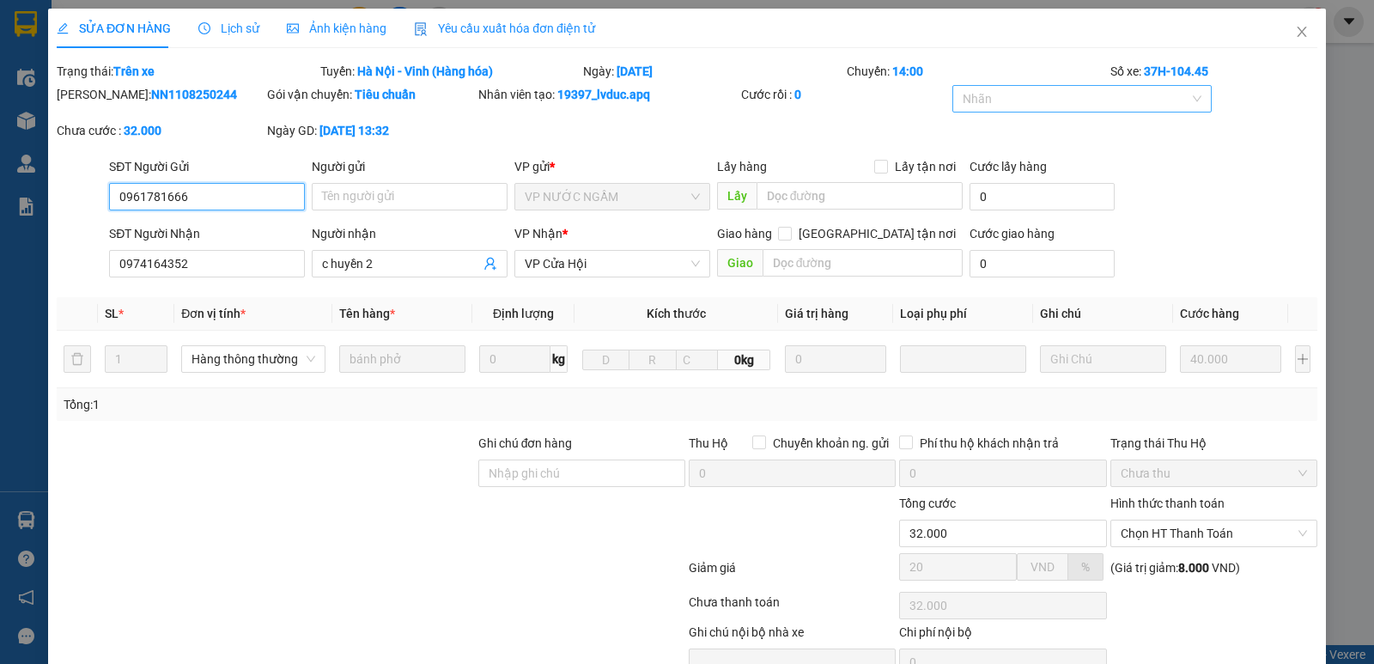
click at [1011, 97] on div at bounding box center [1074, 98] width 234 height 21
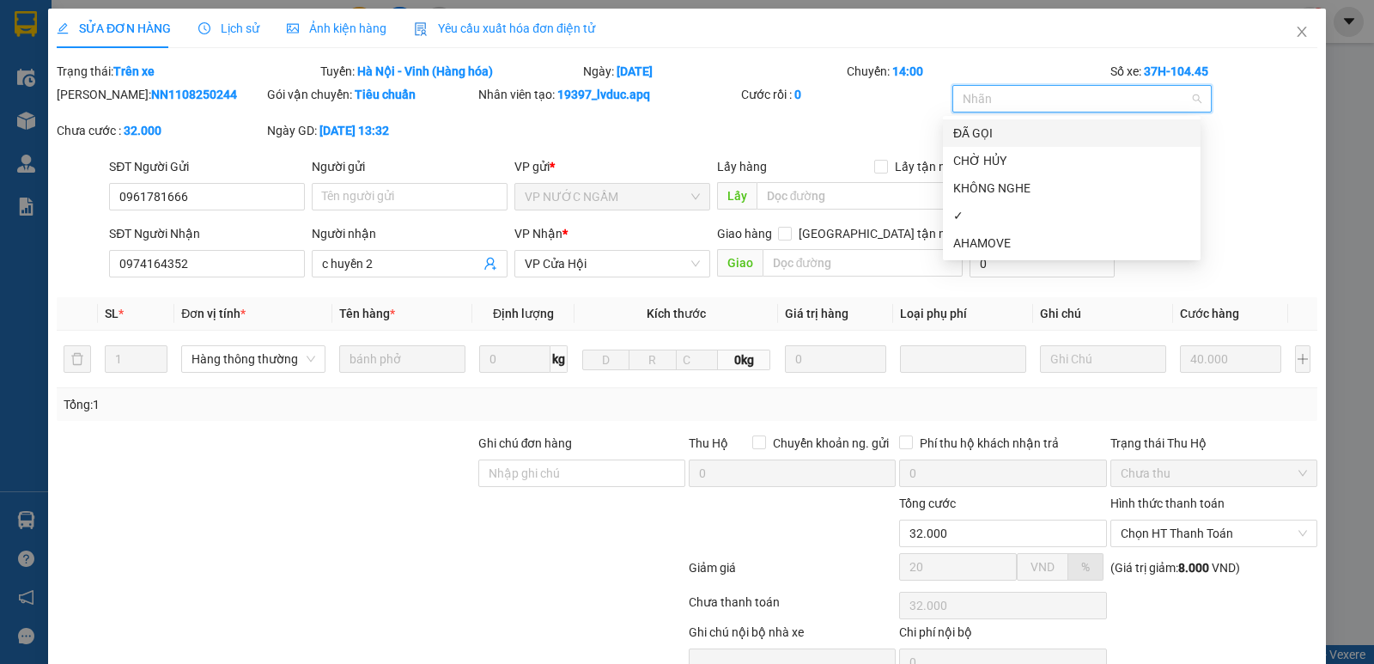
click at [990, 125] on div "ĐÃ GỌI" at bounding box center [1071, 133] width 237 height 19
click at [1000, 215] on div "✓" at bounding box center [1071, 215] width 237 height 19
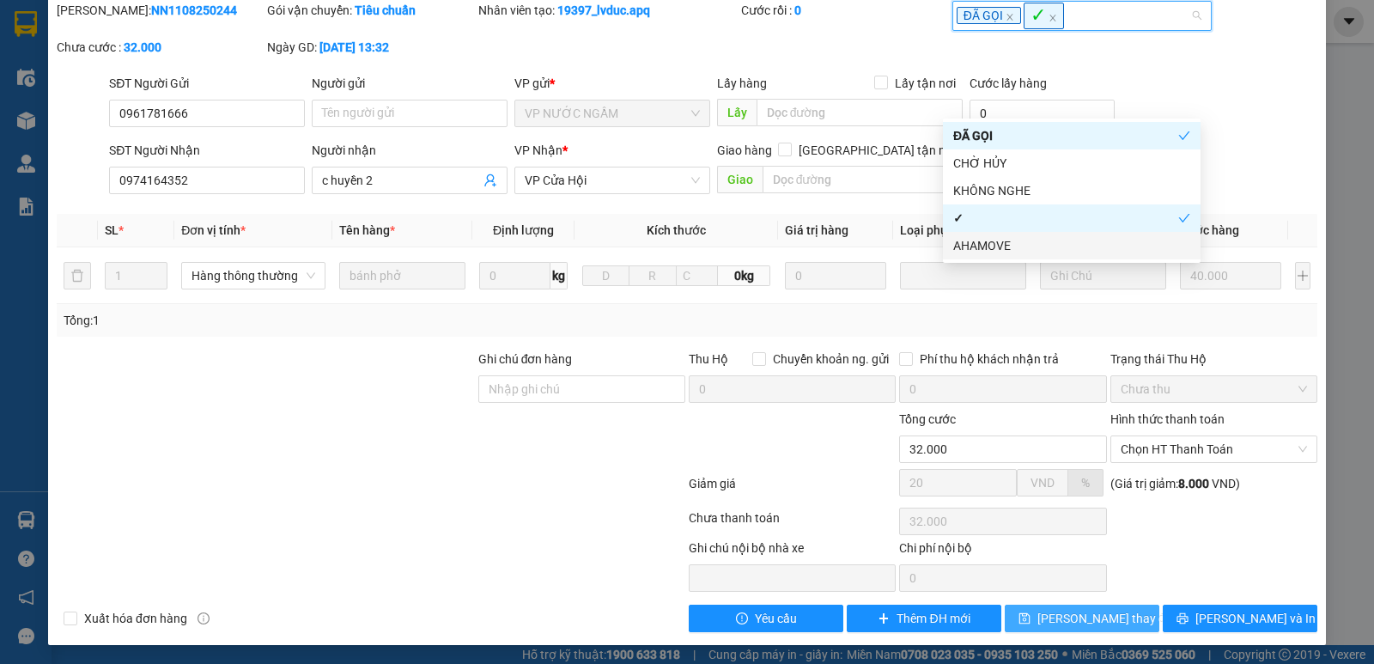
scroll to position [87, 0]
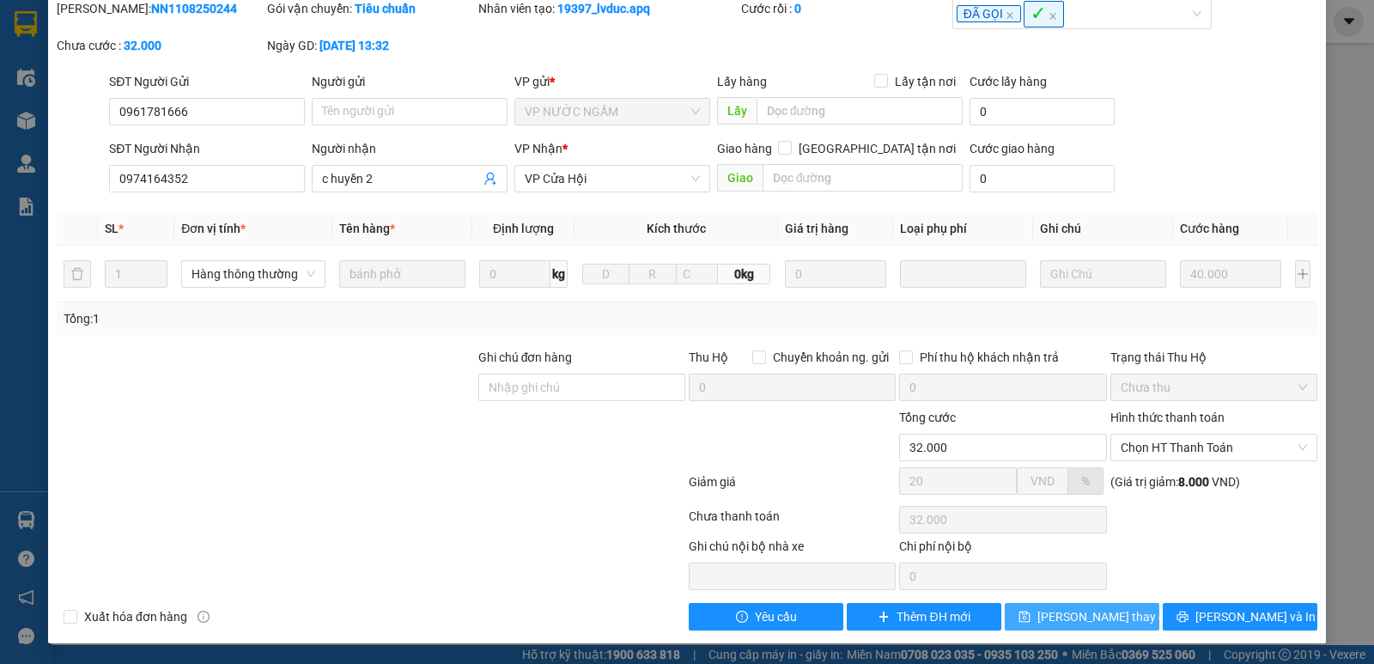
click at [1114, 623] on span "Lưu thay đổi" at bounding box center [1106, 616] width 137 height 19
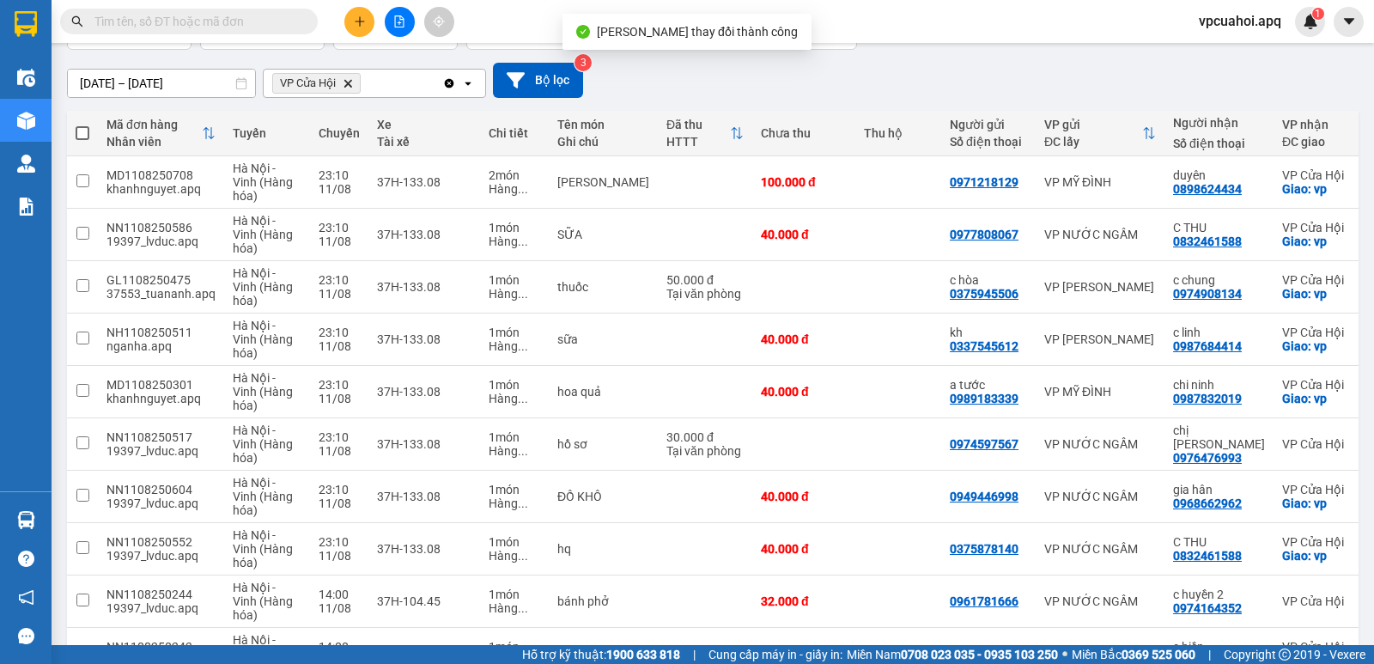
scroll to position [244, 0]
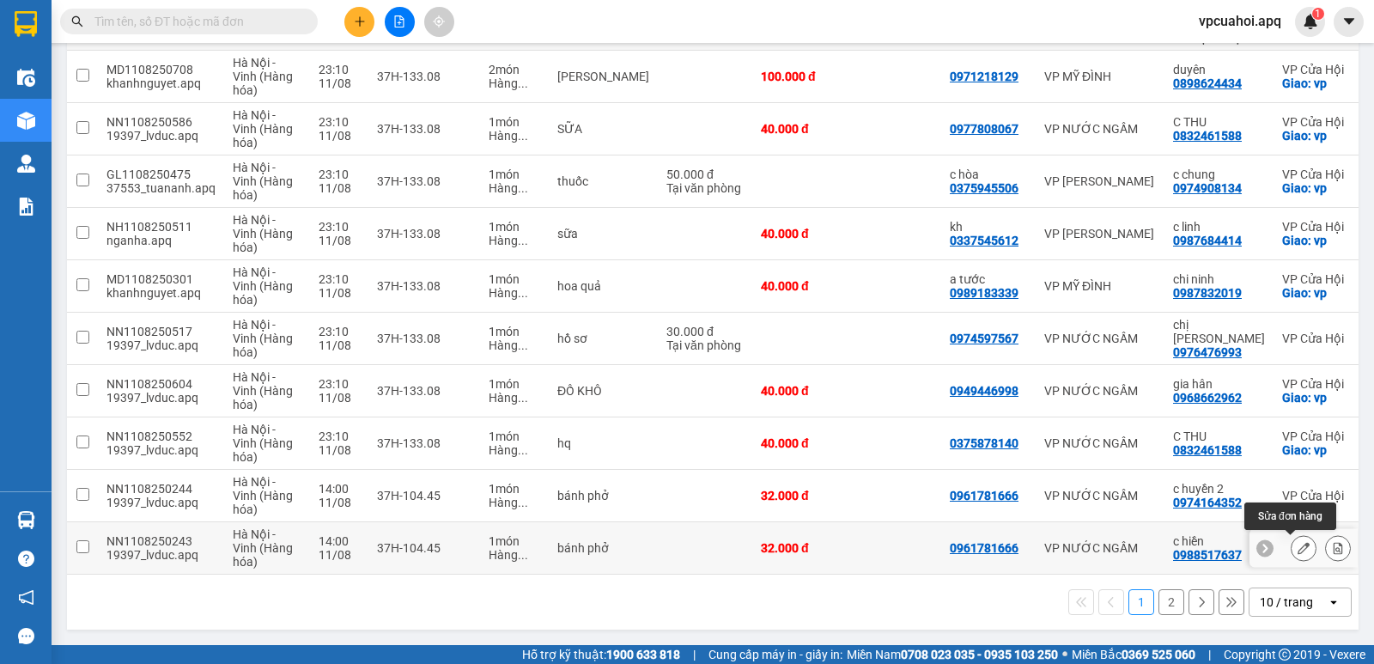
click at [1298, 542] on icon at bounding box center [1304, 548] width 12 height 12
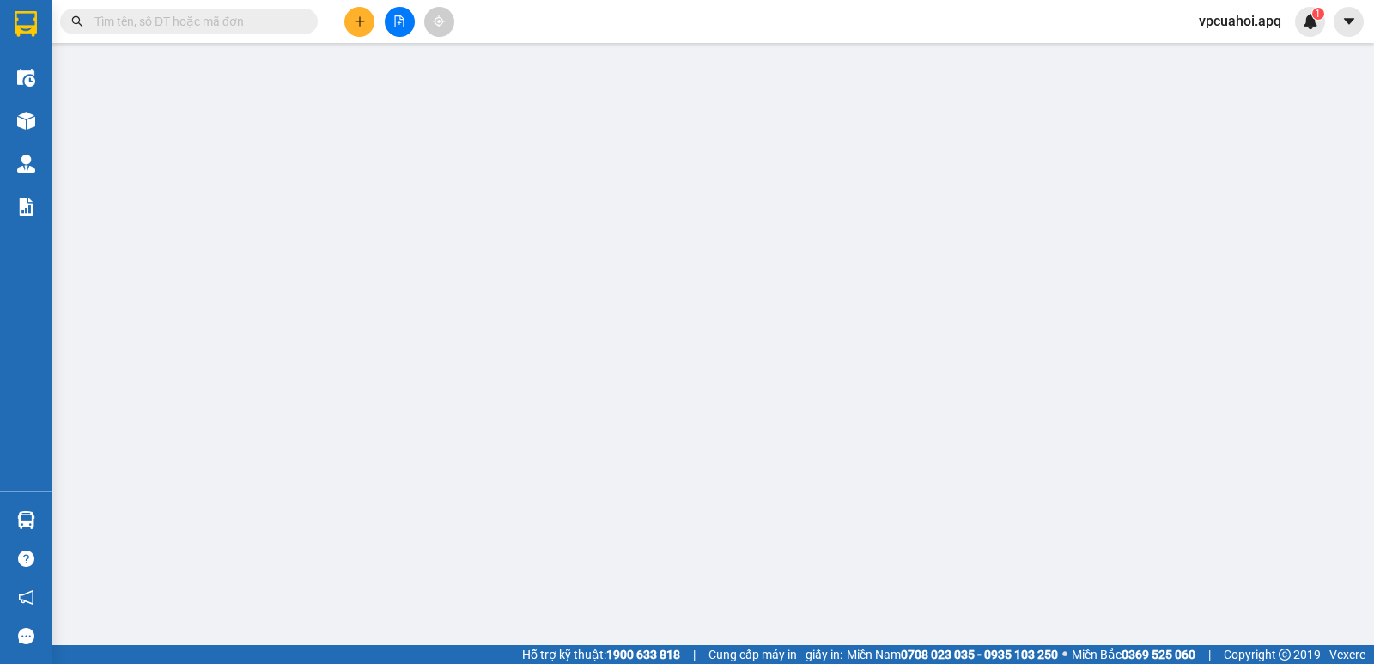
type input "0961781666"
type input "0988517637"
type input "c hiền"
checkbox input "true"
type input "vp"
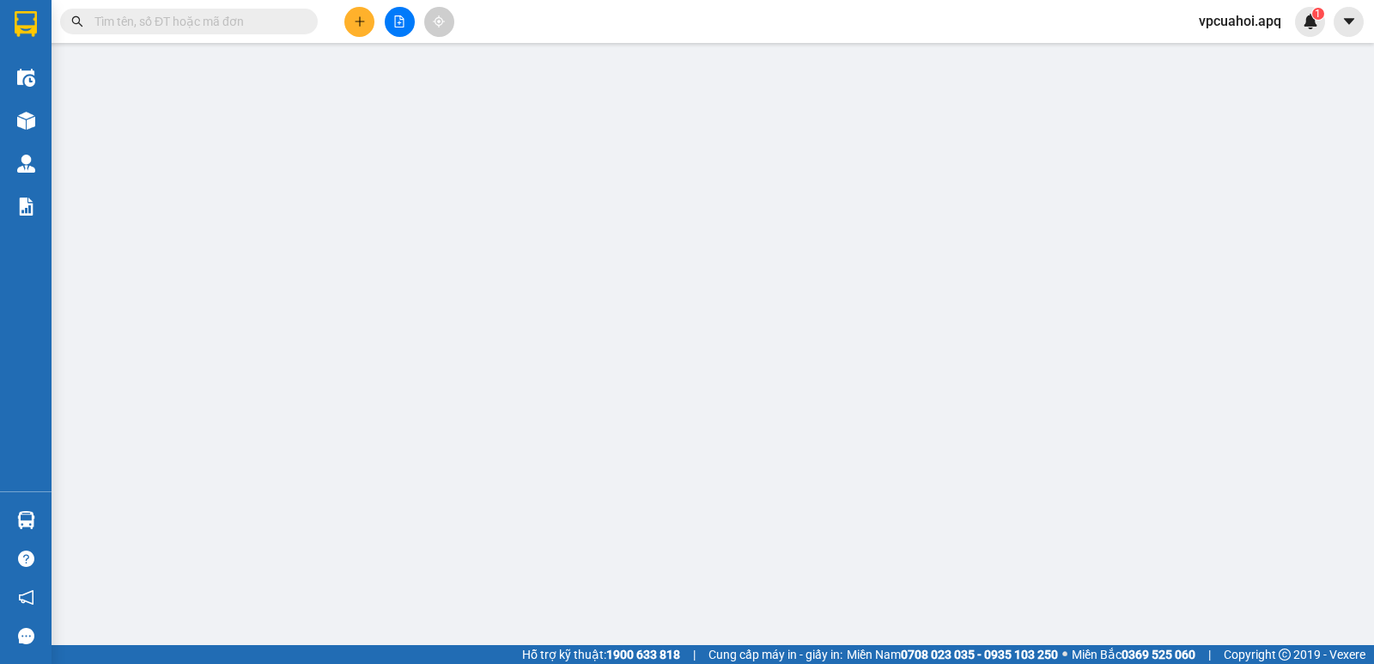
type input "32.000"
type input "20"
type input "32.000"
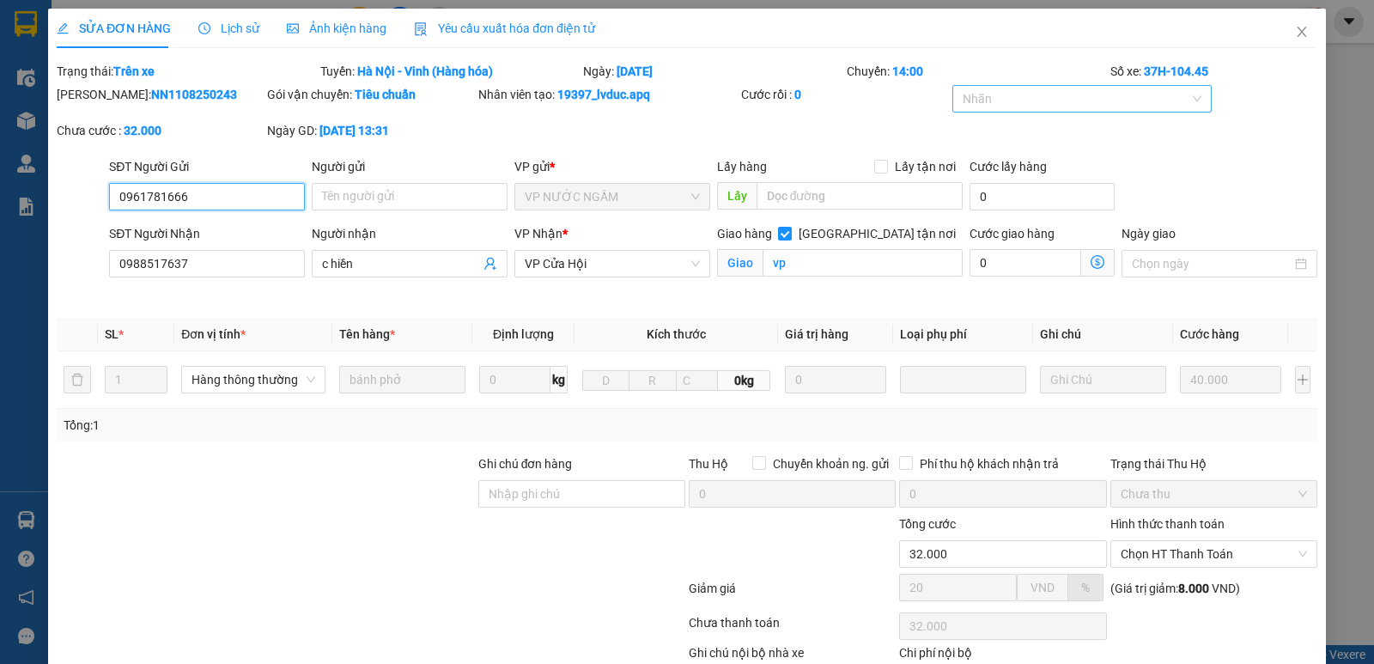
click at [1026, 106] on div at bounding box center [1074, 98] width 234 height 21
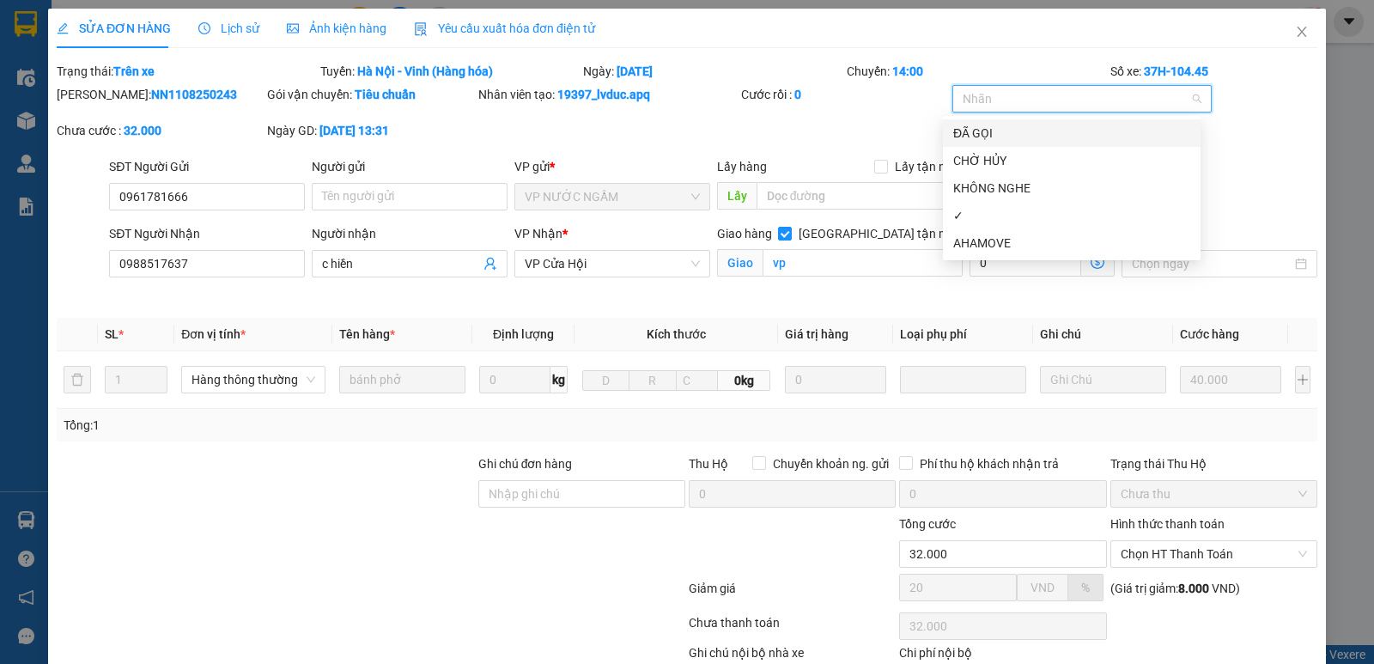
click at [995, 129] on div "ĐÃ GỌI" at bounding box center [1071, 133] width 237 height 19
click at [984, 222] on div "✓" at bounding box center [1071, 215] width 237 height 19
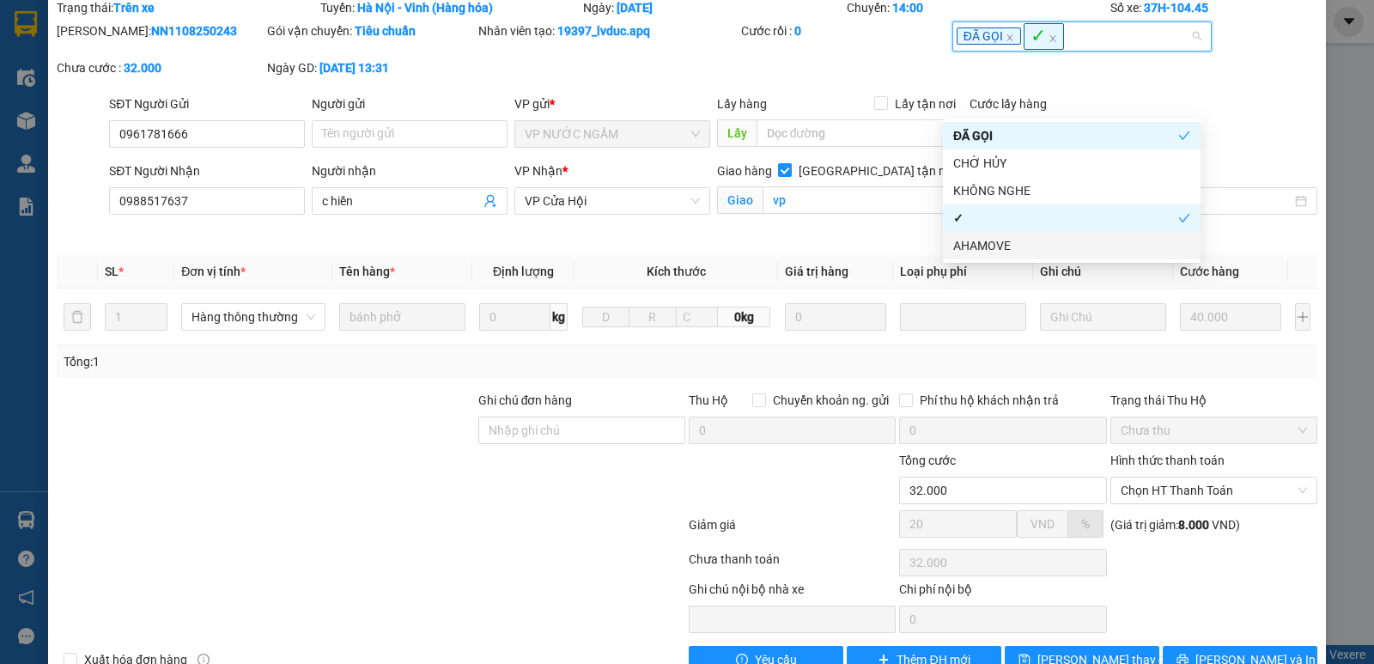
scroll to position [107, 0]
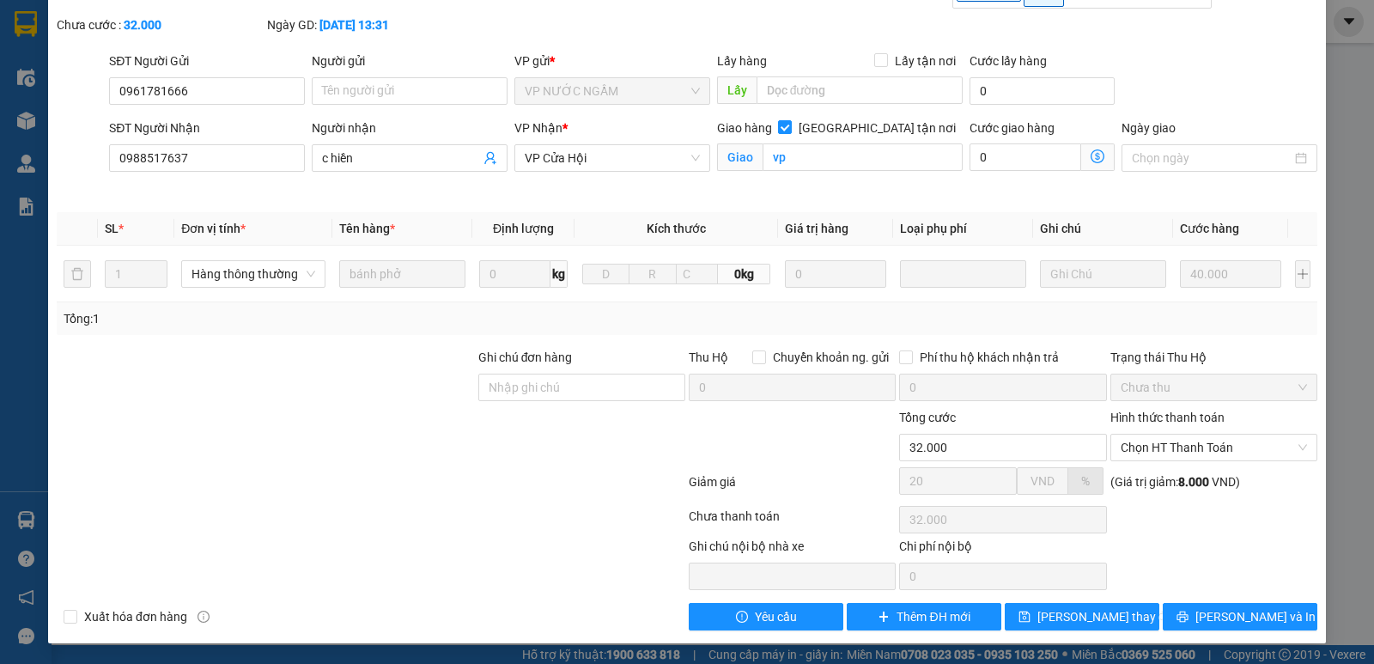
click at [590, 442] on div at bounding box center [582, 438] width 210 height 60
click at [569, 445] on div at bounding box center [582, 438] width 210 height 60
click at [1087, 618] on span "Lưu thay đổi" at bounding box center [1106, 616] width 137 height 19
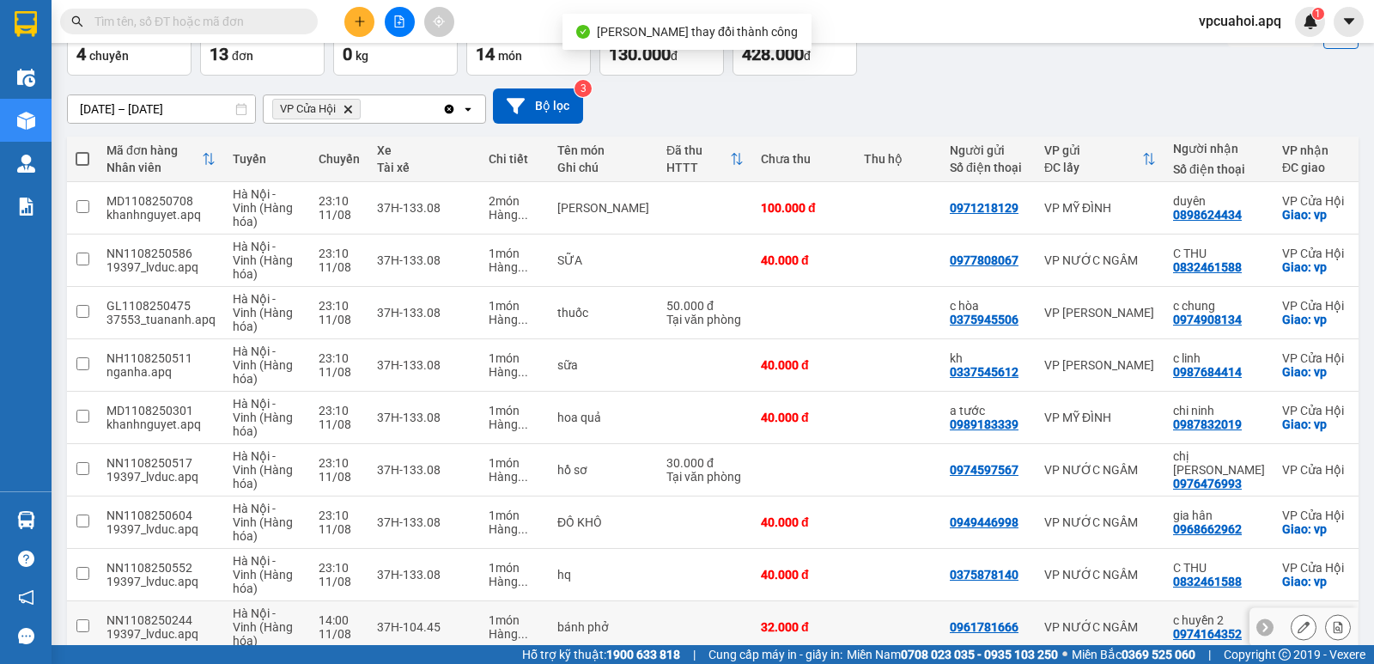
scroll to position [244, 0]
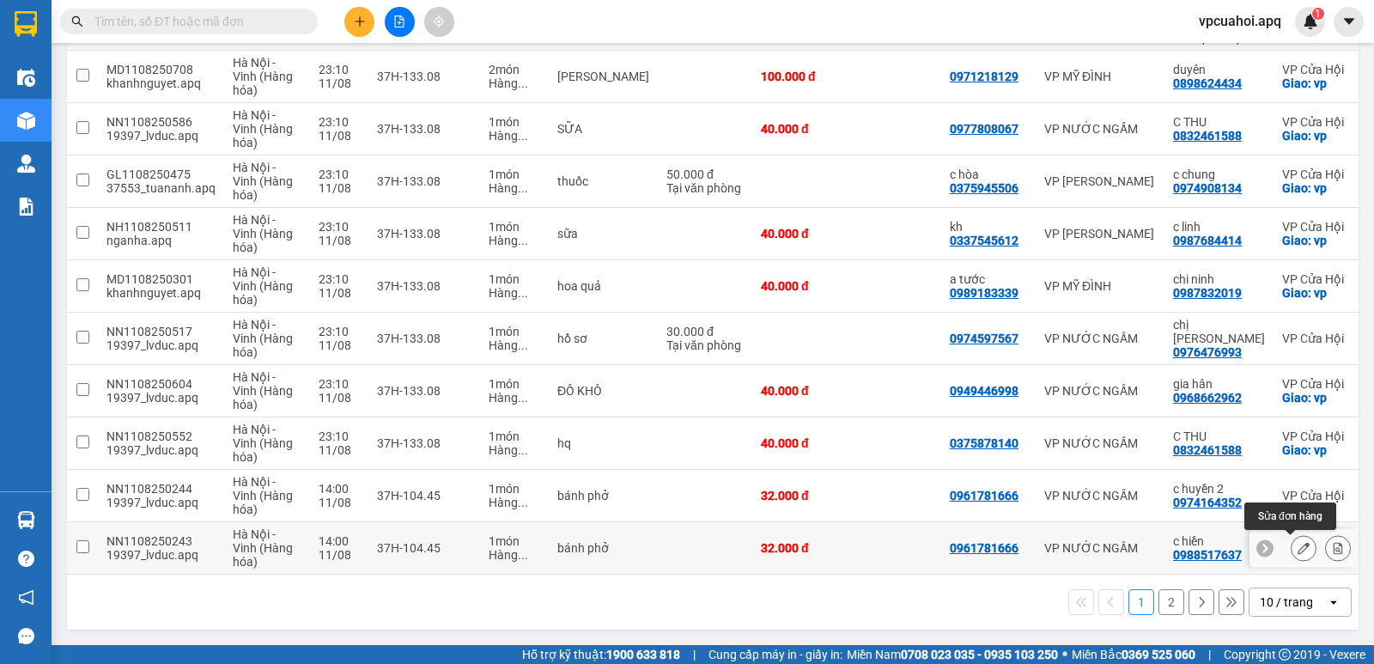
click at [1298, 542] on icon at bounding box center [1304, 548] width 12 height 12
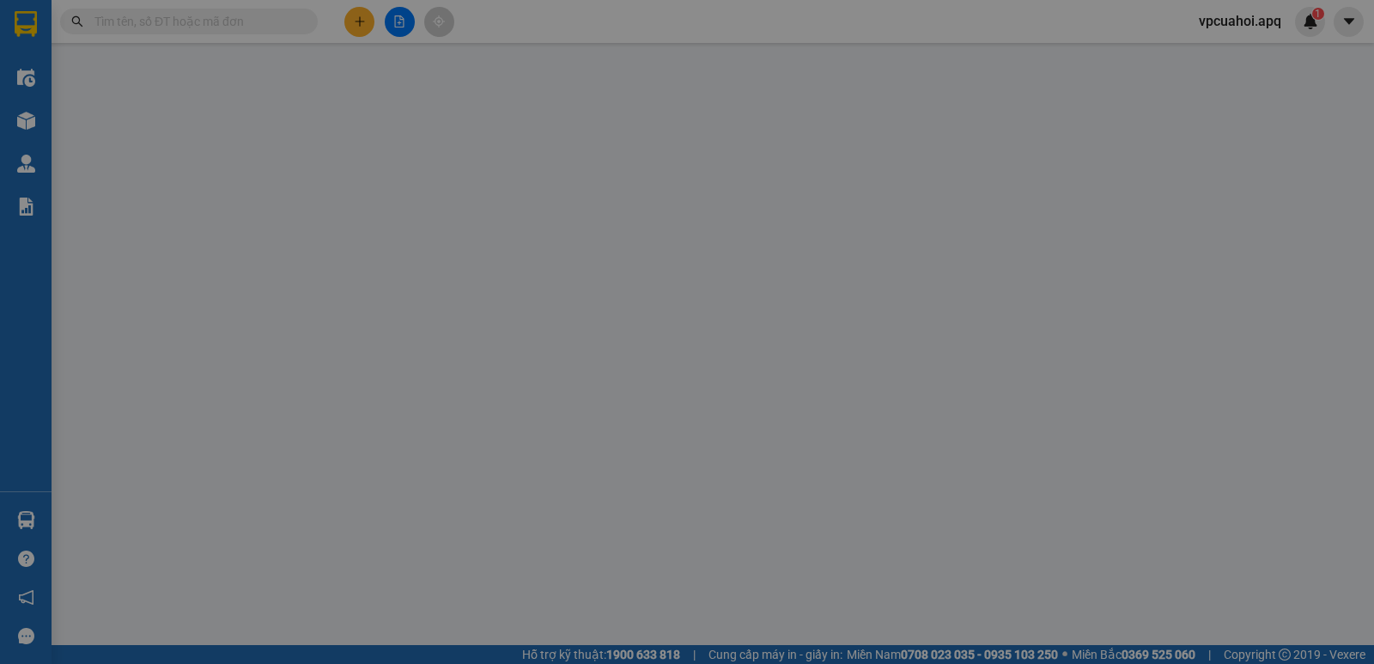
type input "0961781666"
type input "0988517637"
type input "c hiền"
checkbox input "true"
type input "vp"
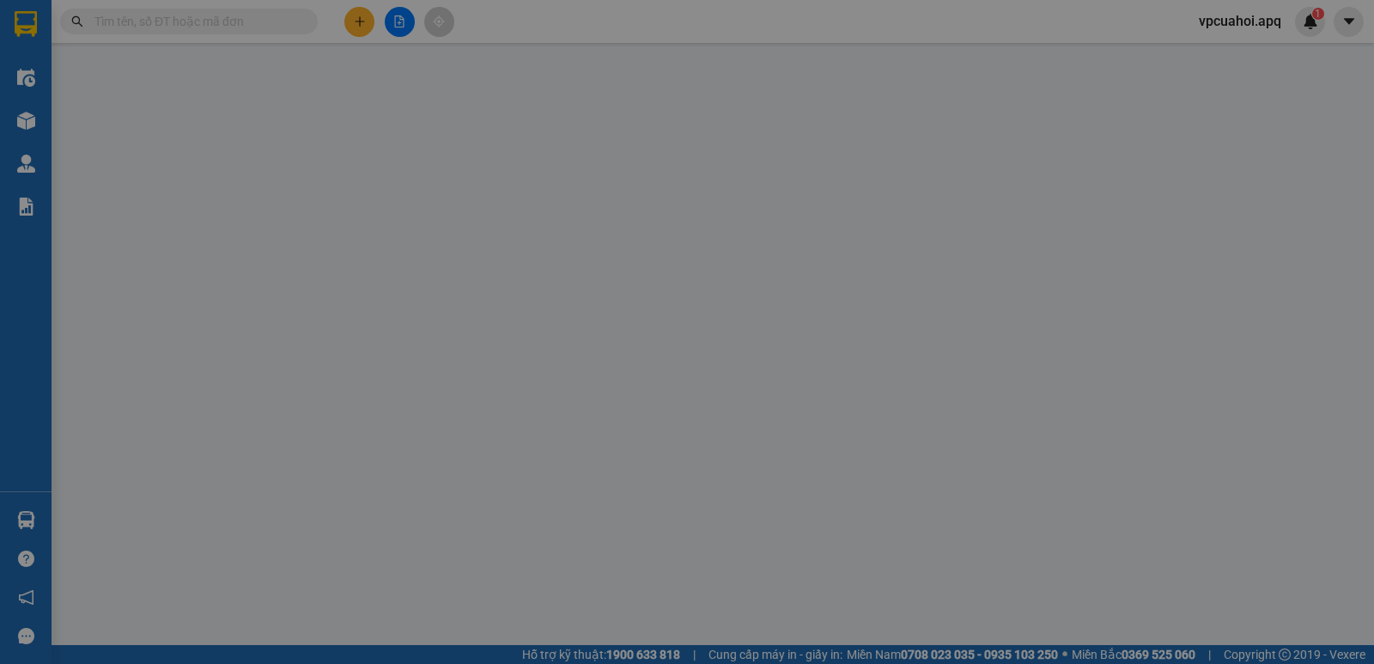
type input "32.000"
type input "20"
type input "32.000"
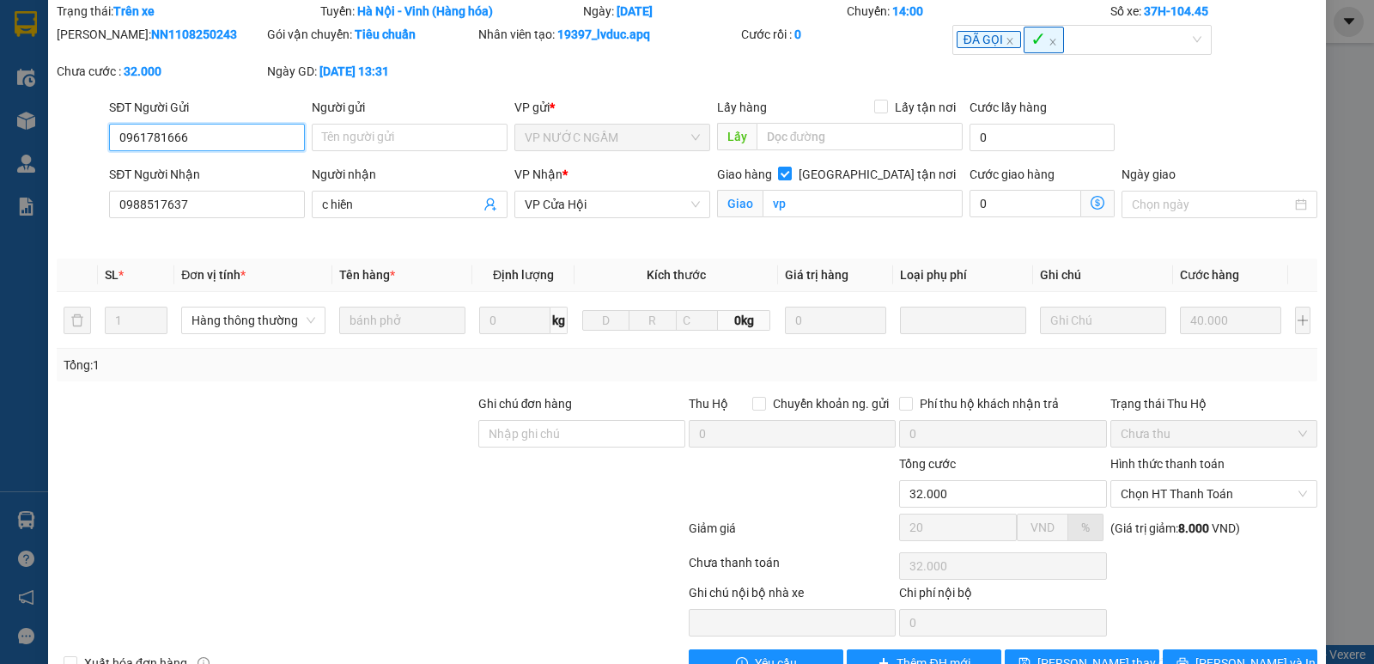
scroll to position [107, 0]
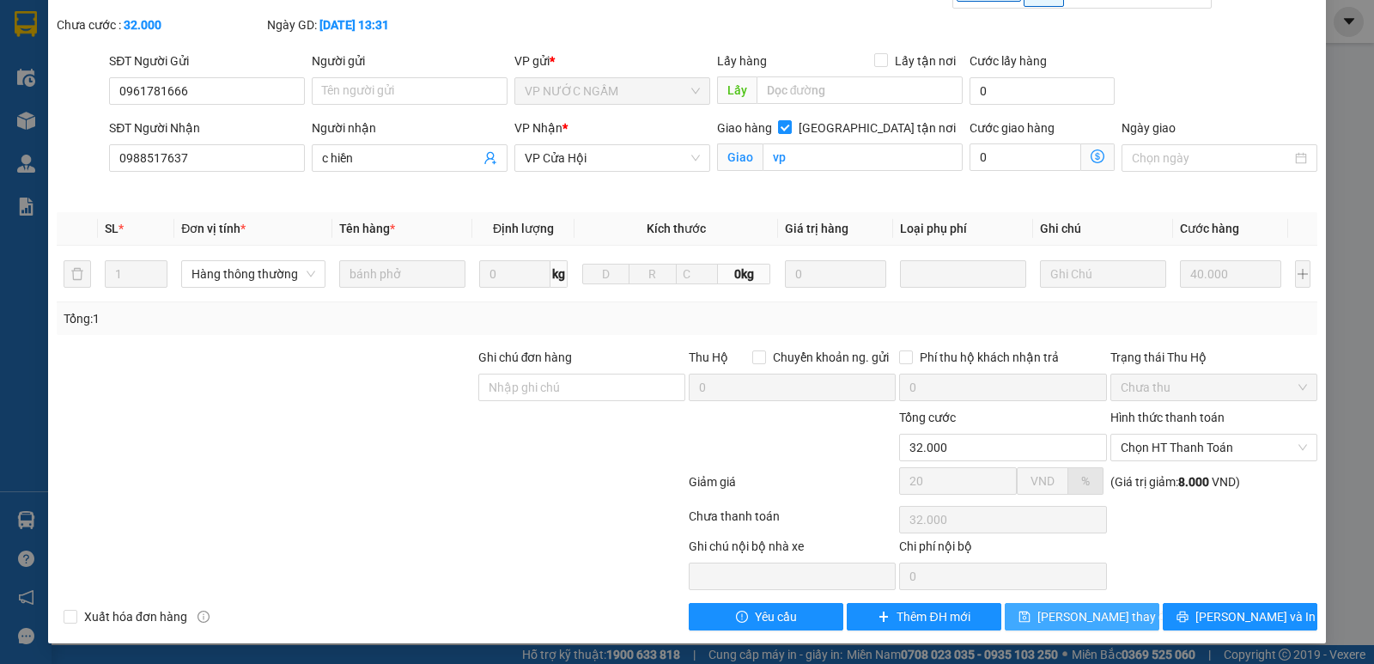
click at [1091, 619] on span "Lưu thay đổi" at bounding box center [1106, 616] width 137 height 19
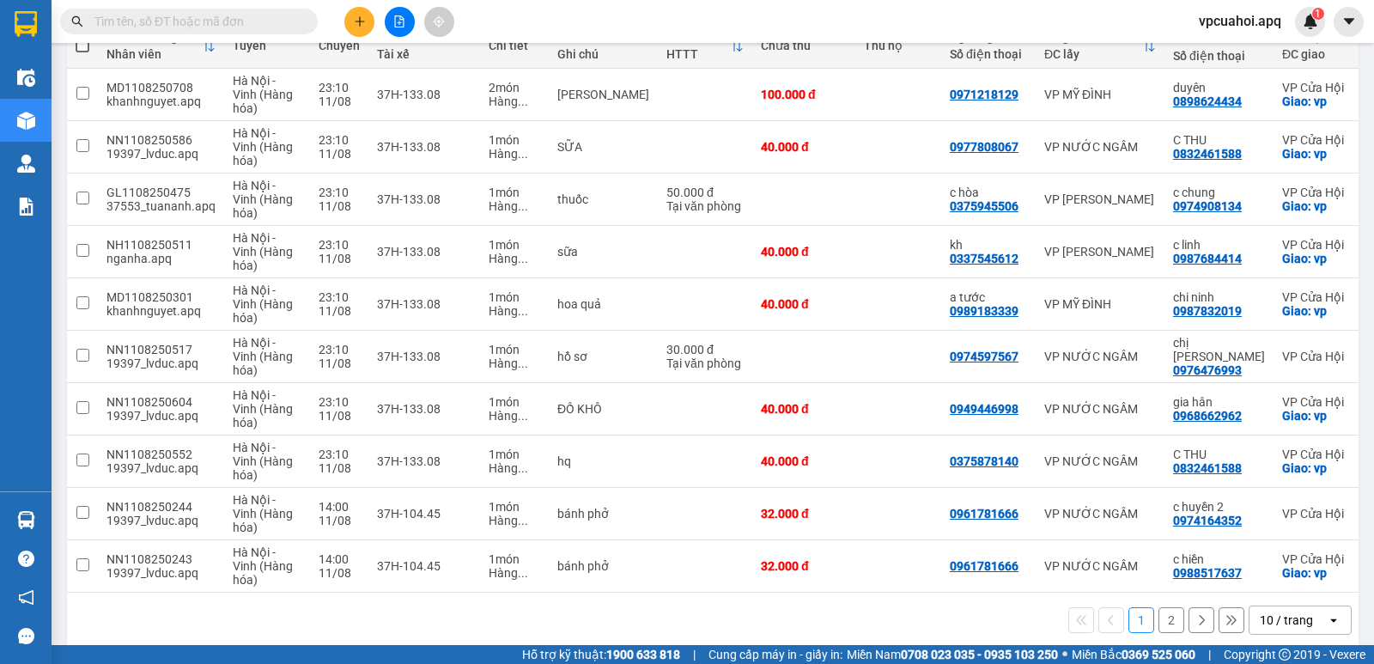
scroll to position [244, 0]
